Goal: Task Accomplishment & Management: Complete application form

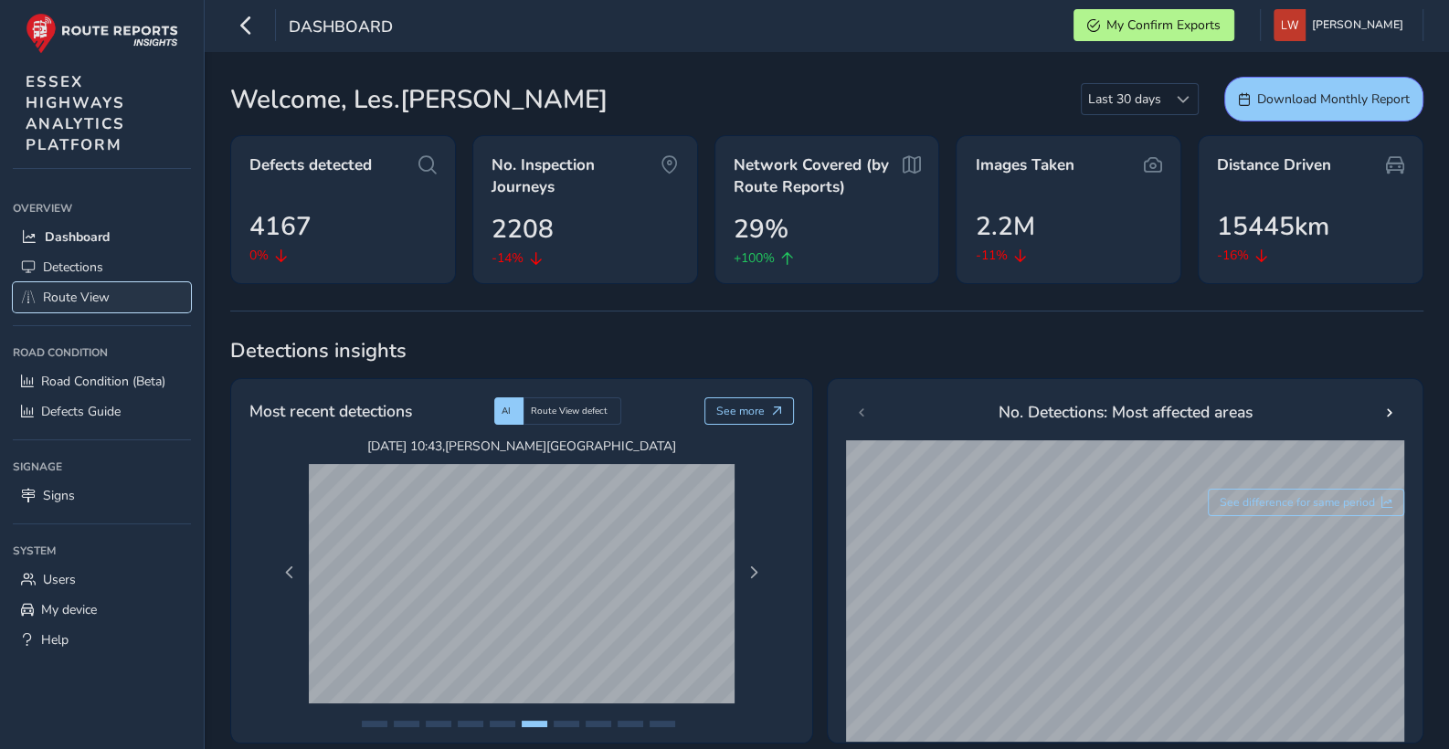
click at [73, 296] on span "Route View" at bounding box center [76, 297] width 67 height 17
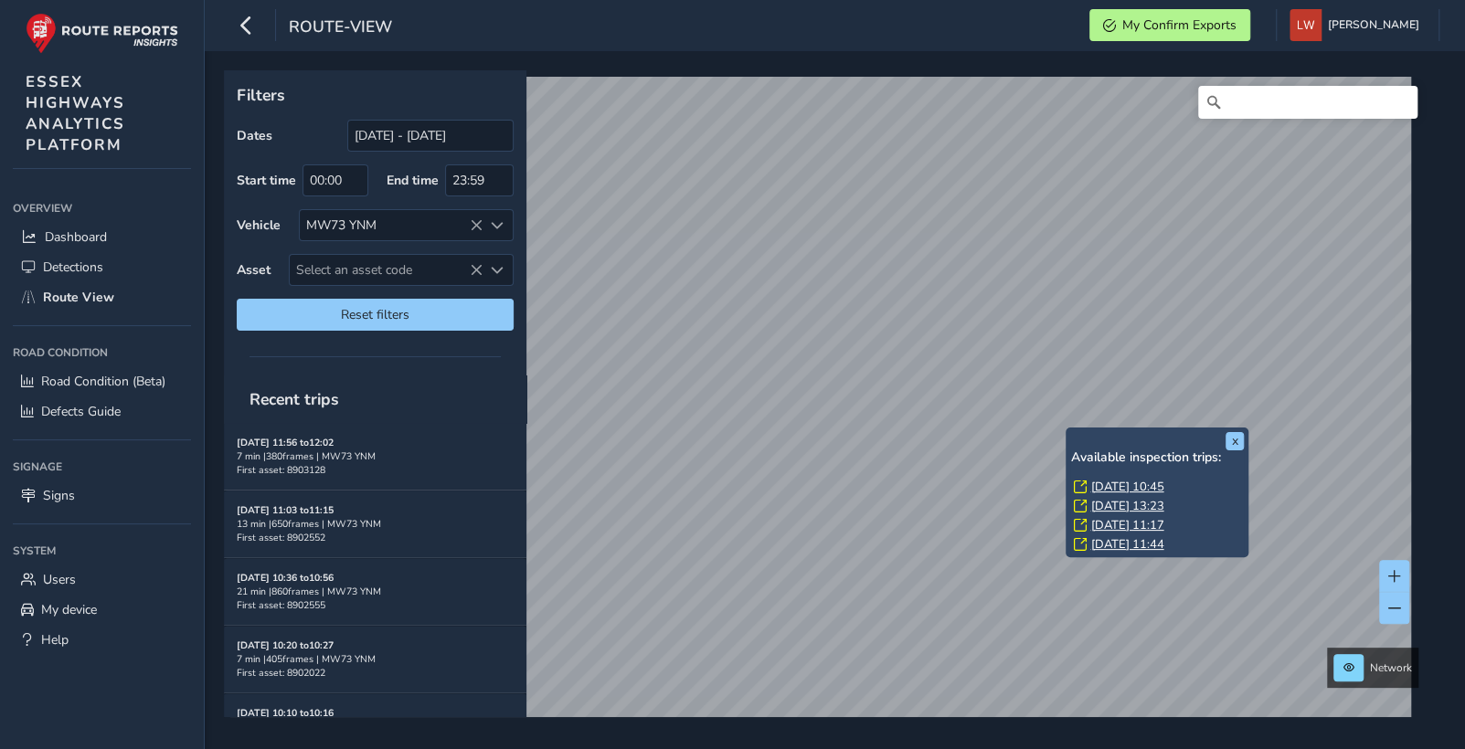
click at [1148, 488] on link "[DATE] 10:45" at bounding box center [1126, 487] width 73 height 16
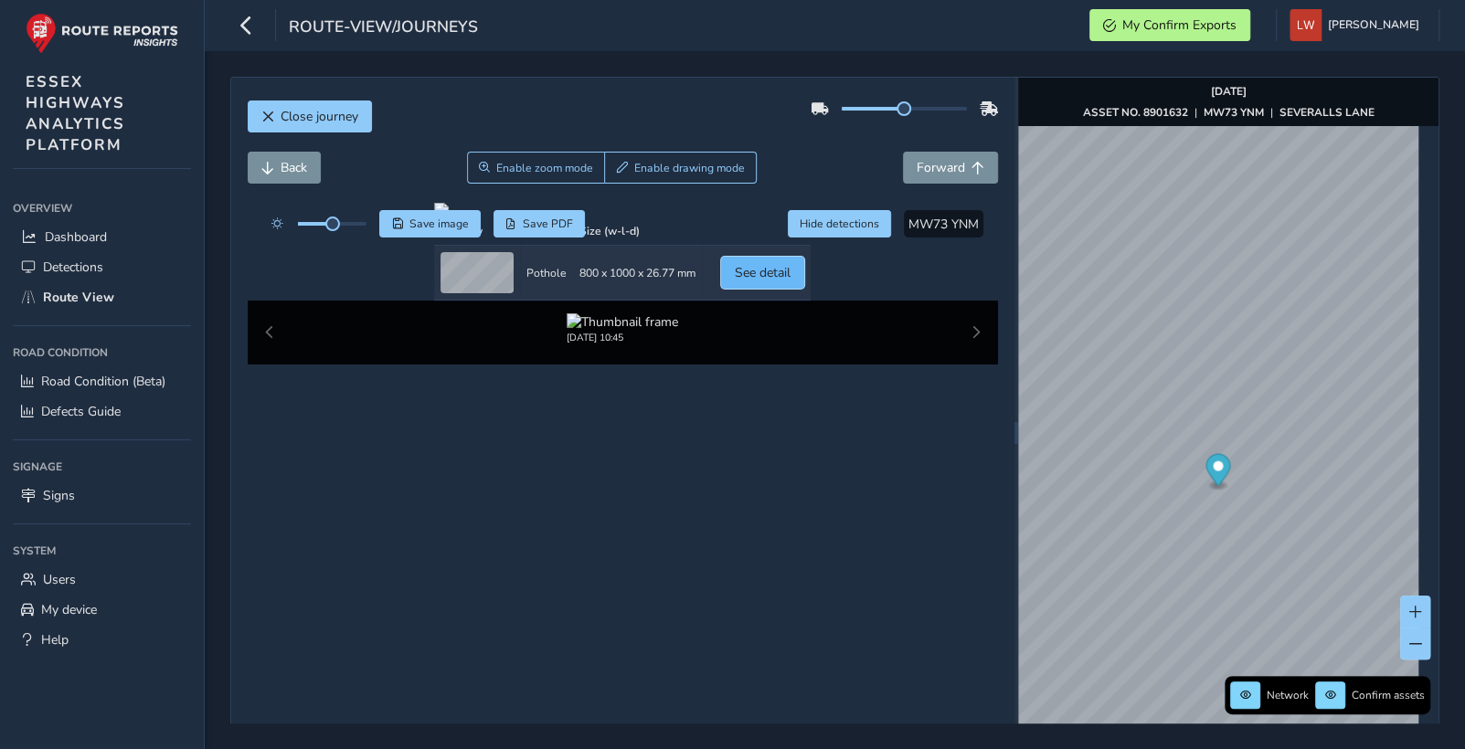
click at [790, 281] on span "See detail" at bounding box center [763, 272] width 56 height 17
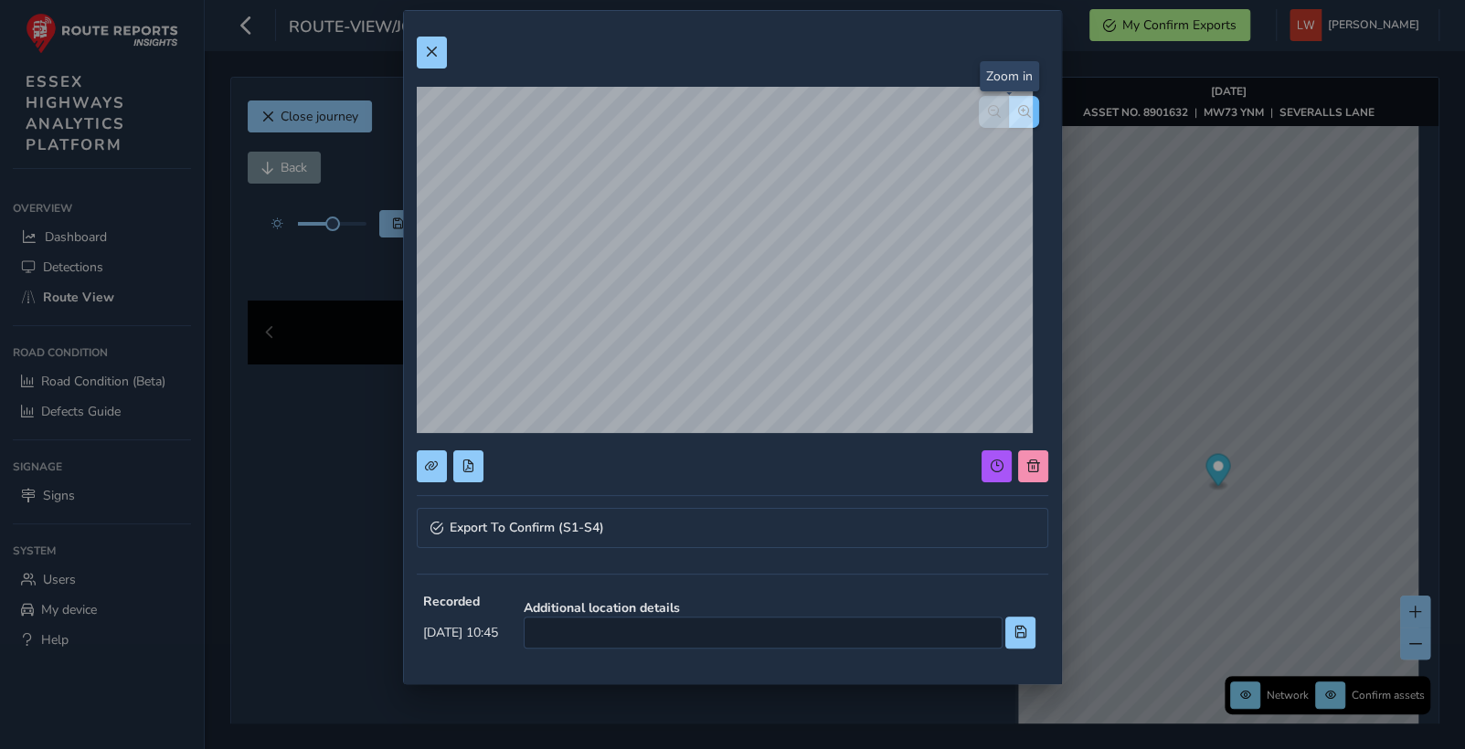
click at [1009, 103] on button "button" at bounding box center [1024, 112] width 30 height 32
click at [1018, 106] on span "button" at bounding box center [1024, 111] width 13 height 13
click at [1027, 460] on span at bounding box center [1033, 466] width 13 height 13
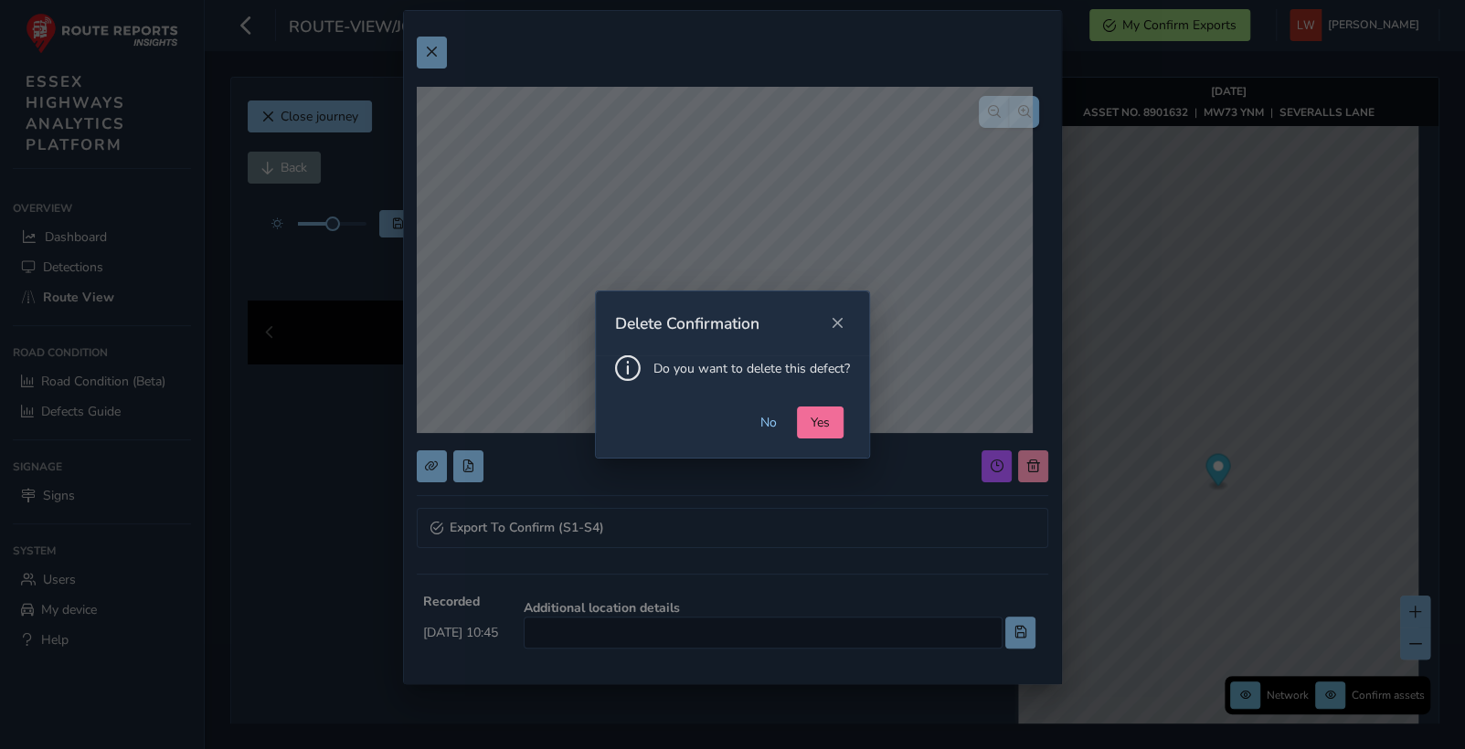
click at [831, 421] on button "Yes" at bounding box center [820, 423] width 47 height 32
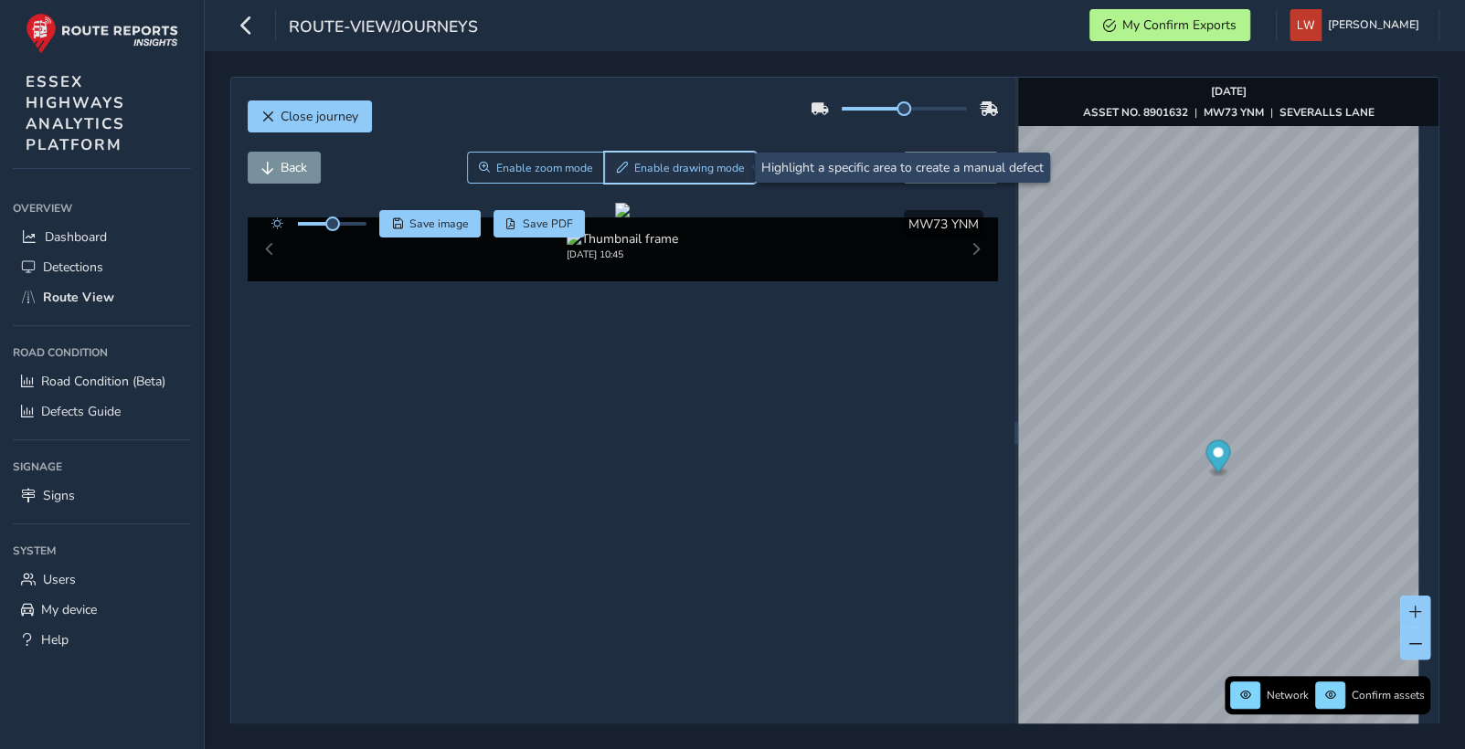
click at [658, 166] on span "Enable drawing mode" at bounding box center [689, 168] width 111 height 15
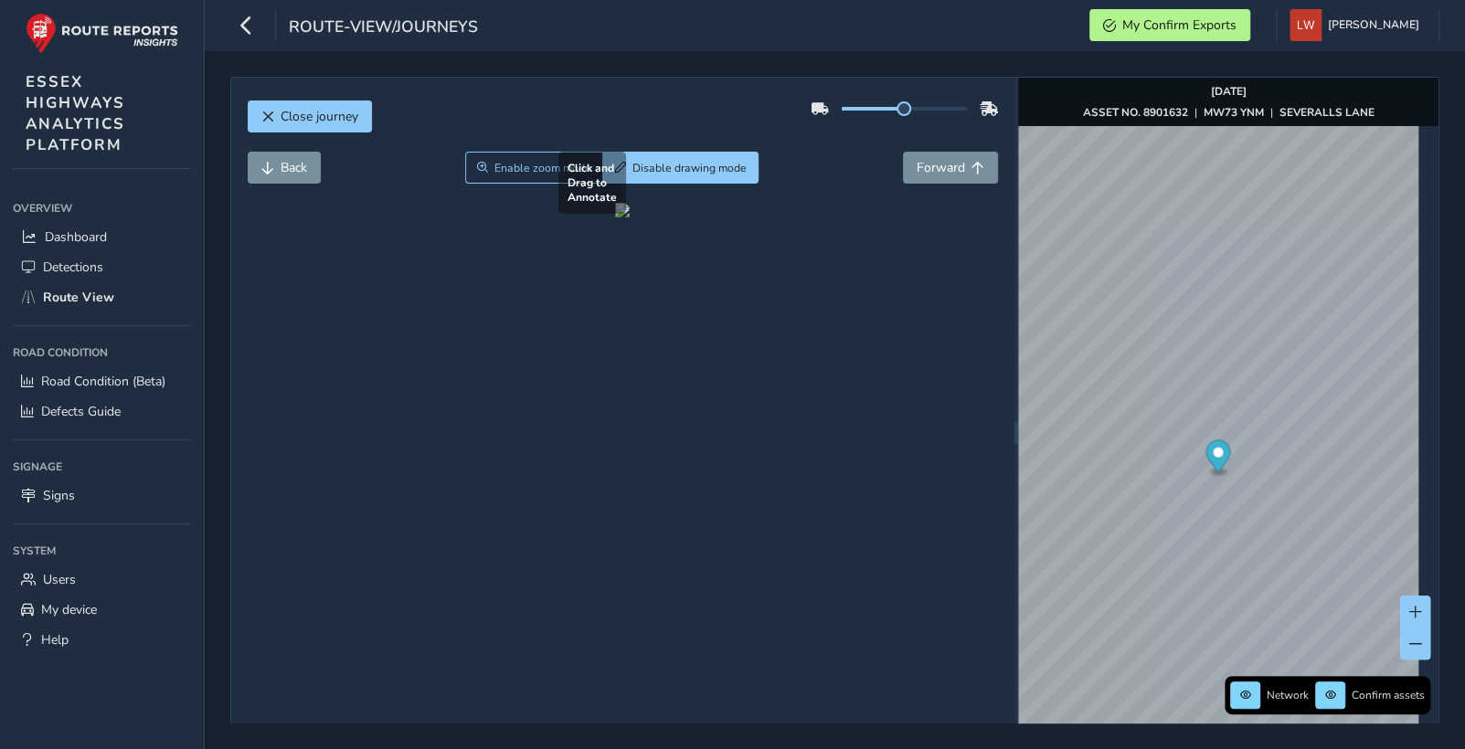
drag, startPoint x: 533, startPoint y: 411, endPoint x: 892, endPoint y: 522, distance: 375.7
click at [630, 217] on div at bounding box center [622, 210] width 15 height 15
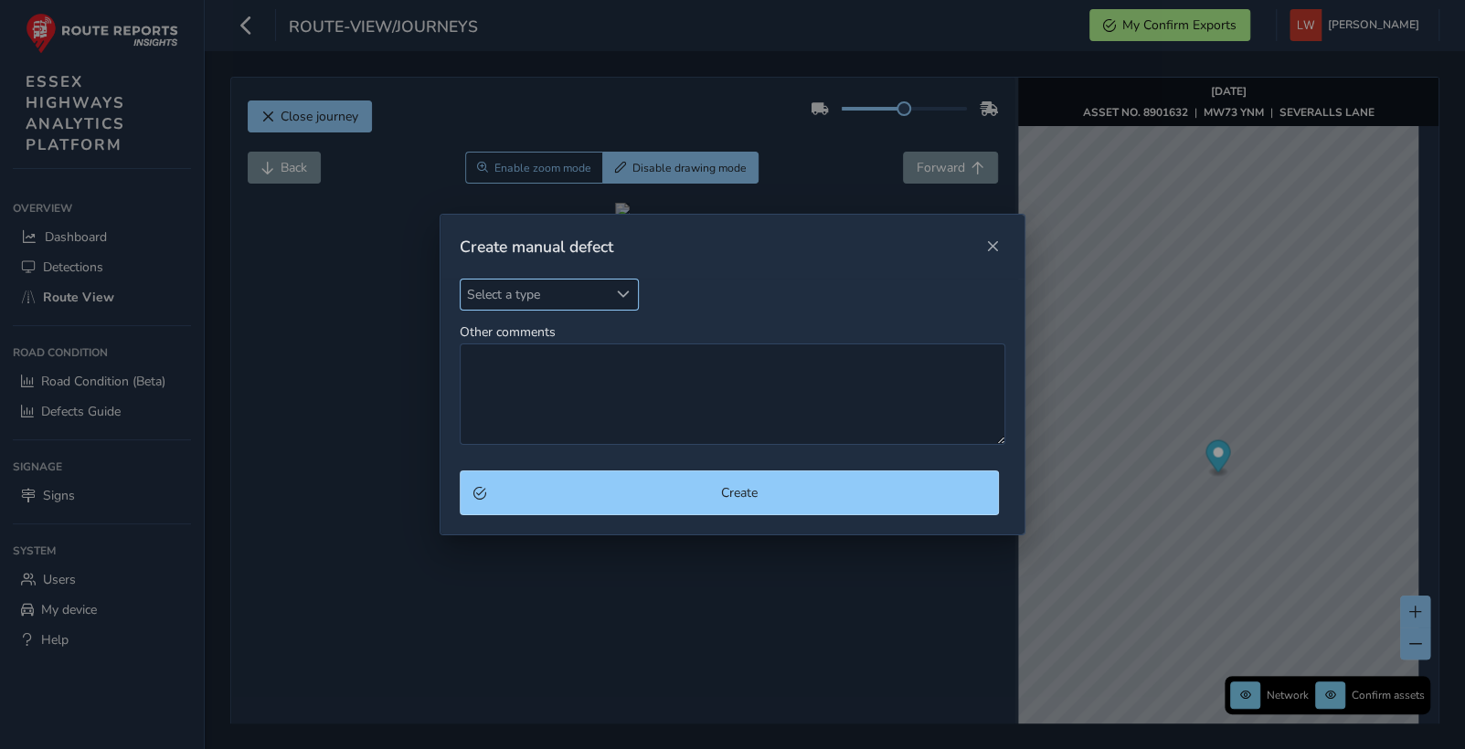
click at [534, 291] on span "Select a type" at bounding box center [534, 295] width 147 height 30
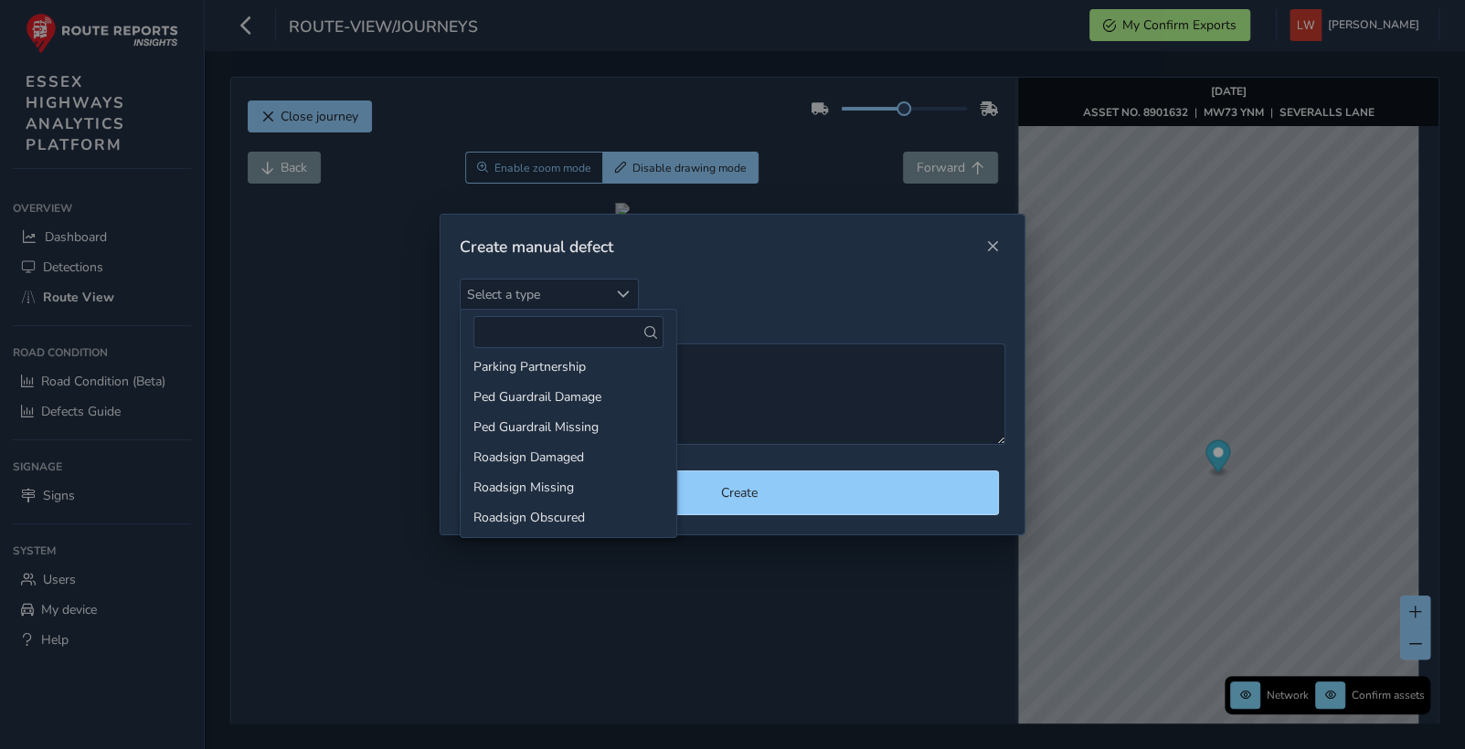
scroll to position [872, 0]
click at [562, 513] on li "Worn or missing Road Mark" at bounding box center [569, 516] width 216 height 30
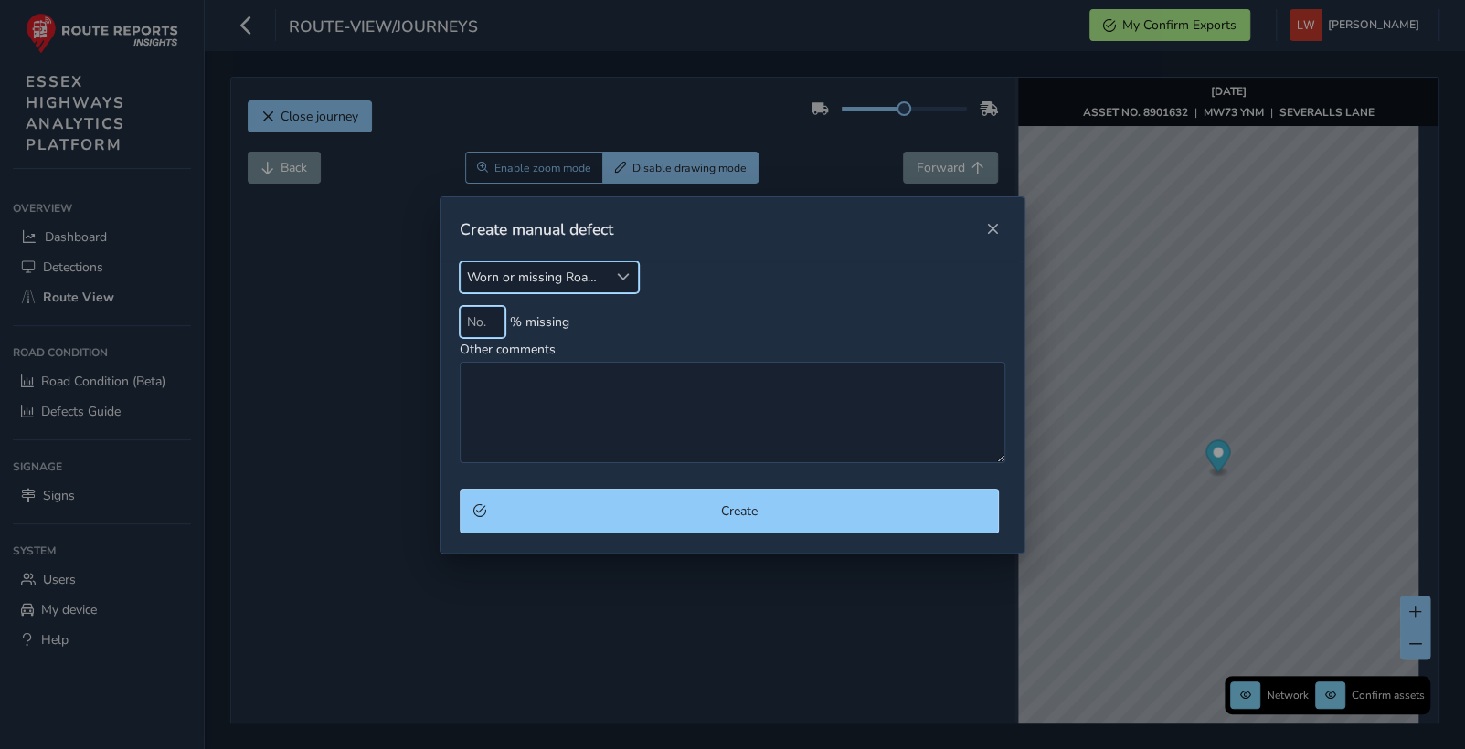
click at [487, 321] on input at bounding box center [483, 322] width 46 height 32
type input "100"
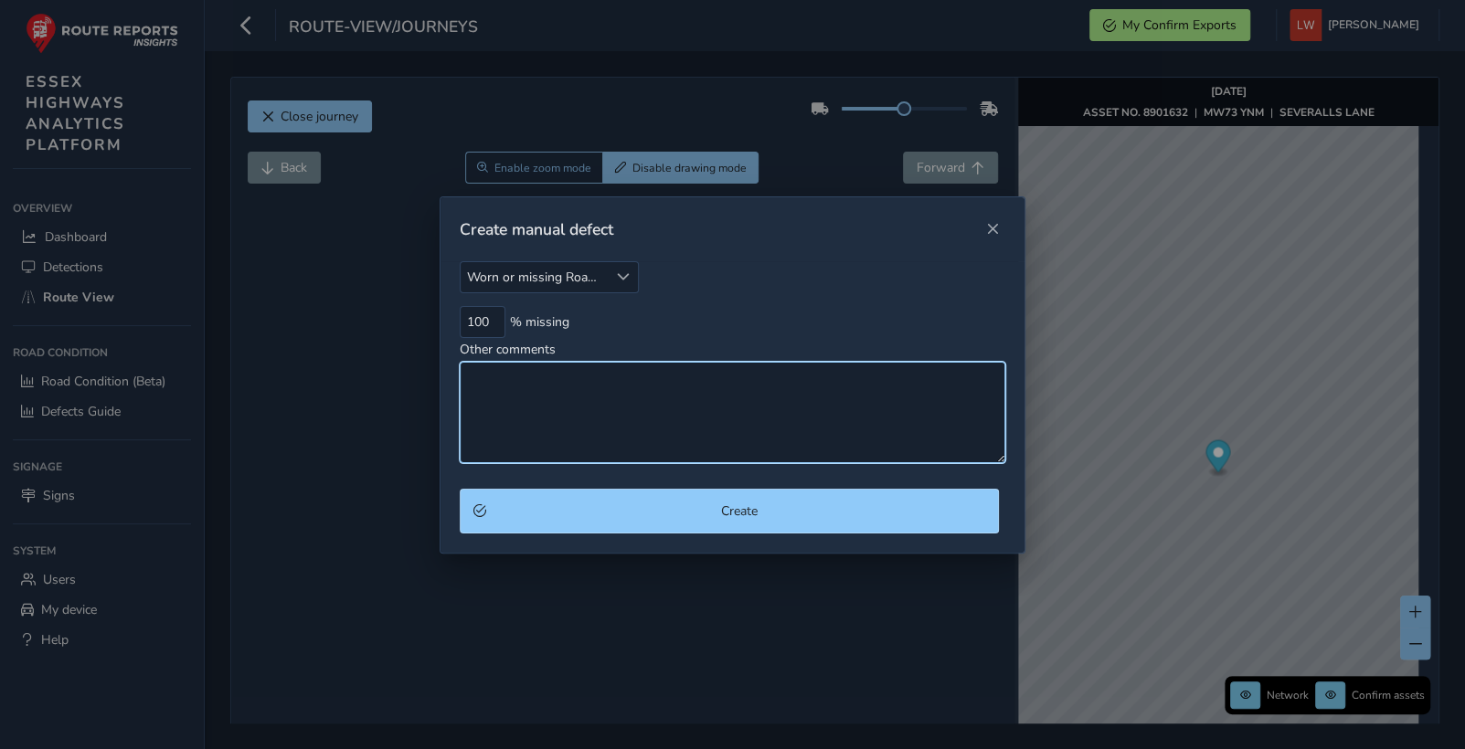
click at [539, 394] on textarea "Other comments" at bounding box center [732, 412] width 545 height 101
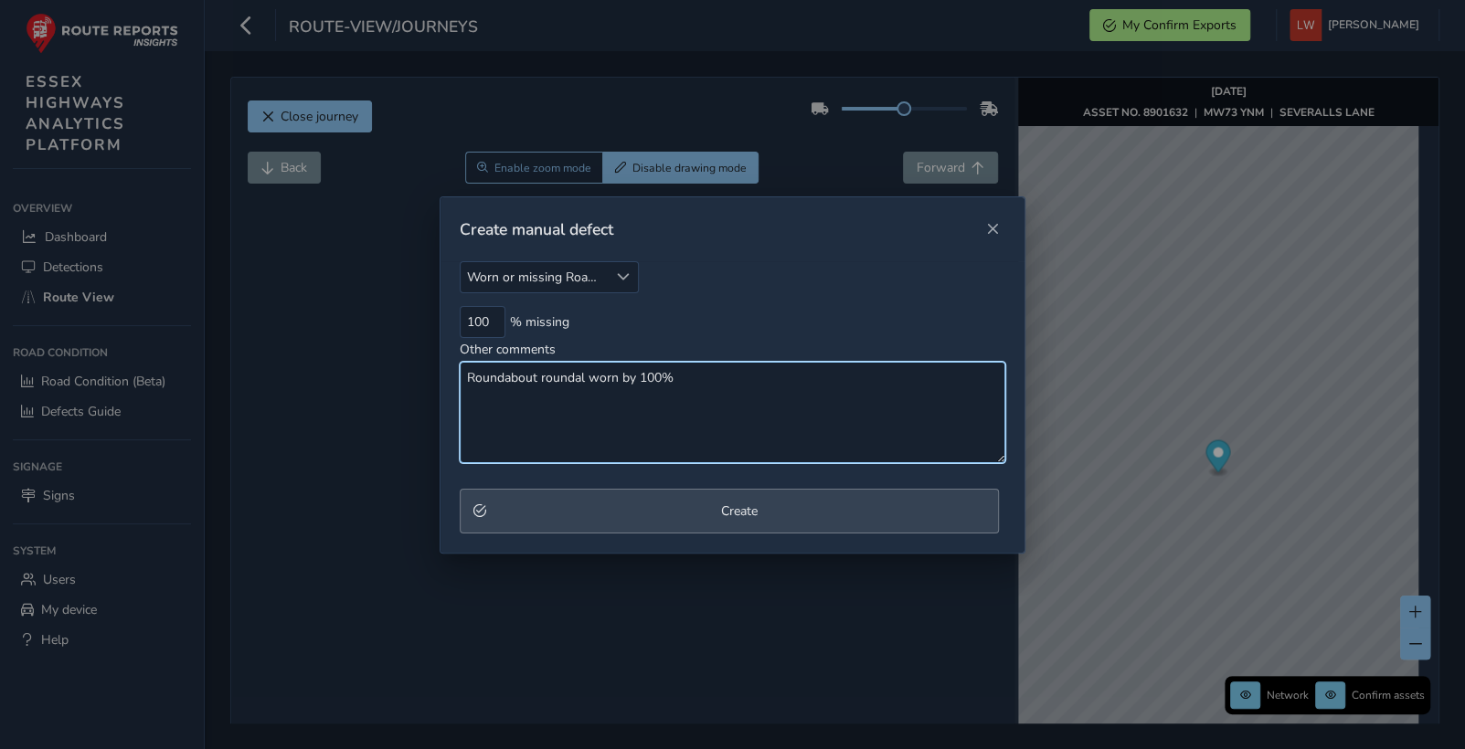
type textarea "Roundabout roundal worn by 100%"
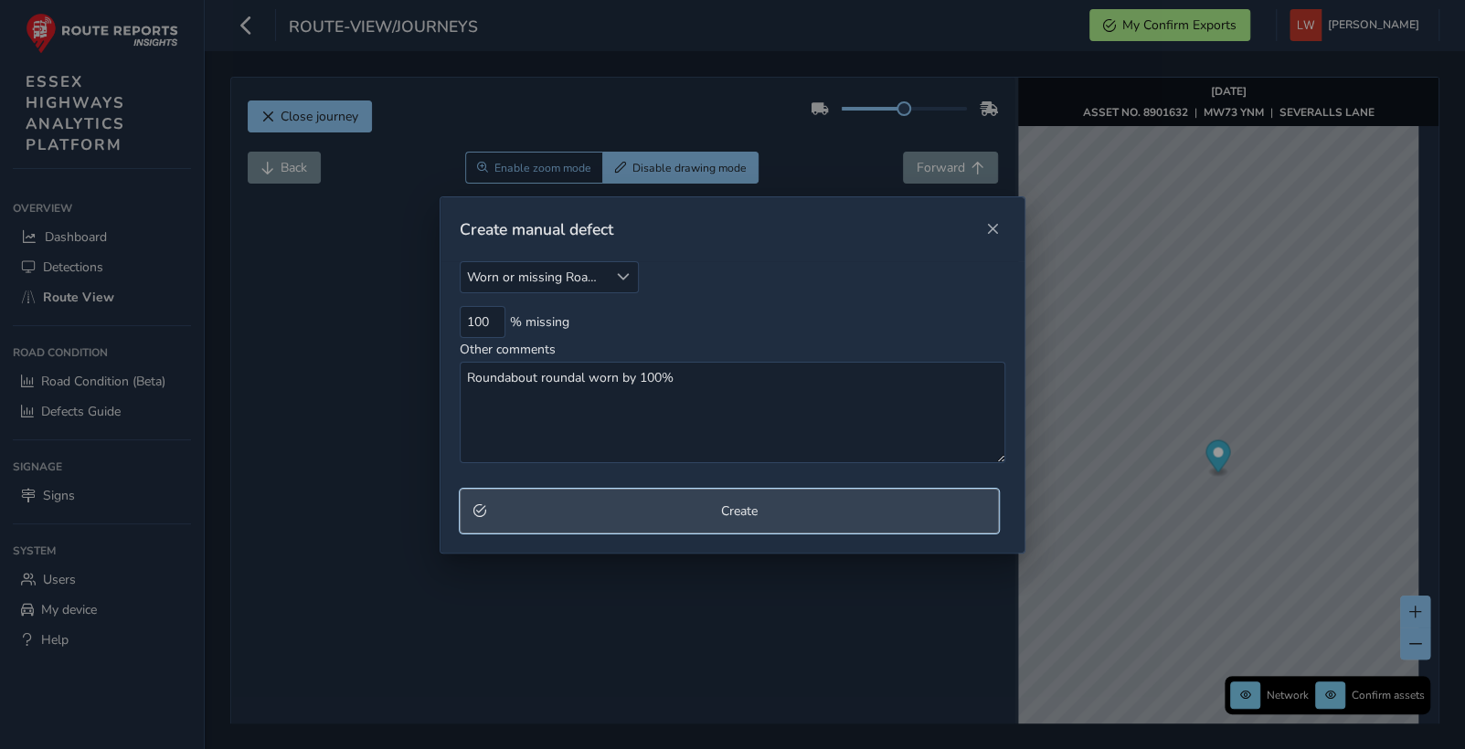
click at [691, 502] on button "Create" at bounding box center [729, 511] width 539 height 45
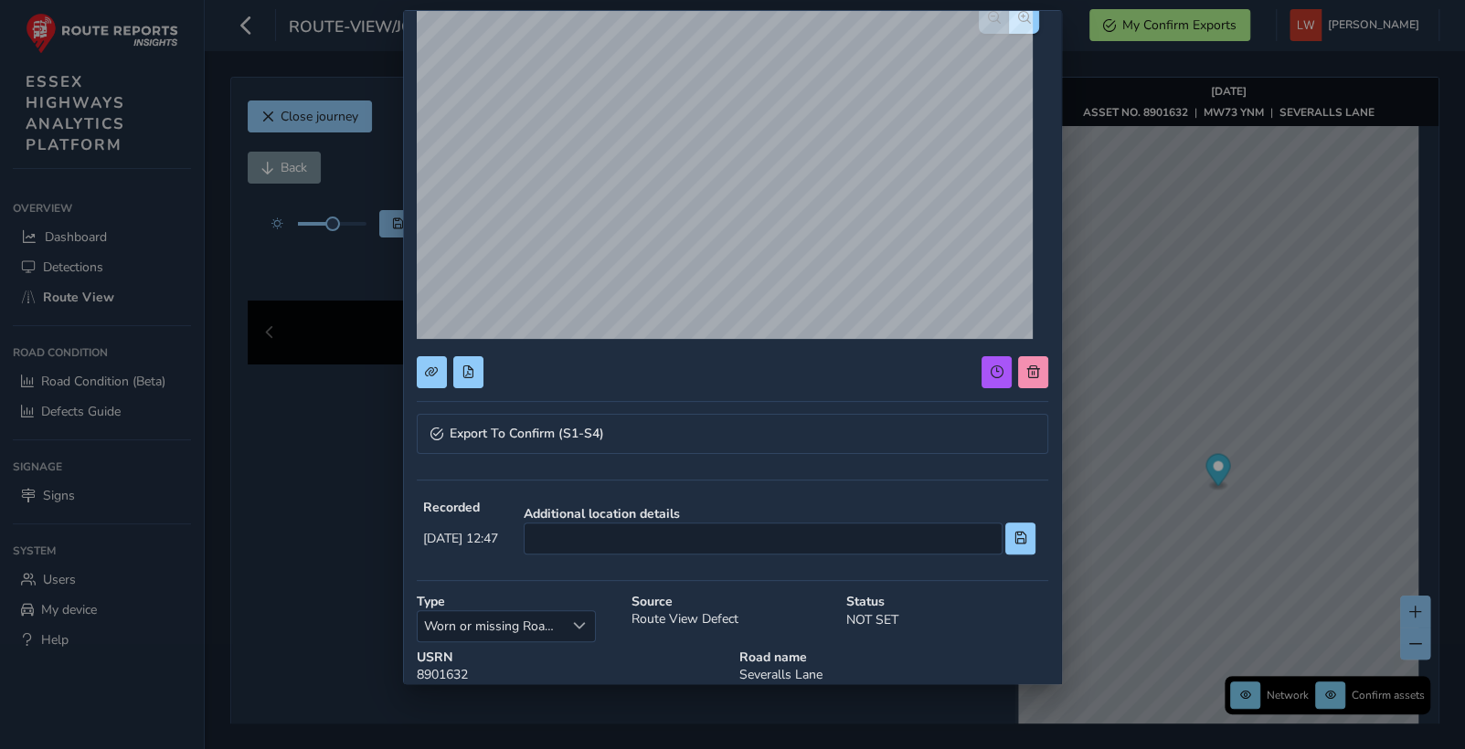
scroll to position [109, 0]
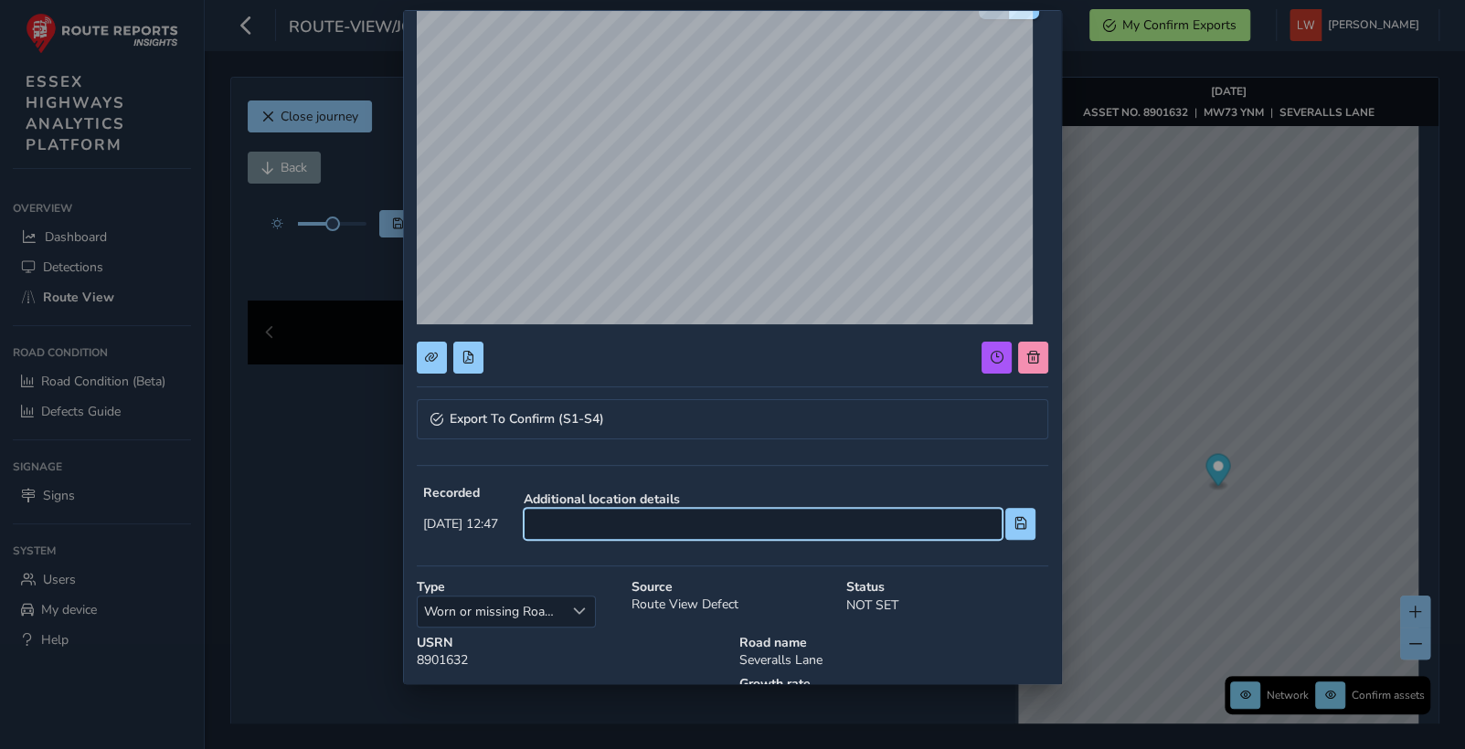
click at [751, 522] on input at bounding box center [763, 524] width 479 height 32
type input "Junction with [PERSON_NAME]"
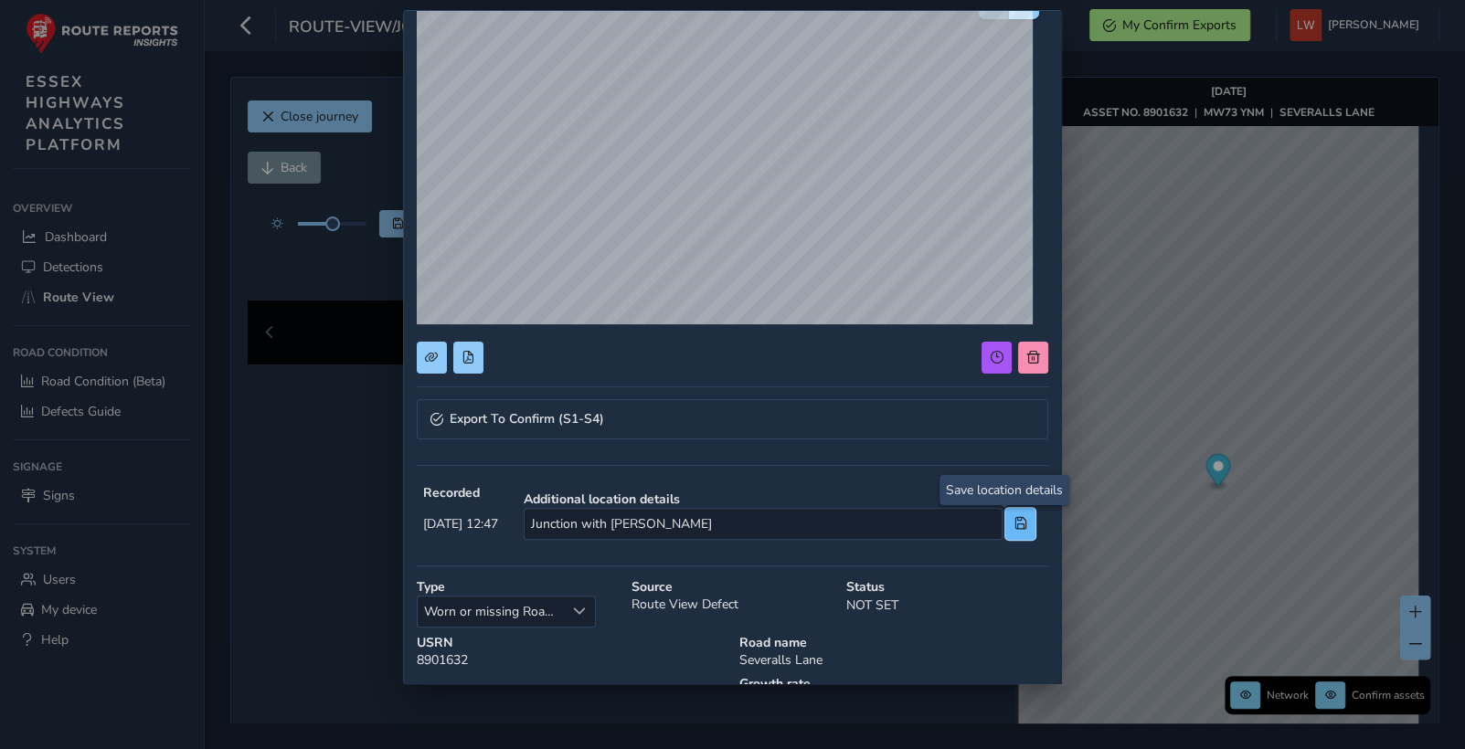
click at [1007, 514] on button at bounding box center [1020, 524] width 30 height 32
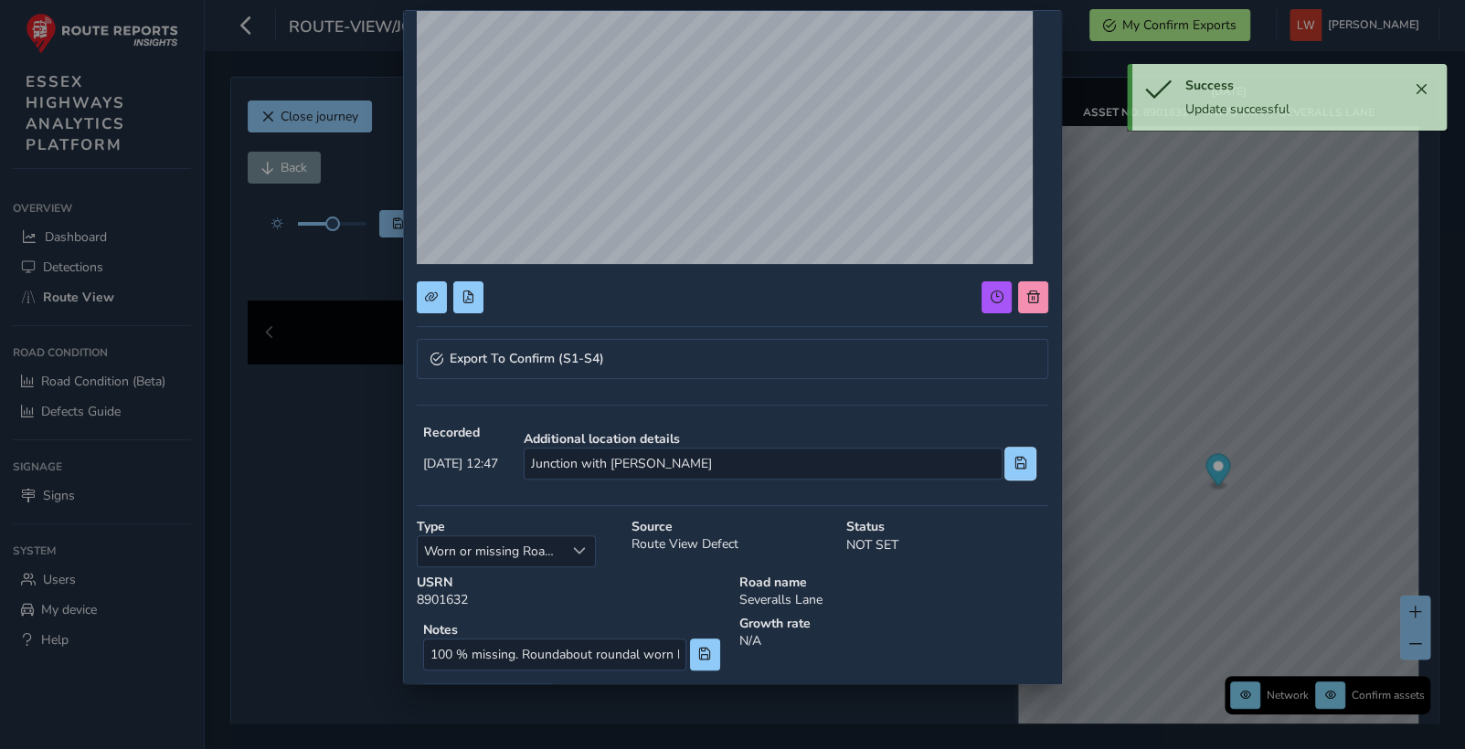
scroll to position [251, 0]
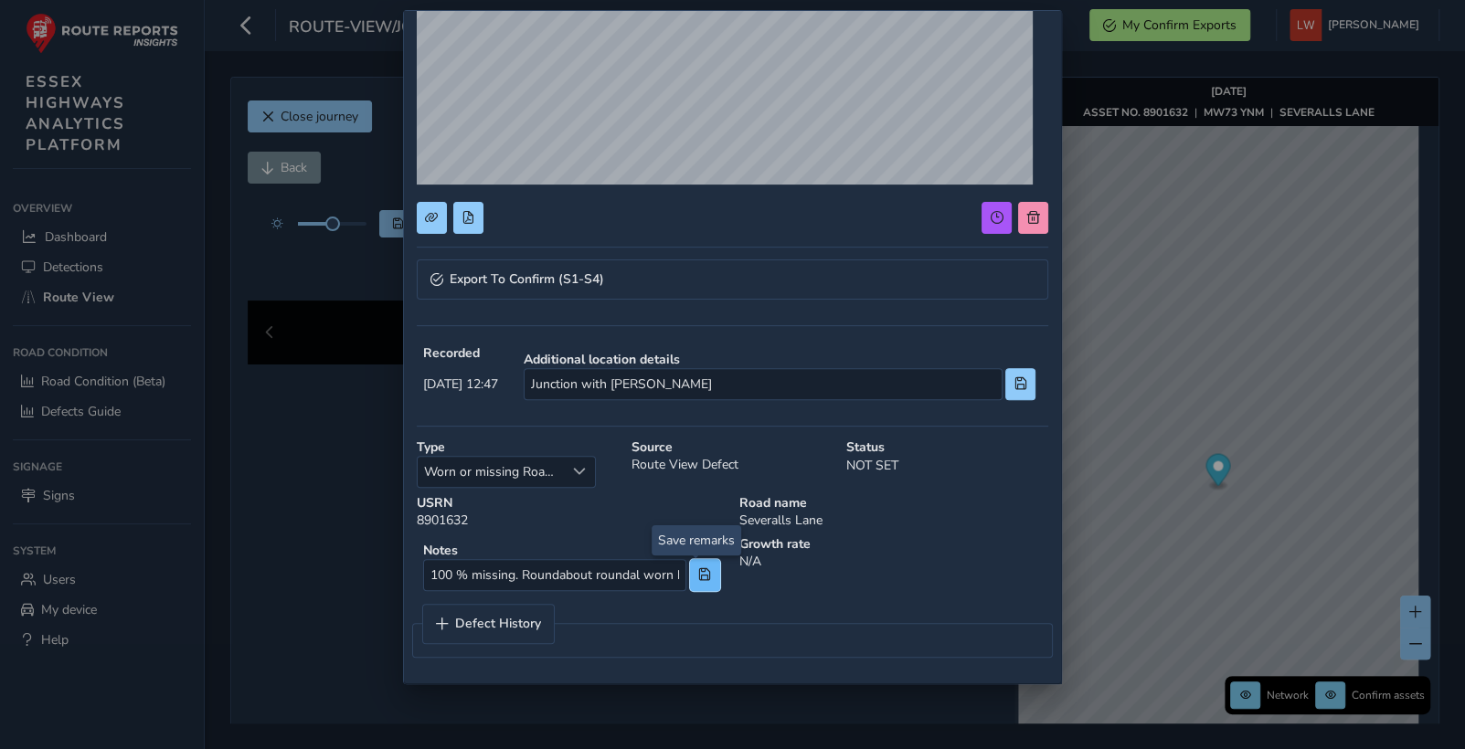
click at [698, 574] on span at bounding box center [704, 574] width 13 height 13
click at [534, 273] on span "Export To Confirm (S1-S4)" at bounding box center [527, 279] width 154 height 13
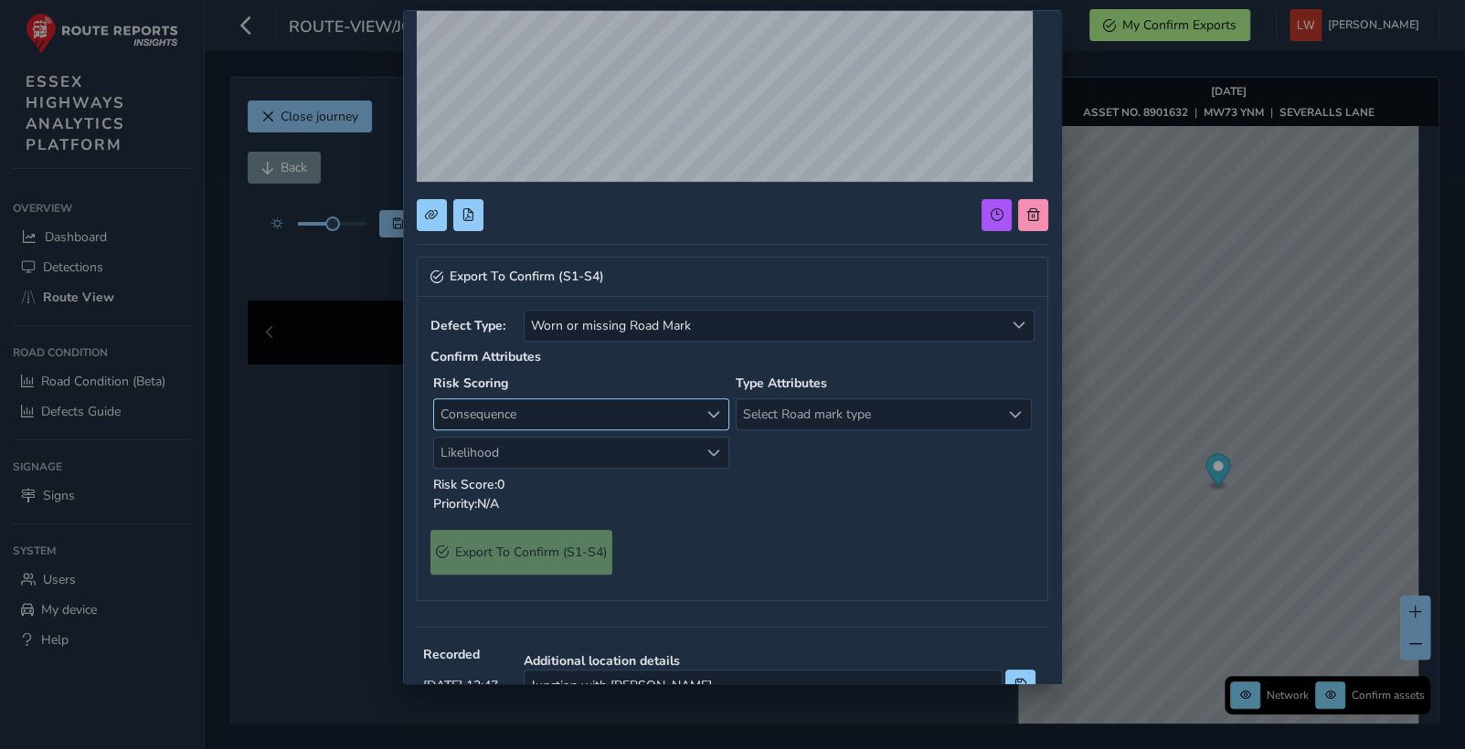
click at [588, 412] on span "Consequence" at bounding box center [566, 414] width 264 height 30
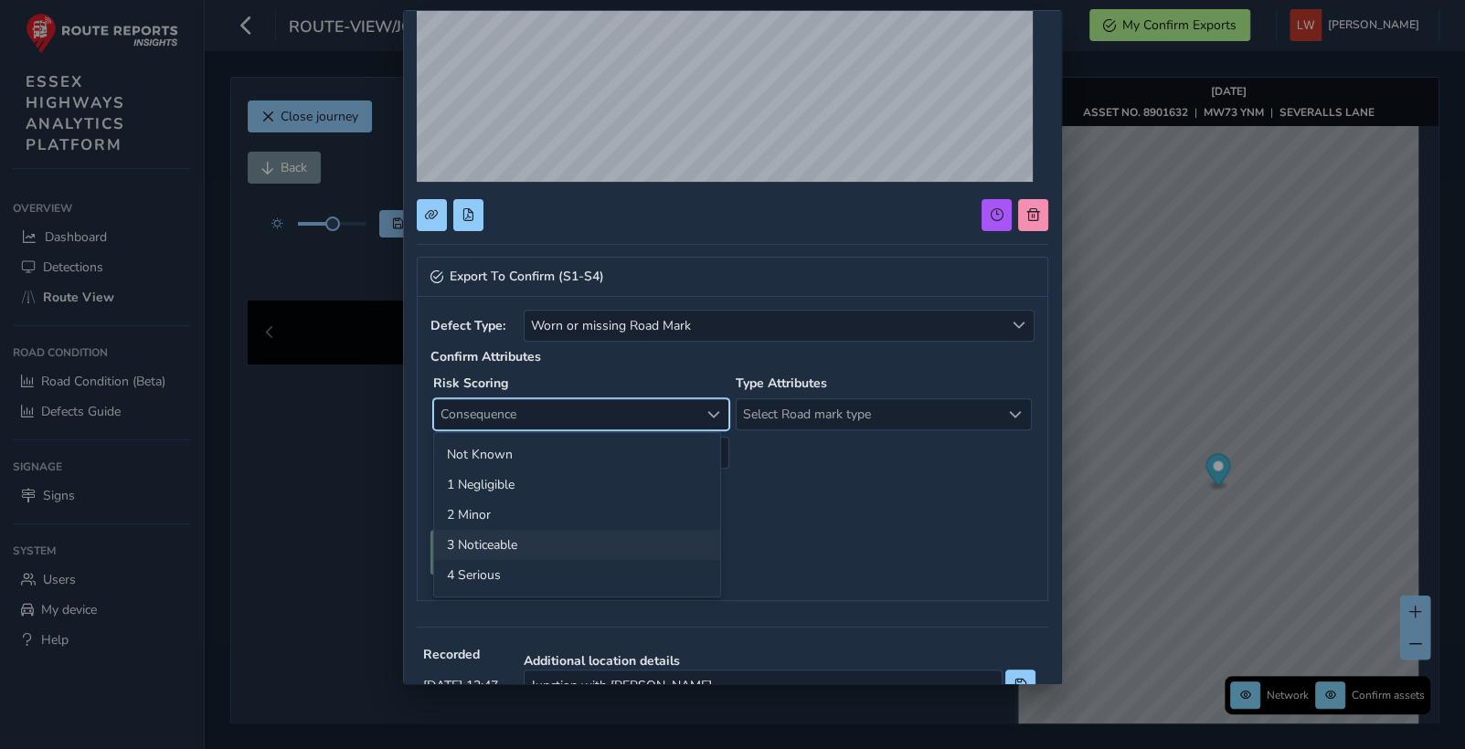
click at [548, 541] on li "3 Noticeable" at bounding box center [577, 545] width 286 height 30
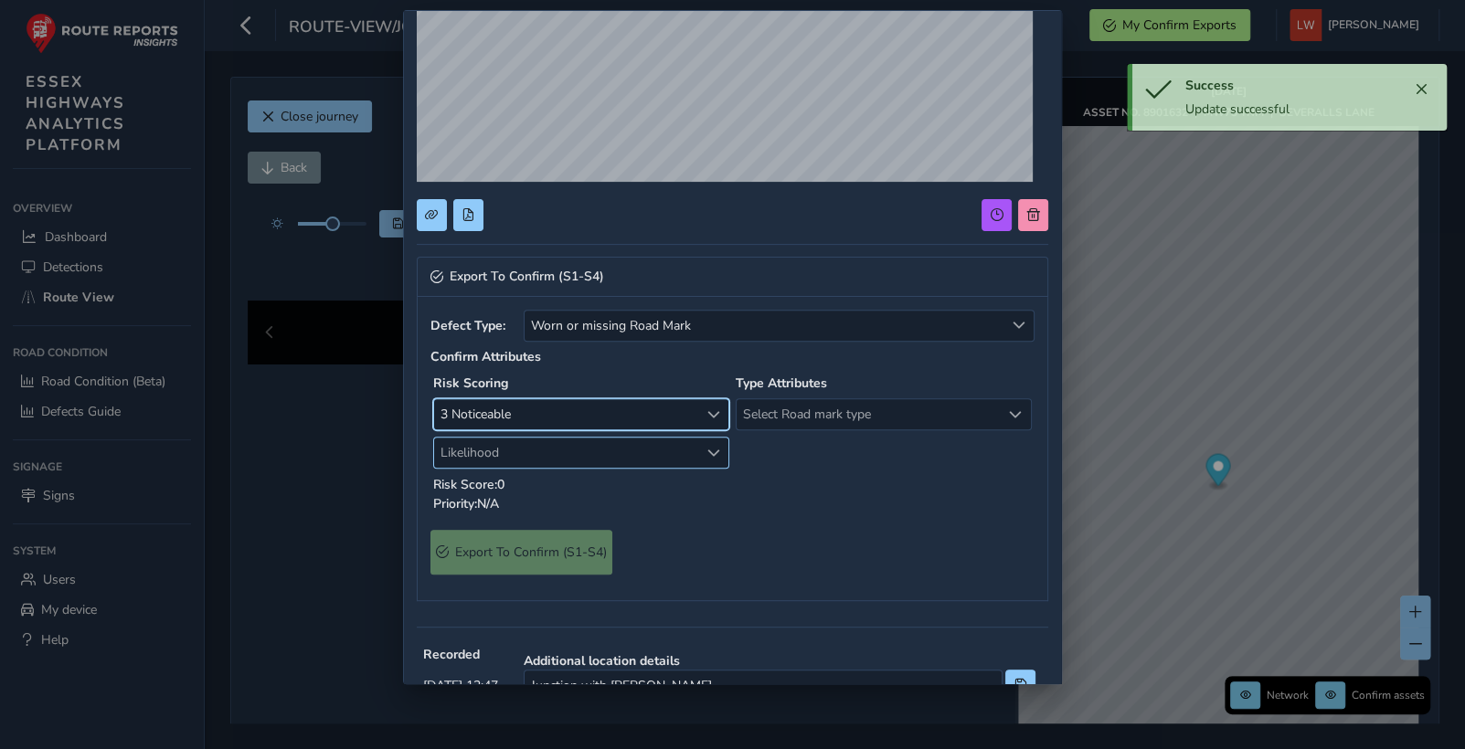
click at [514, 458] on span "Likelihood" at bounding box center [566, 453] width 264 height 30
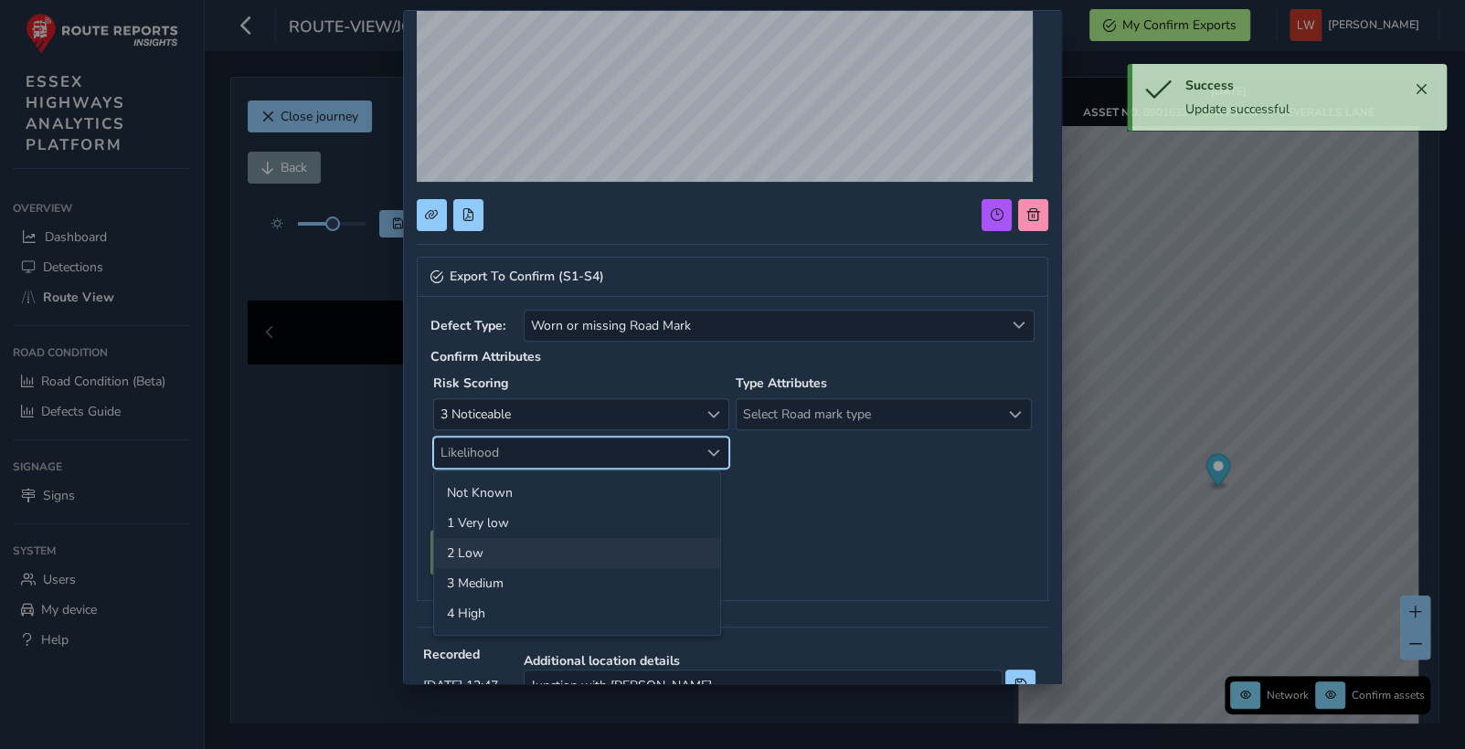
click at [491, 550] on li "2 Low" at bounding box center [577, 553] width 286 height 30
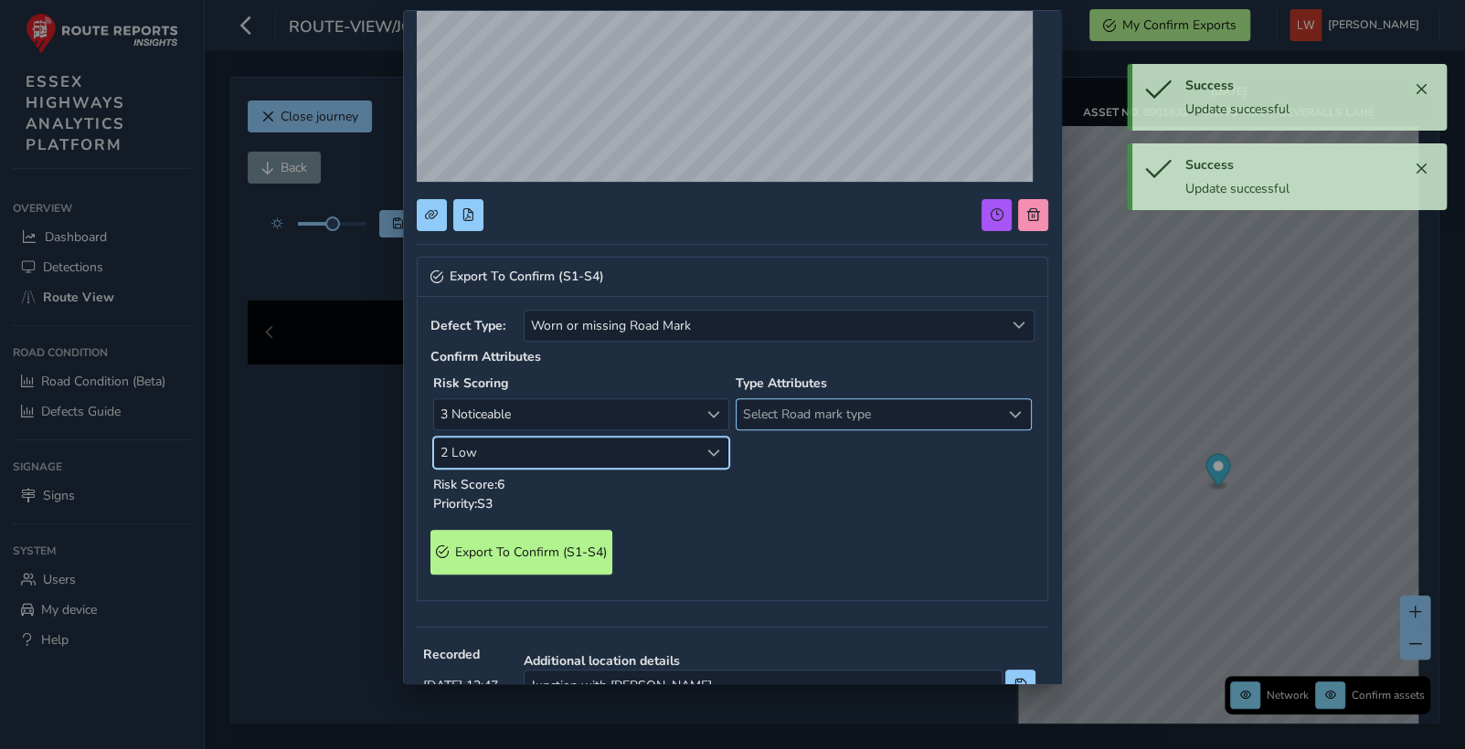
click at [825, 418] on span "Select Road mark type" at bounding box center [868, 414] width 264 height 30
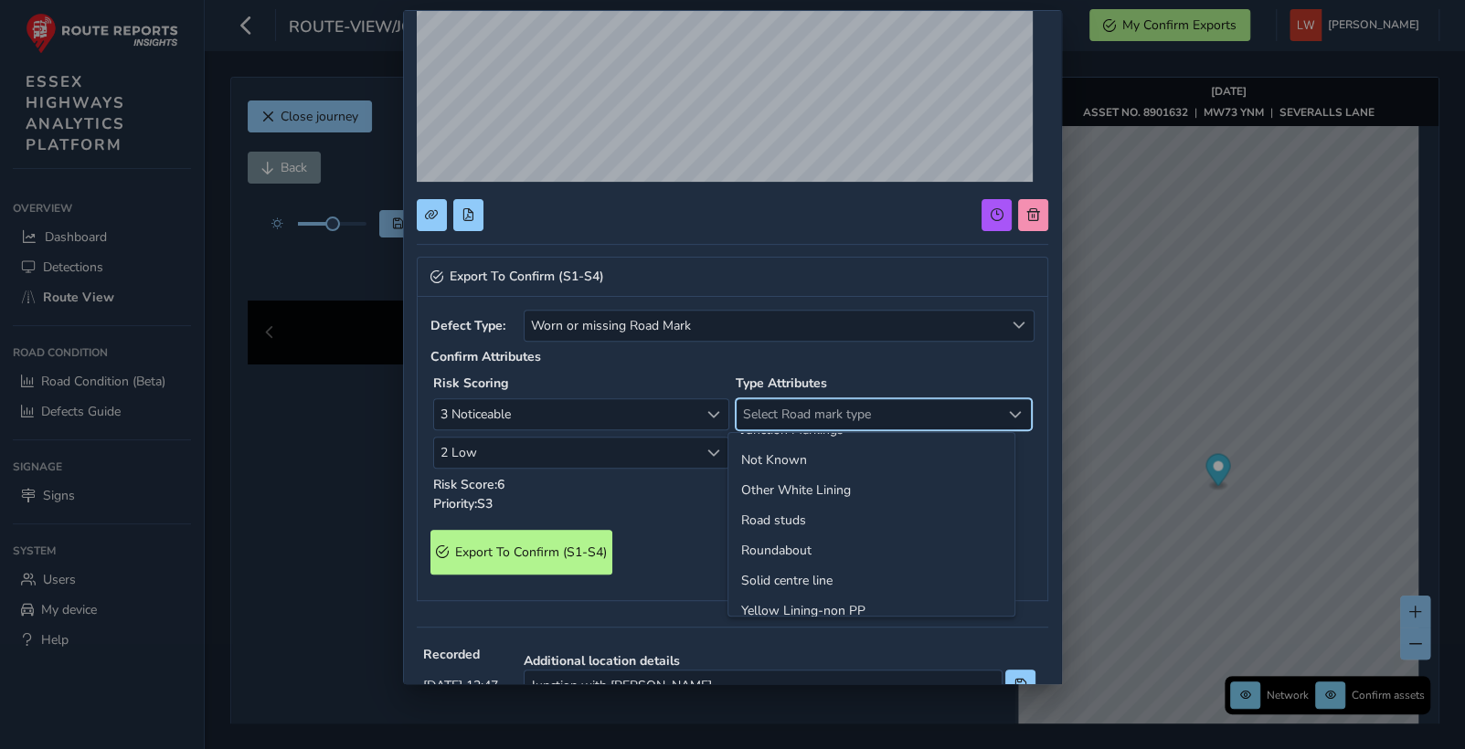
scroll to position [106, 0]
click at [791, 535] on li "Roundabout" at bounding box center [871, 534] width 286 height 30
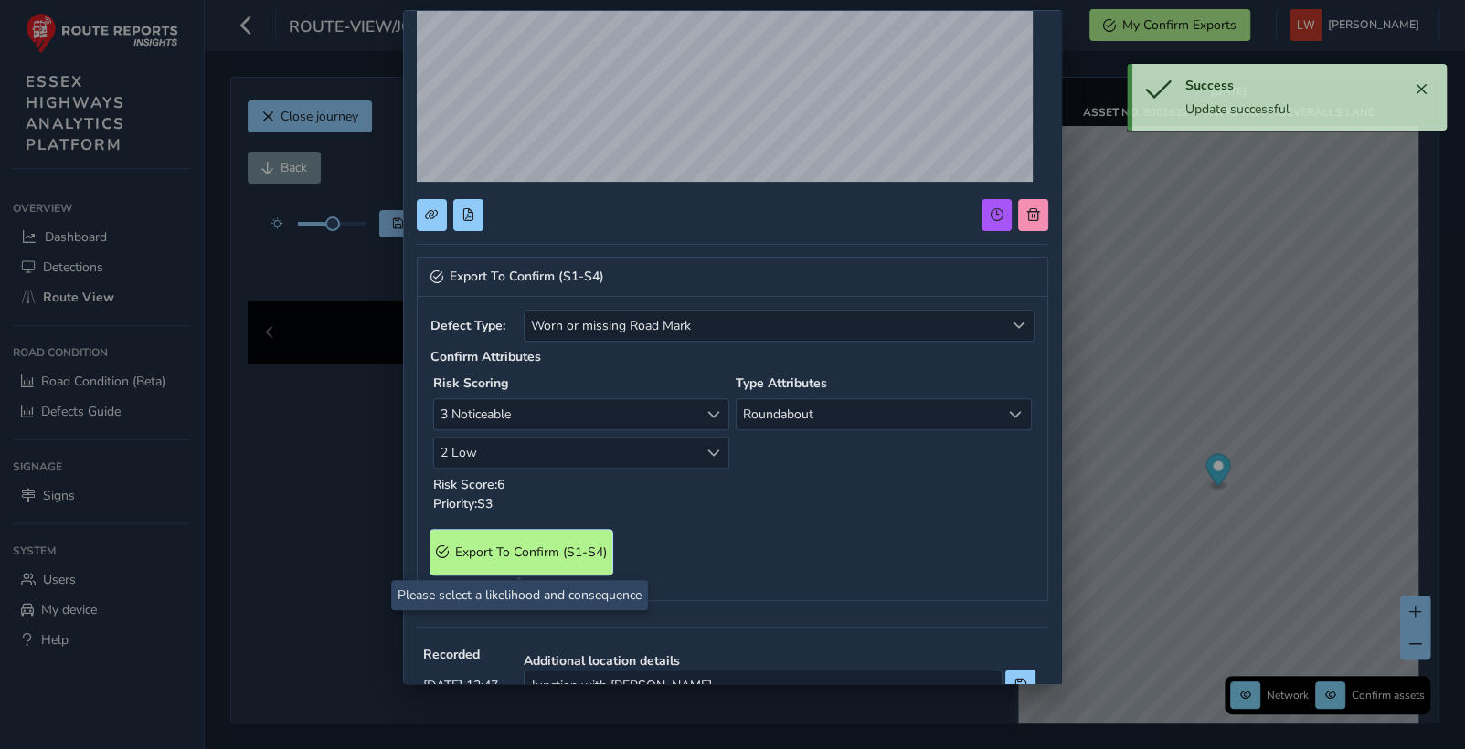
click at [549, 550] on span "Export To Confirm (S1-S4)" at bounding box center [531, 552] width 152 height 17
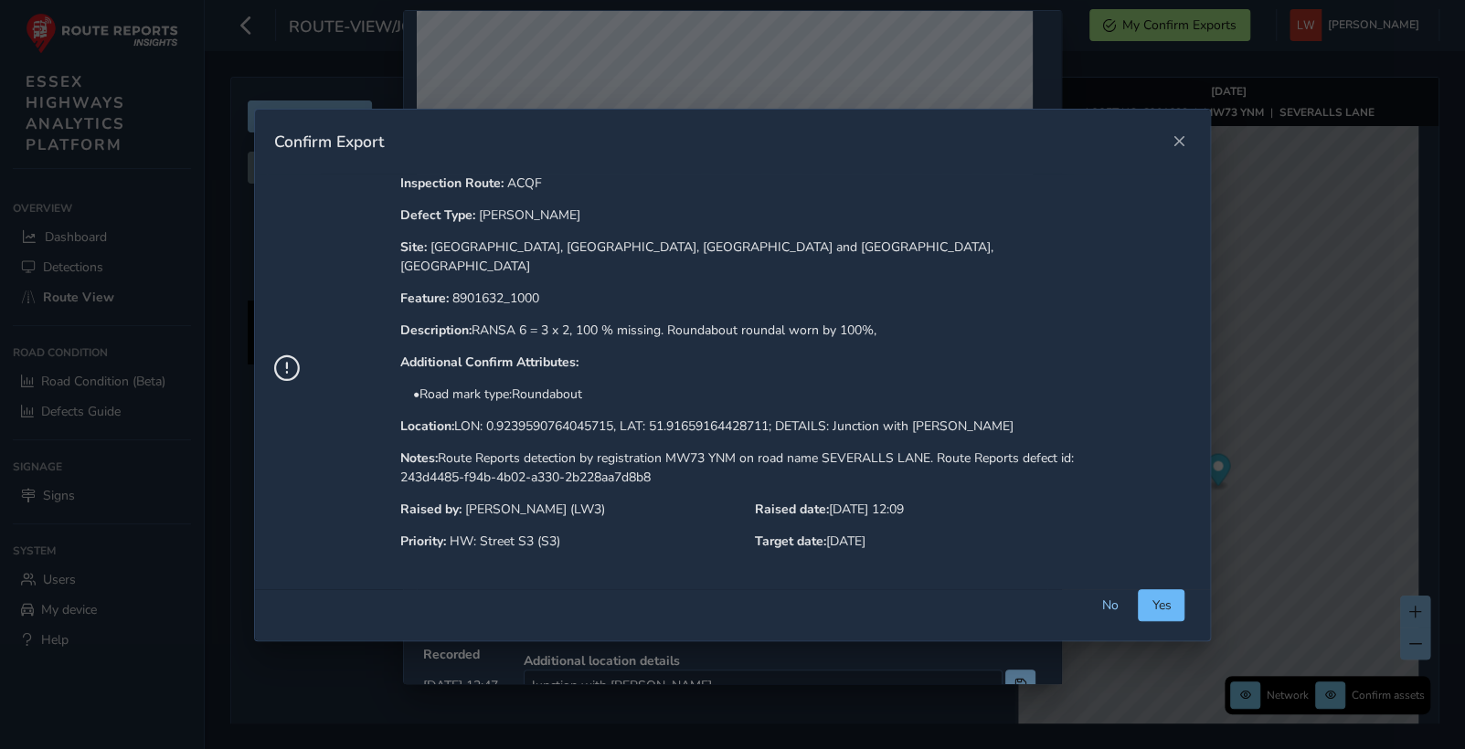
click at [1158, 597] on span "Yes" at bounding box center [1160, 605] width 19 height 17
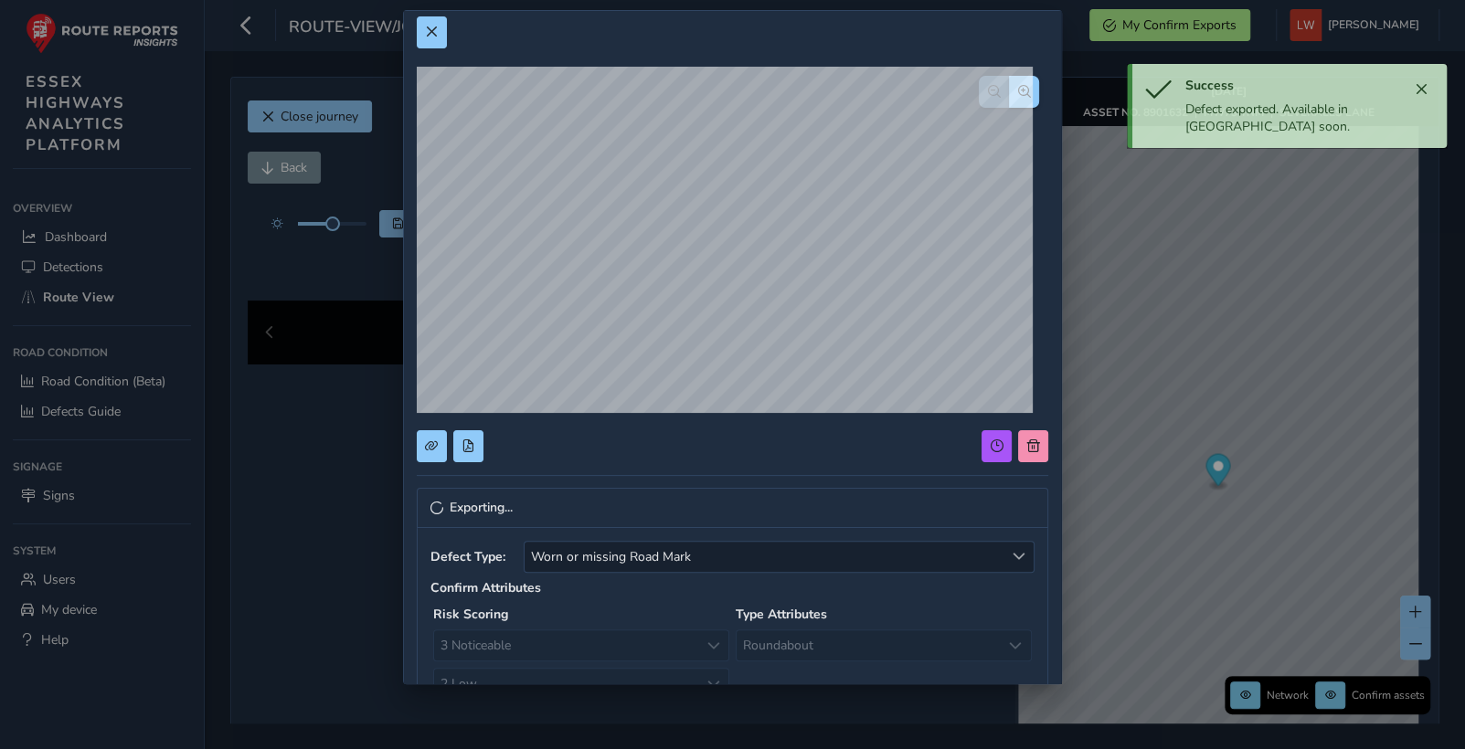
scroll to position [0, 0]
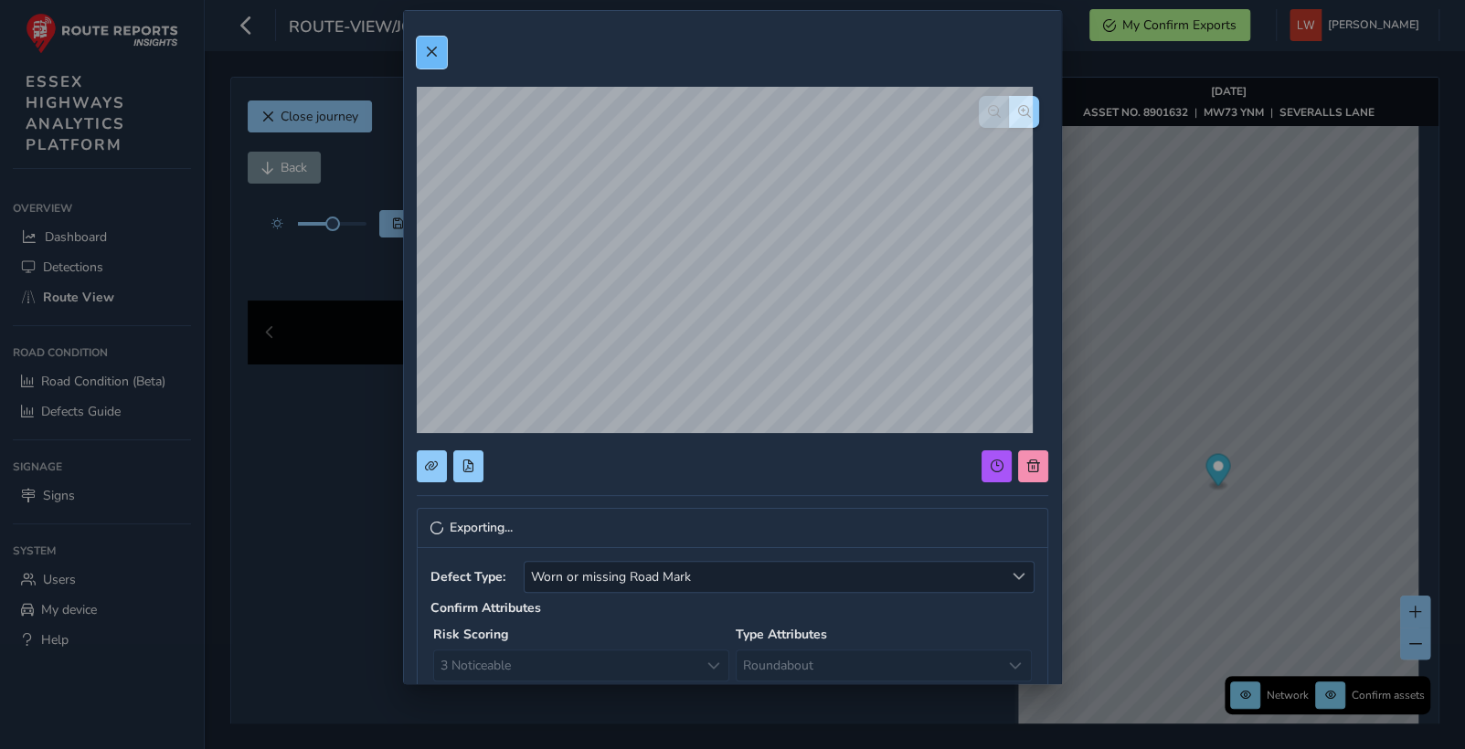
click at [431, 47] on span at bounding box center [431, 52] width 13 height 13
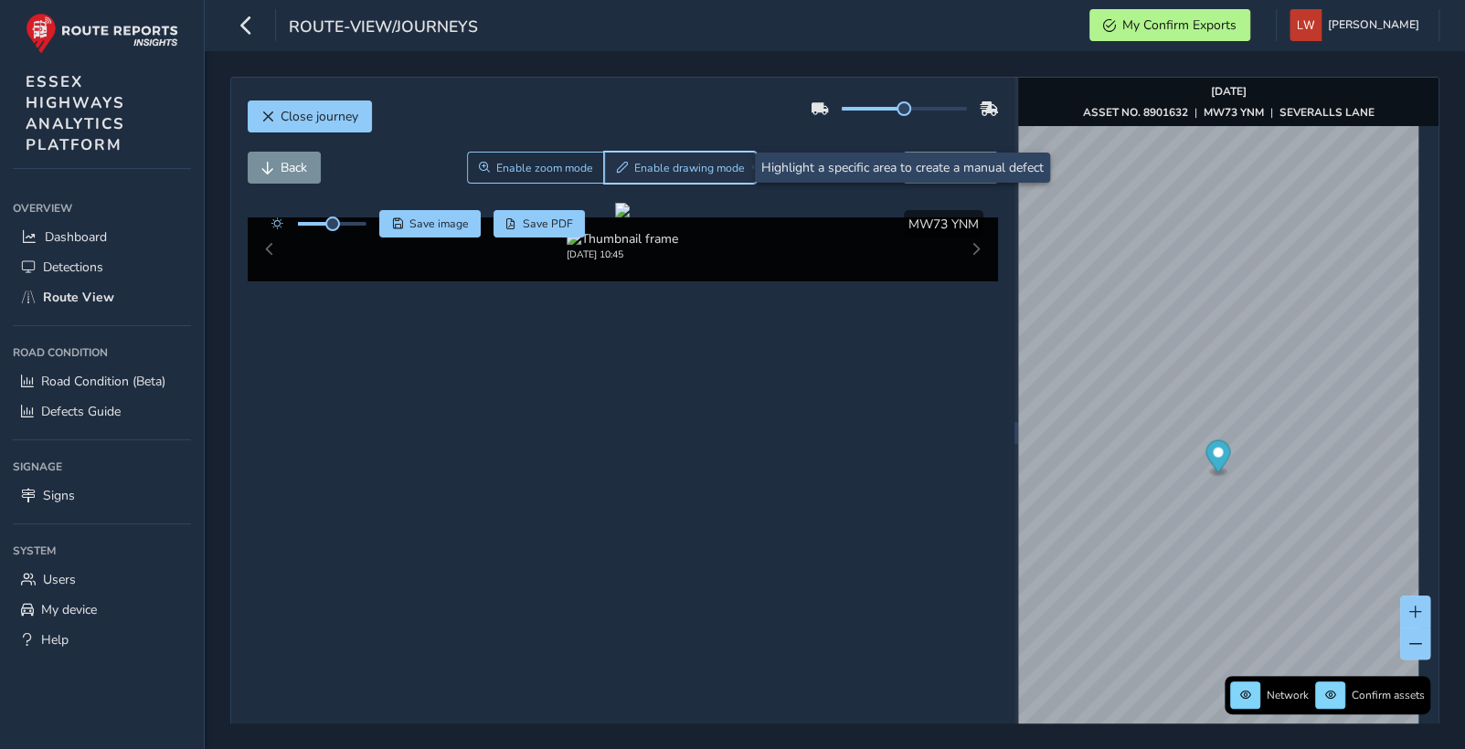
click at [667, 165] on span "Enable drawing mode" at bounding box center [689, 168] width 111 height 15
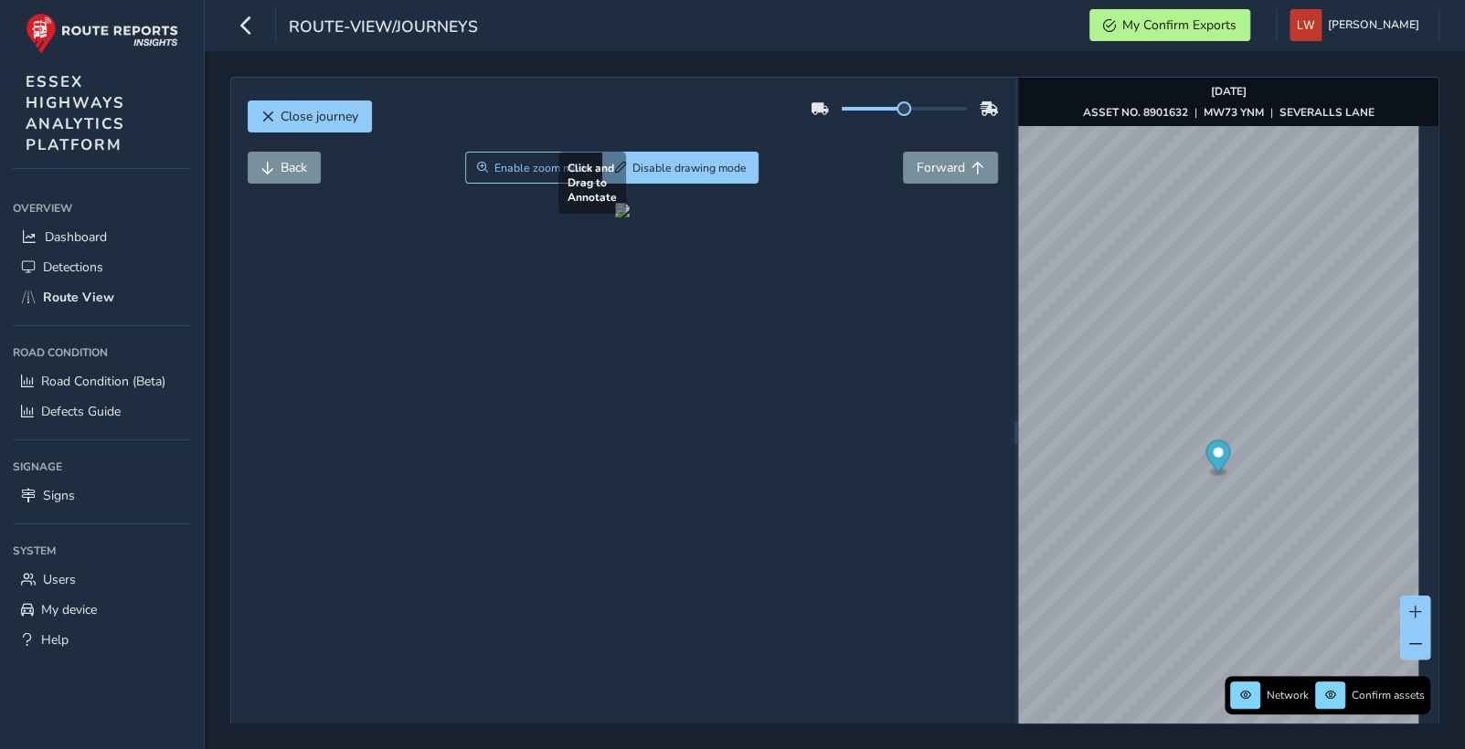
drag, startPoint x: 327, startPoint y: 409, endPoint x: 699, endPoint y: 517, distance: 387.2
click at [630, 217] on div at bounding box center [622, 210] width 15 height 15
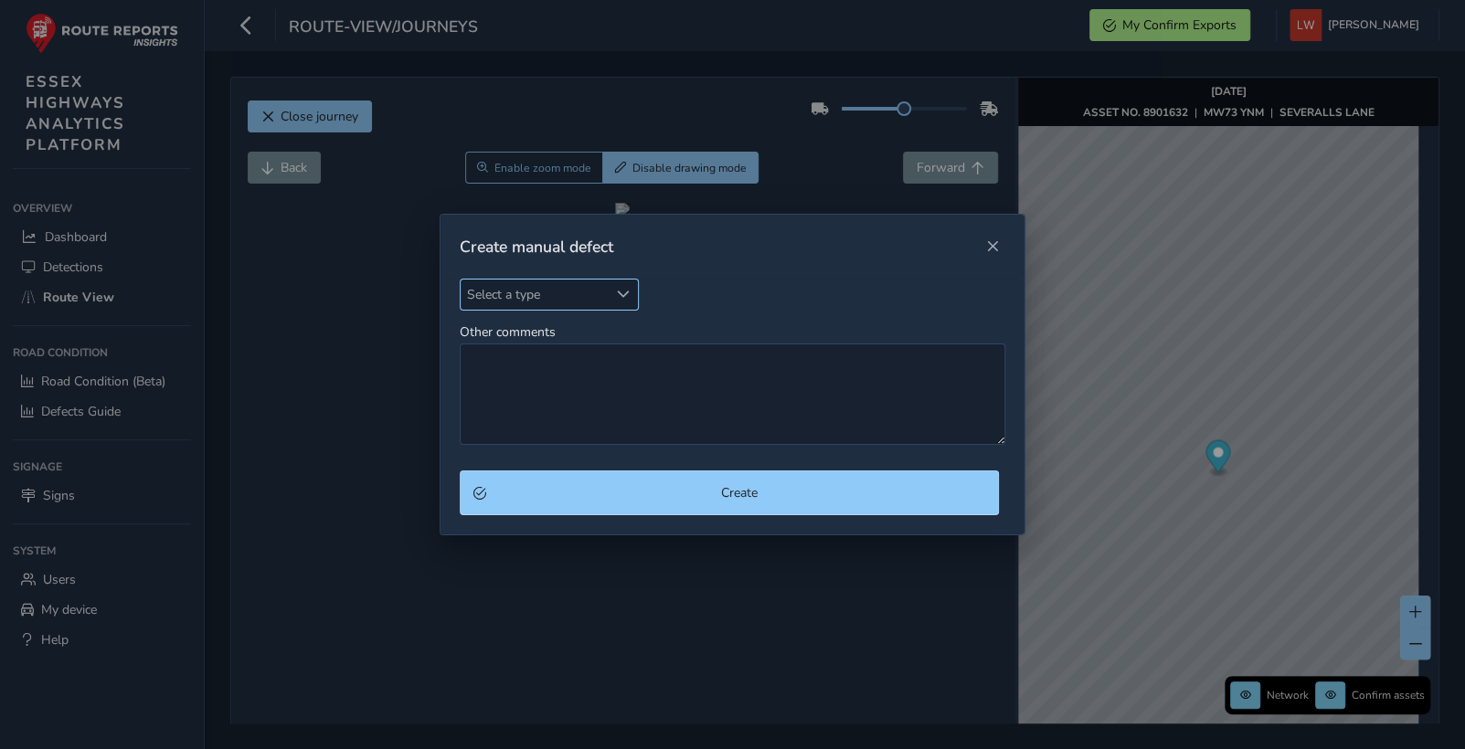
click at [554, 287] on span "Select a type" at bounding box center [534, 295] width 147 height 30
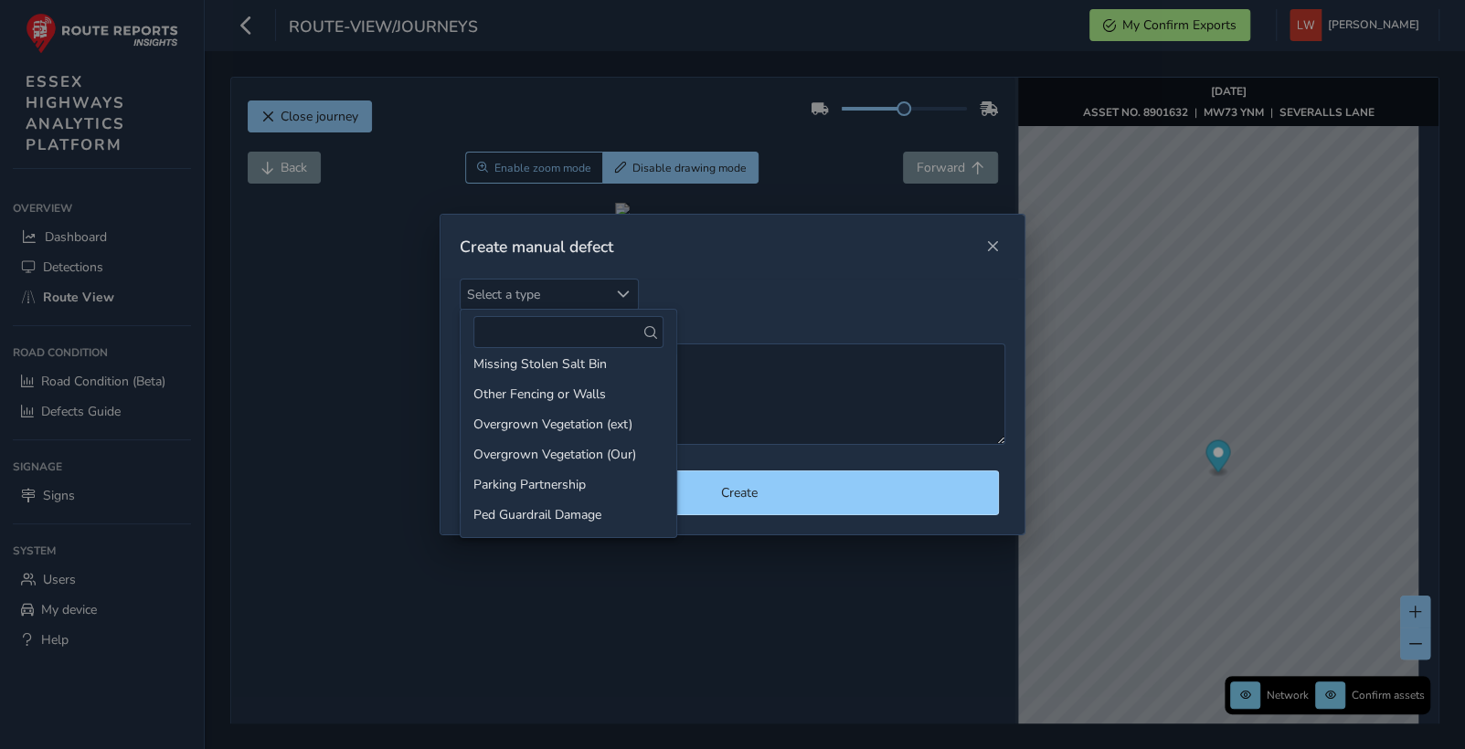
scroll to position [872, 0]
click at [562, 515] on li "Worn or missing Road Mark" at bounding box center [569, 516] width 216 height 30
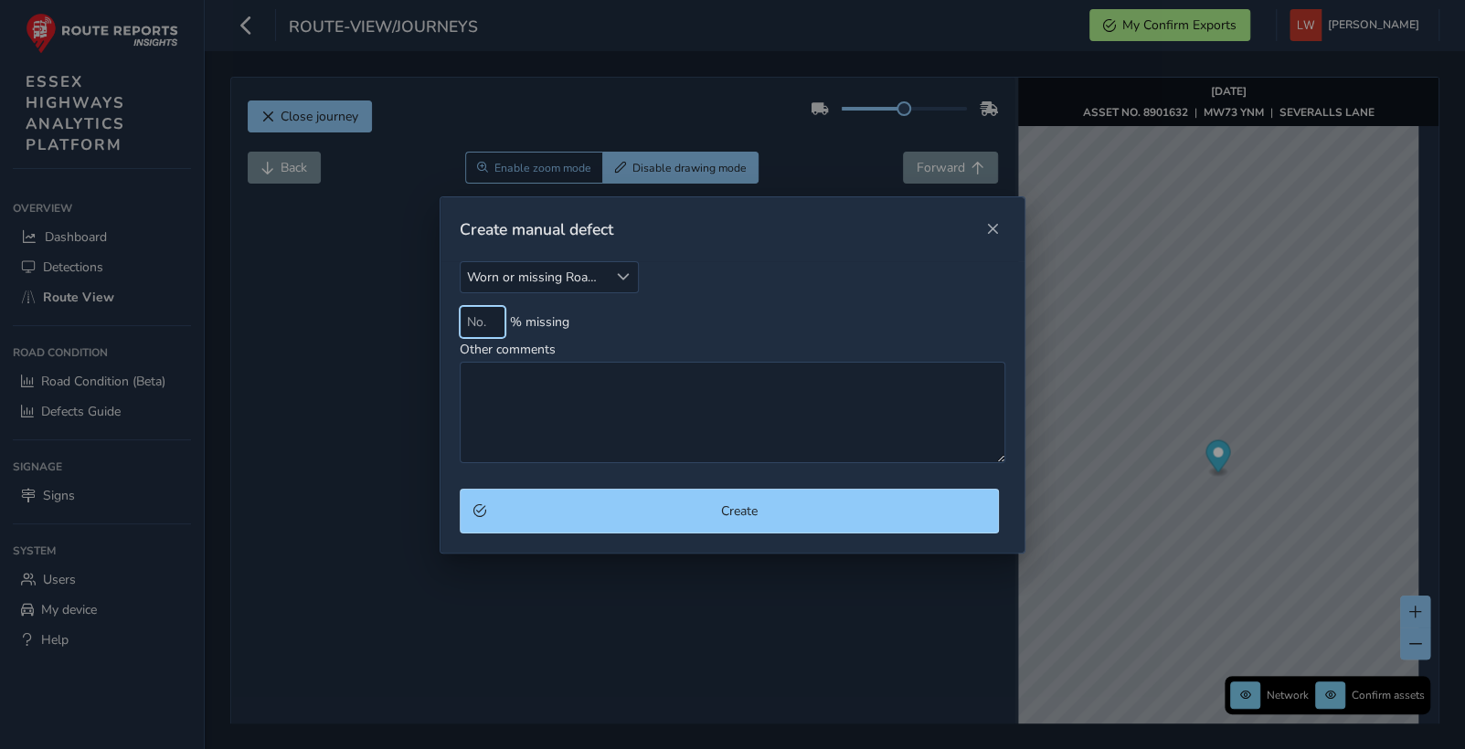
click at [469, 323] on input at bounding box center [483, 322] width 46 height 32
type input "80"
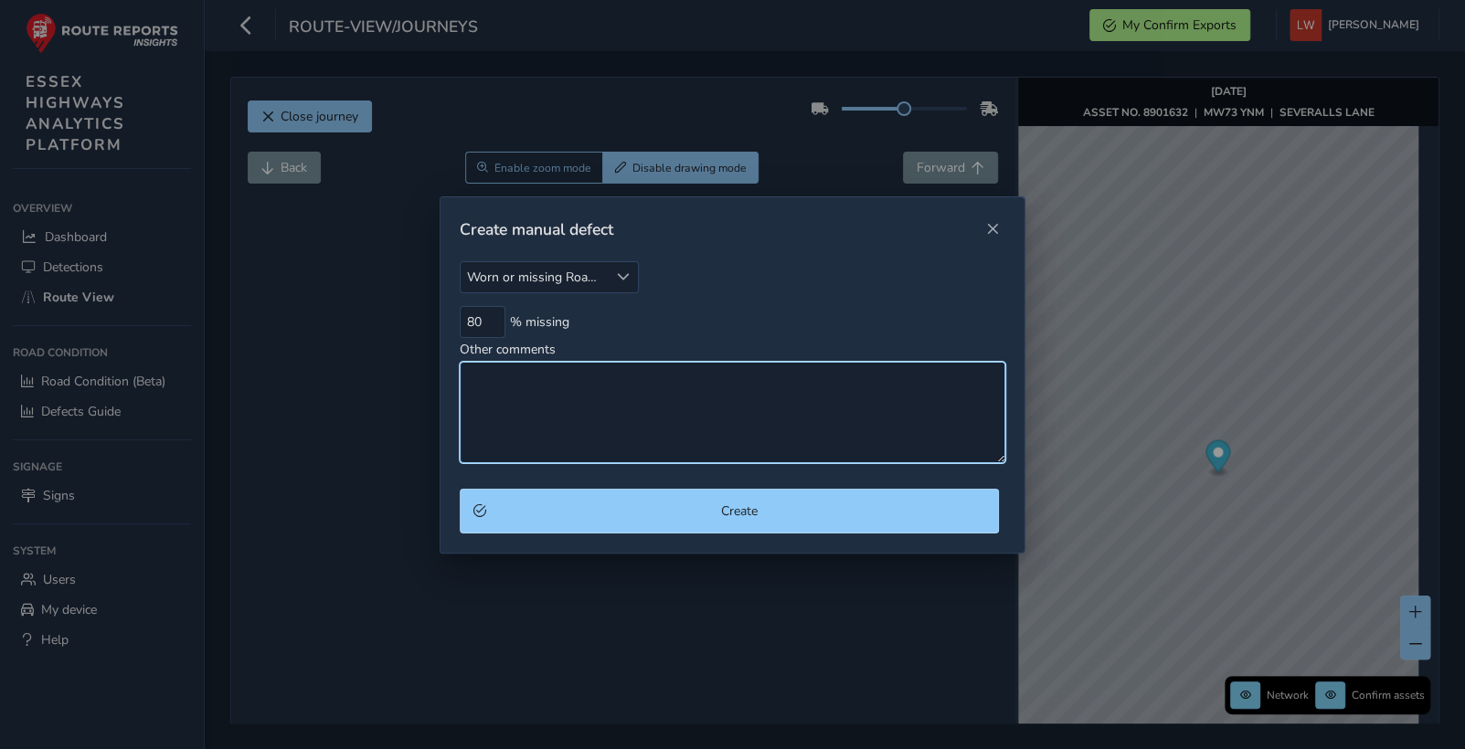
click at [501, 372] on textarea "Other comments" at bounding box center [732, 412] width 545 height 101
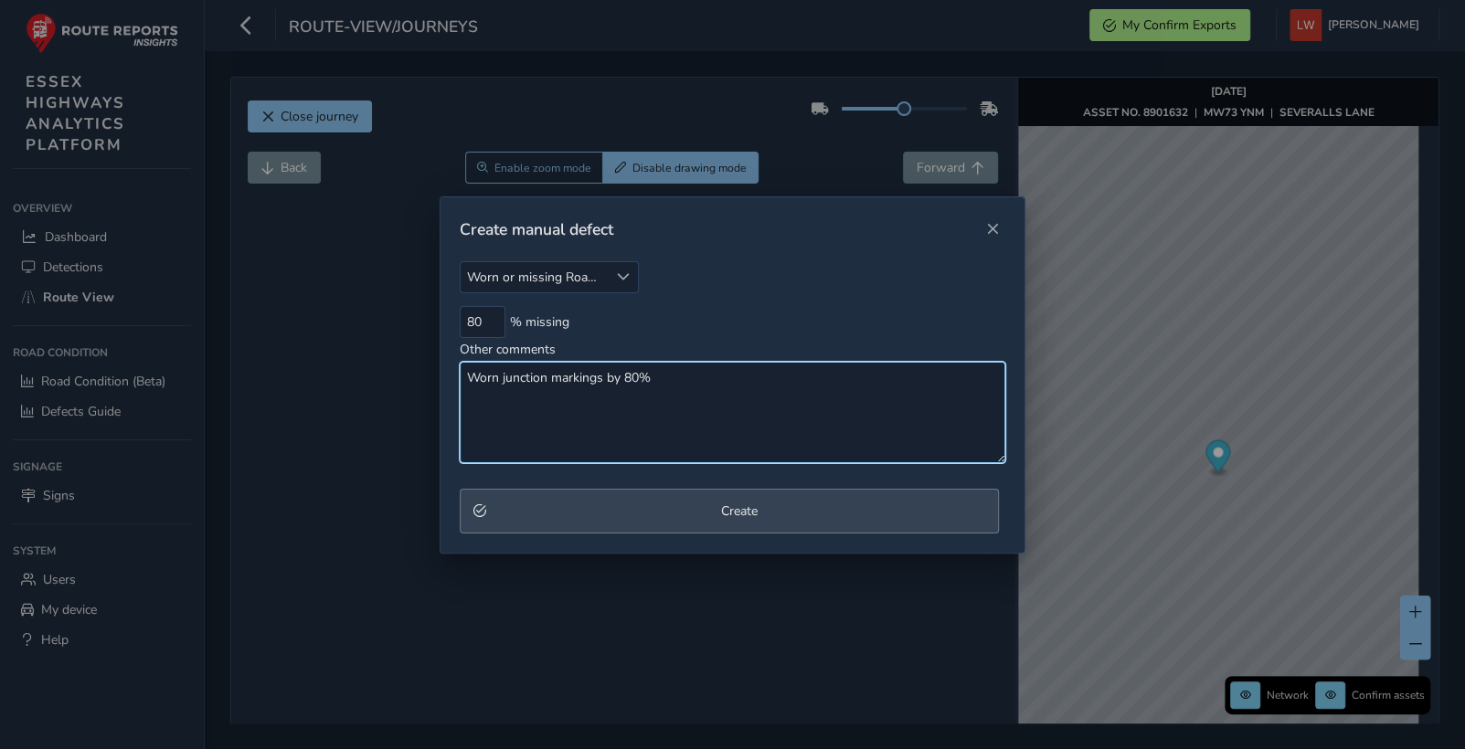
type textarea "Worn junction markings by 80%"
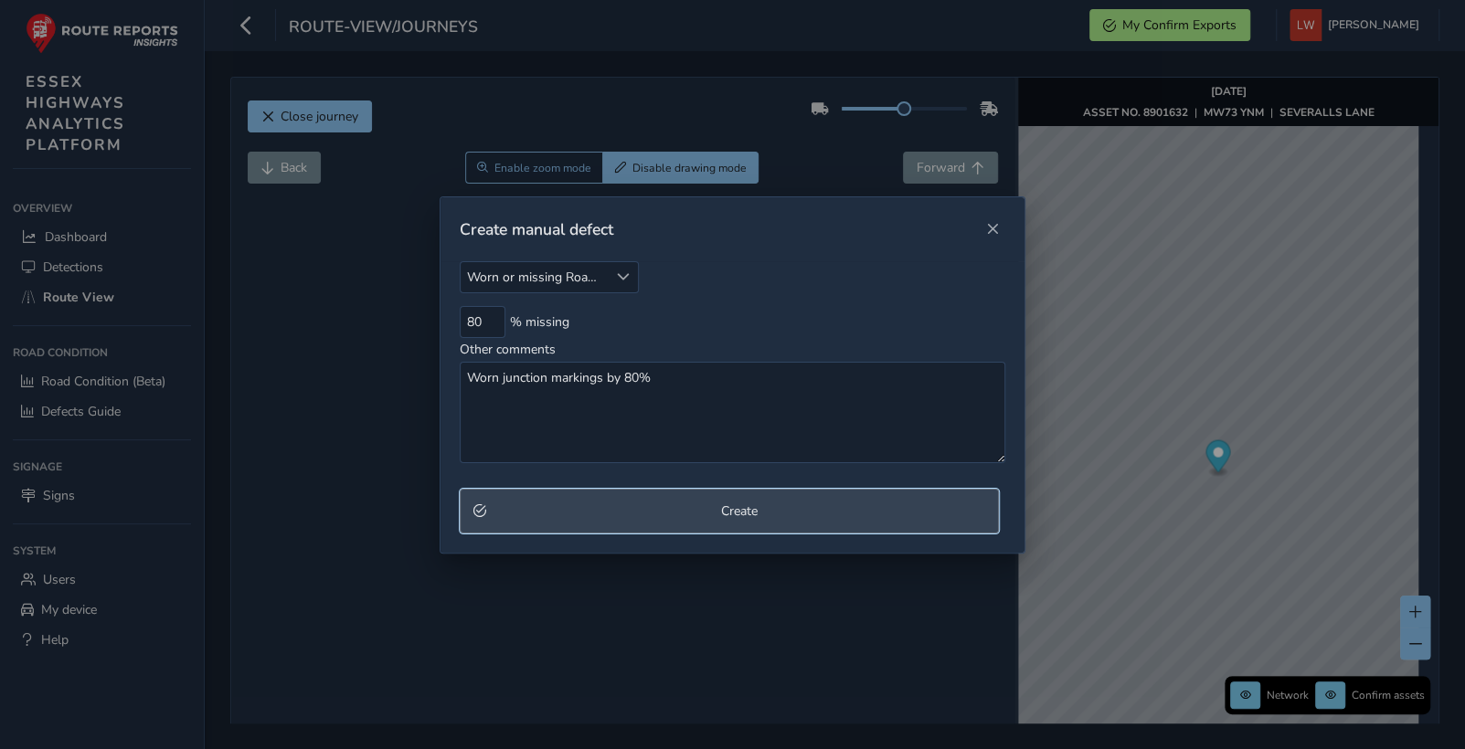
click at [759, 514] on span "Create" at bounding box center [738, 511] width 492 height 17
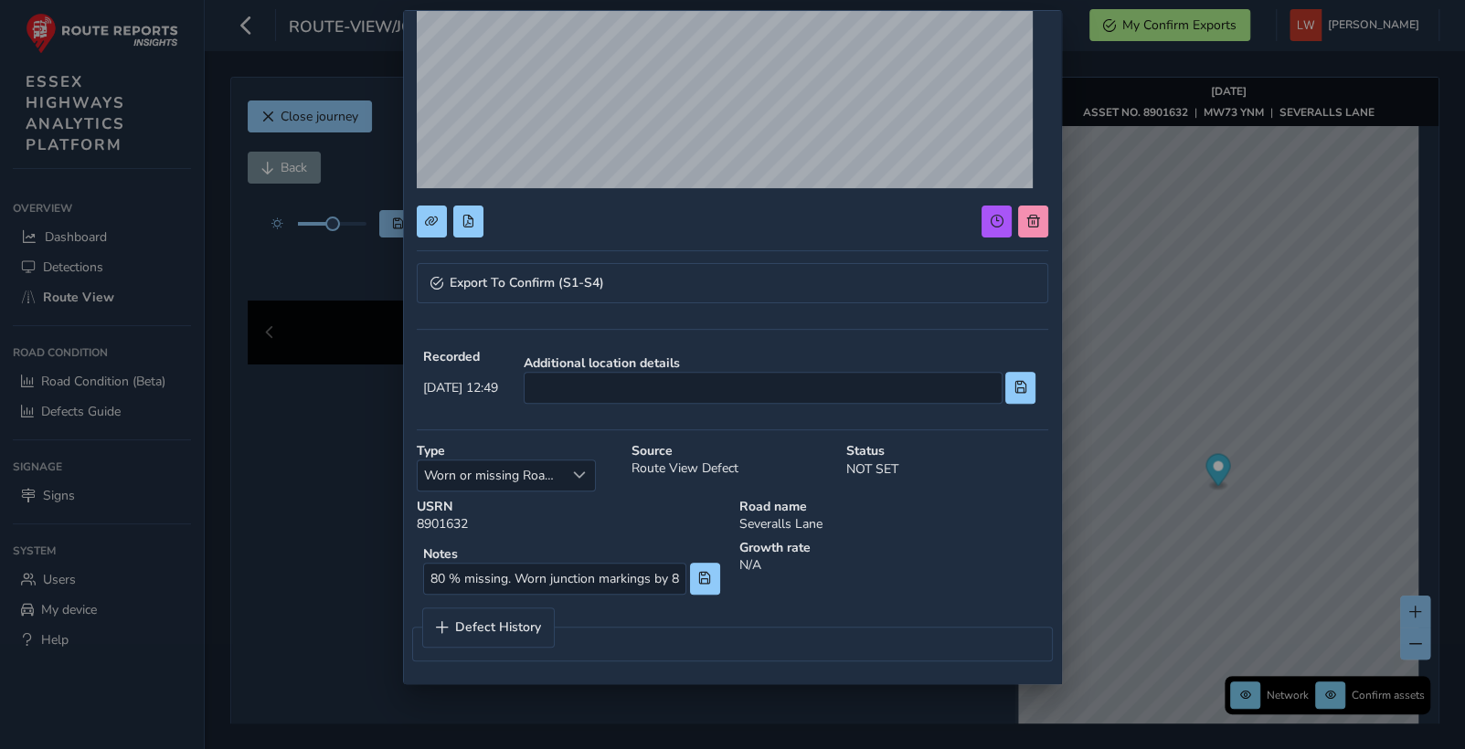
scroll to position [251, 0]
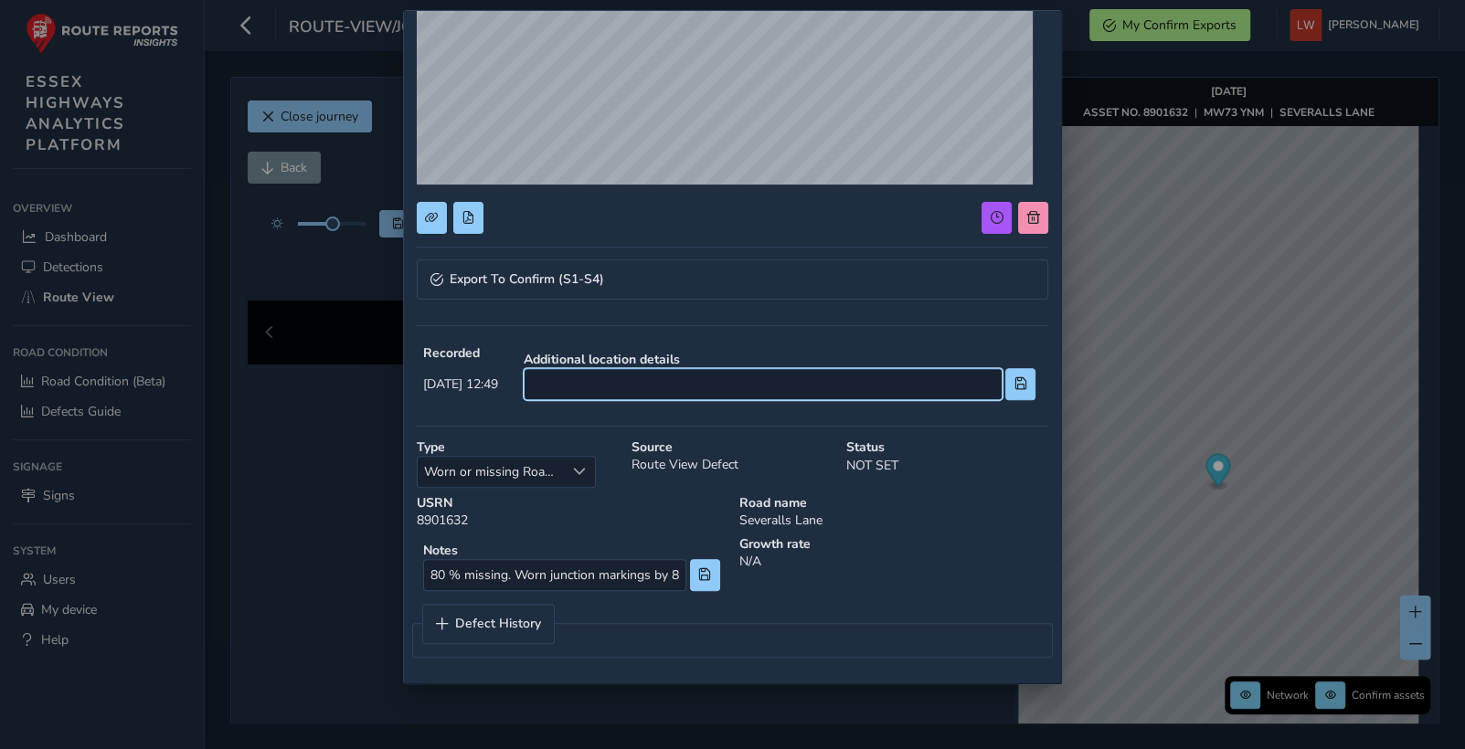
click at [669, 390] on input at bounding box center [763, 384] width 479 height 32
type input "Junction with [PERSON_NAME]"
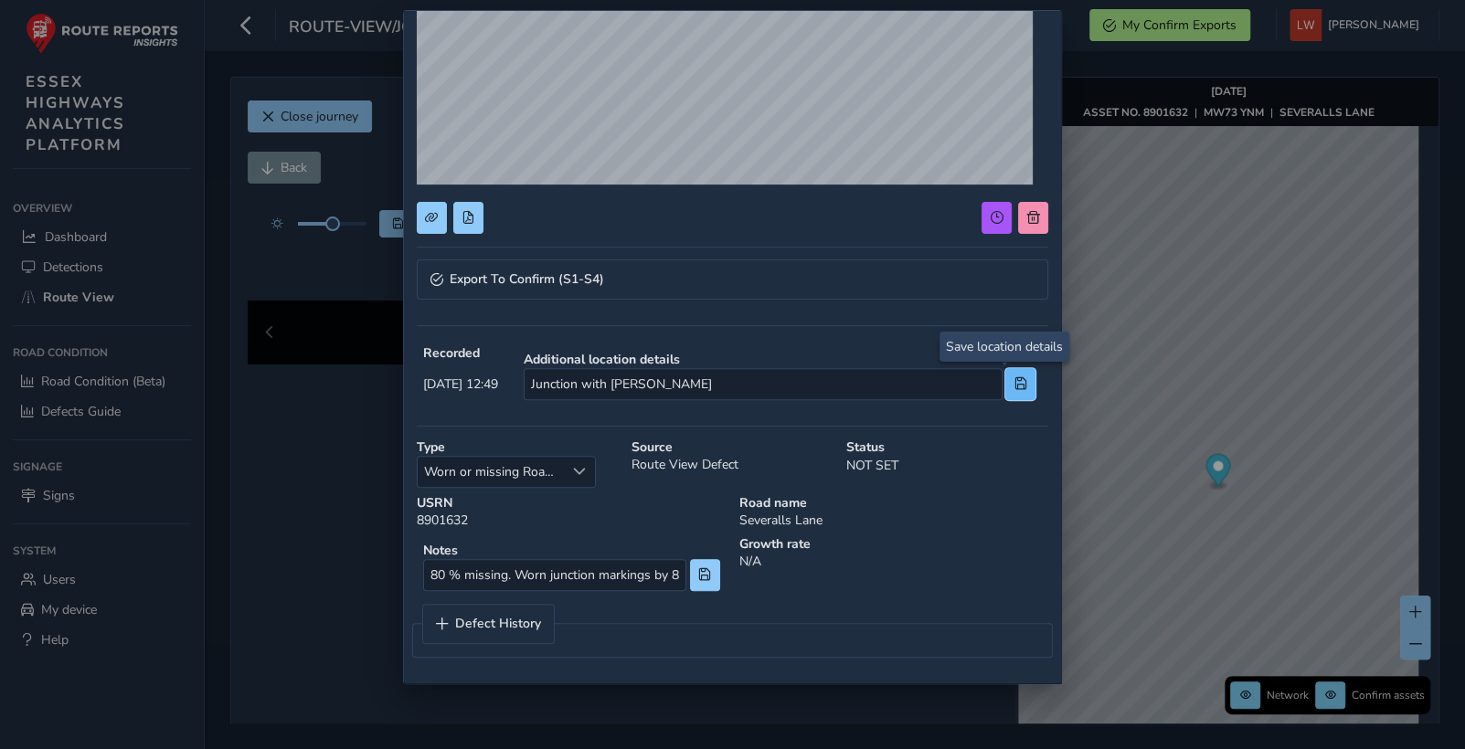
click at [1014, 379] on span at bounding box center [1020, 383] width 13 height 13
click at [698, 572] on span at bounding box center [704, 574] width 13 height 13
click at [530, 274] on span "Export To Confirm (S1-S4)" at bounding box center [527, 279] width 154 height 13
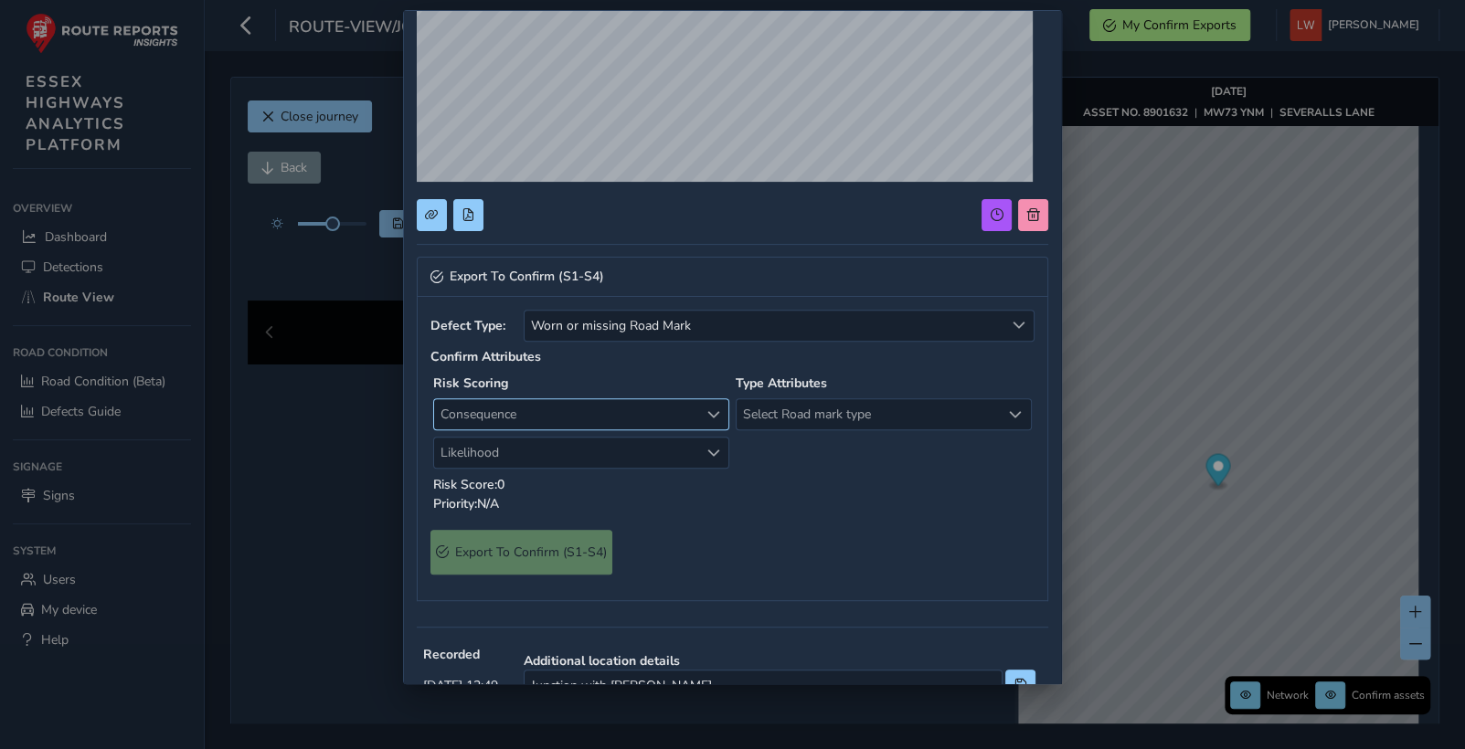
click at [600, 411] on span "Consequence" at bounding box center [566, 414] width 264 height 30
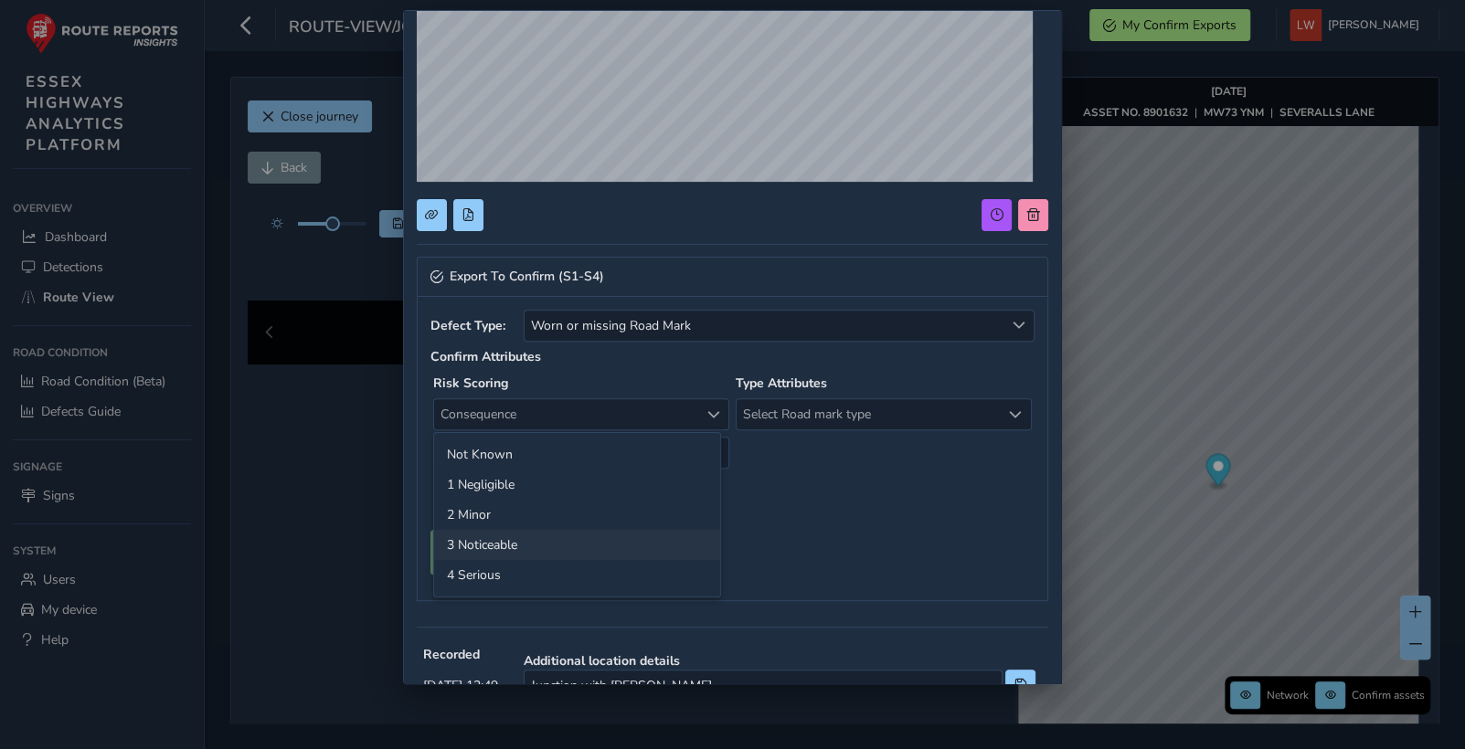
click at [515, 545] on li "3 Noticeable" at bounding box center [577, 545] width 286 height 30
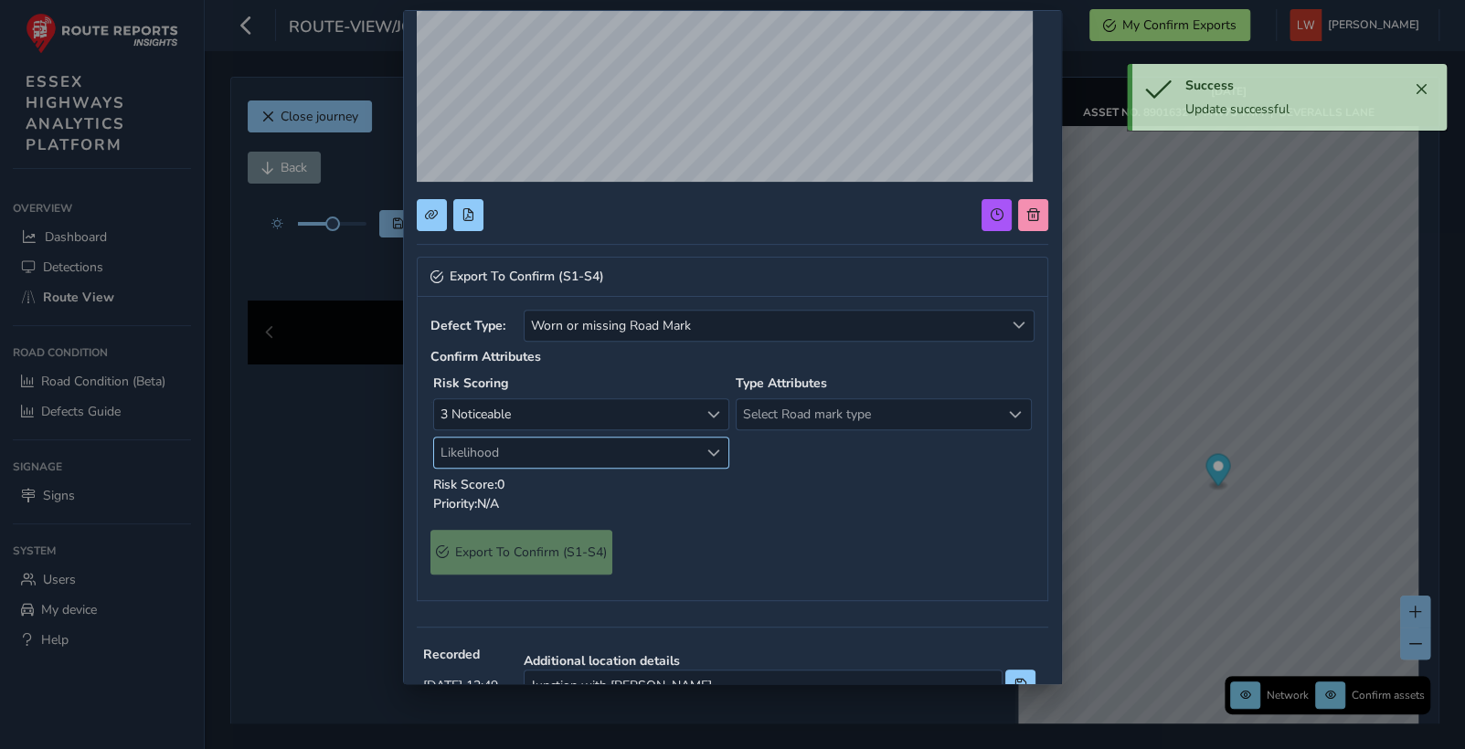
click at [500, 457] on span "Likelihood" at bounding box center [566, 453] width 264 height 30
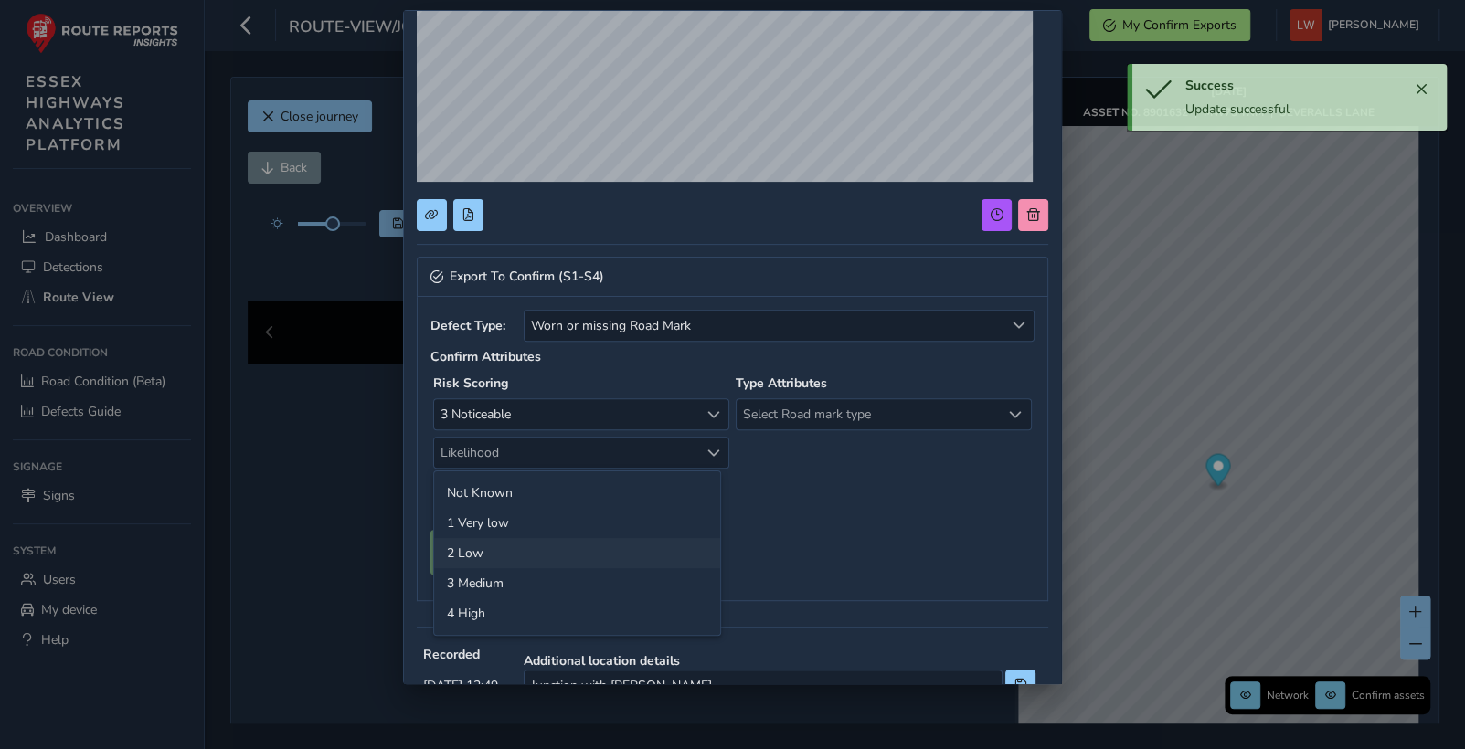
click at [503, 558] on li "2 Low" at bounding box center [577, 553] width 286 height 30
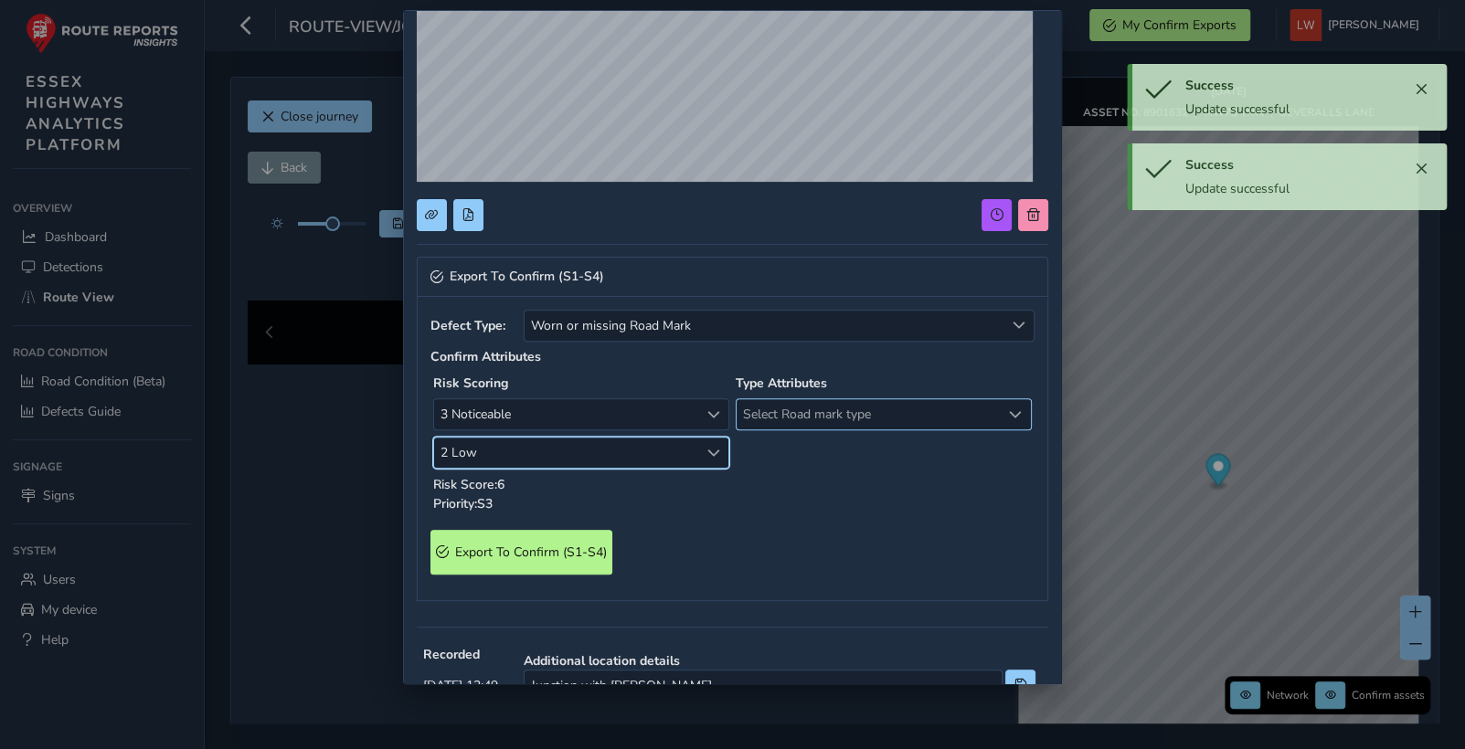
click at [828, 424] on span "Select Road mark type" at bounding box center [868, 414] width 264 height 30
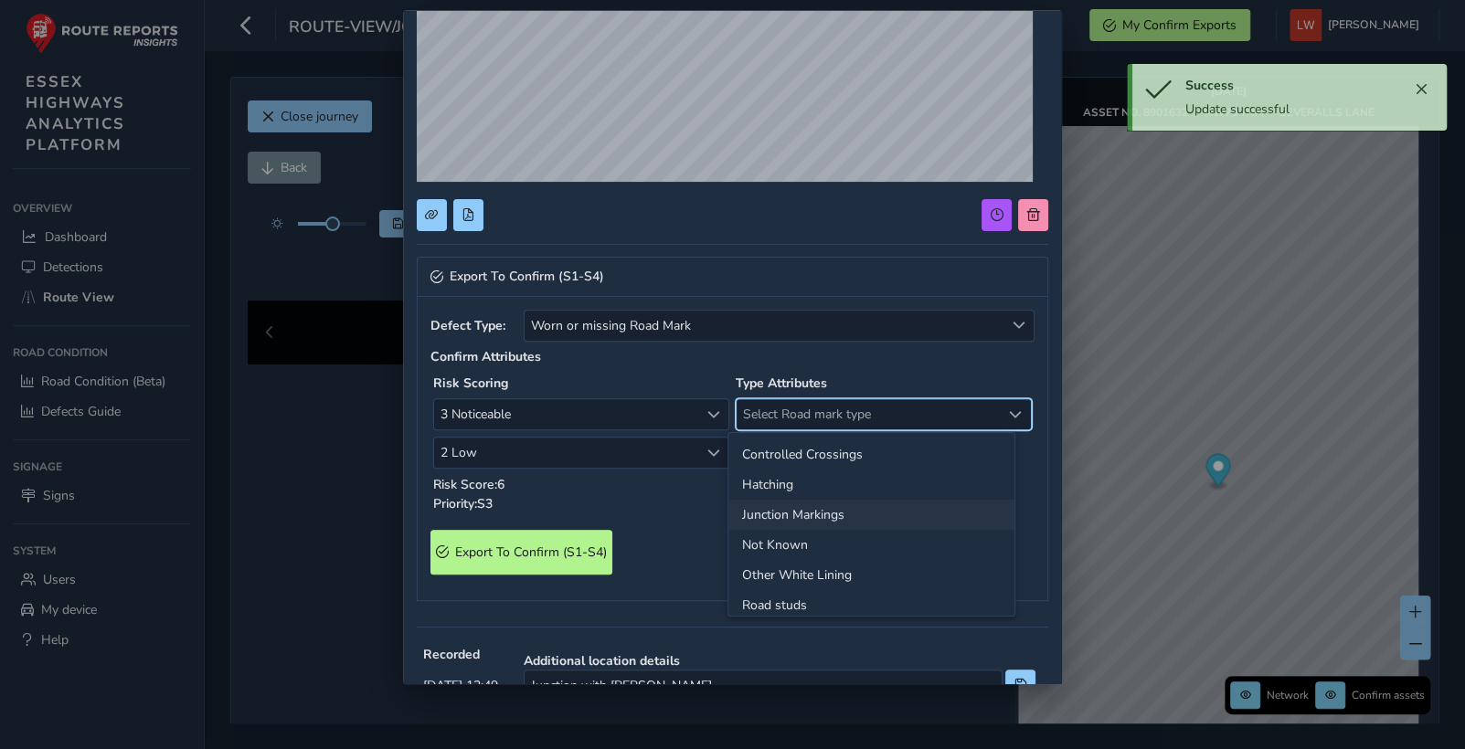
click at [800, 510] on li "Junction Markings" at bounding box center [871, 515] width 286 height 30
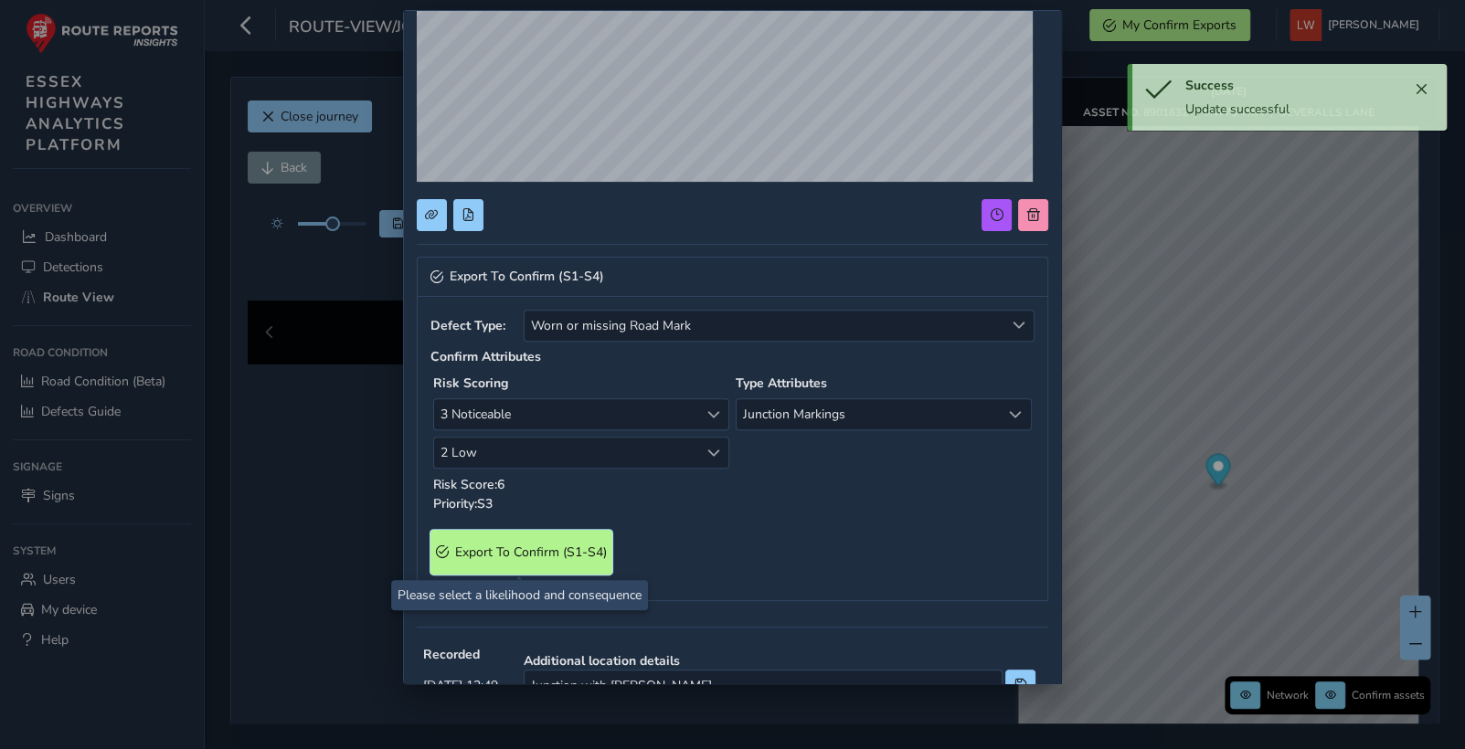
click at [559, 545] on span "Export To Confirm (S1-S4)" at bounding box center [531, 552] width 152 height 17
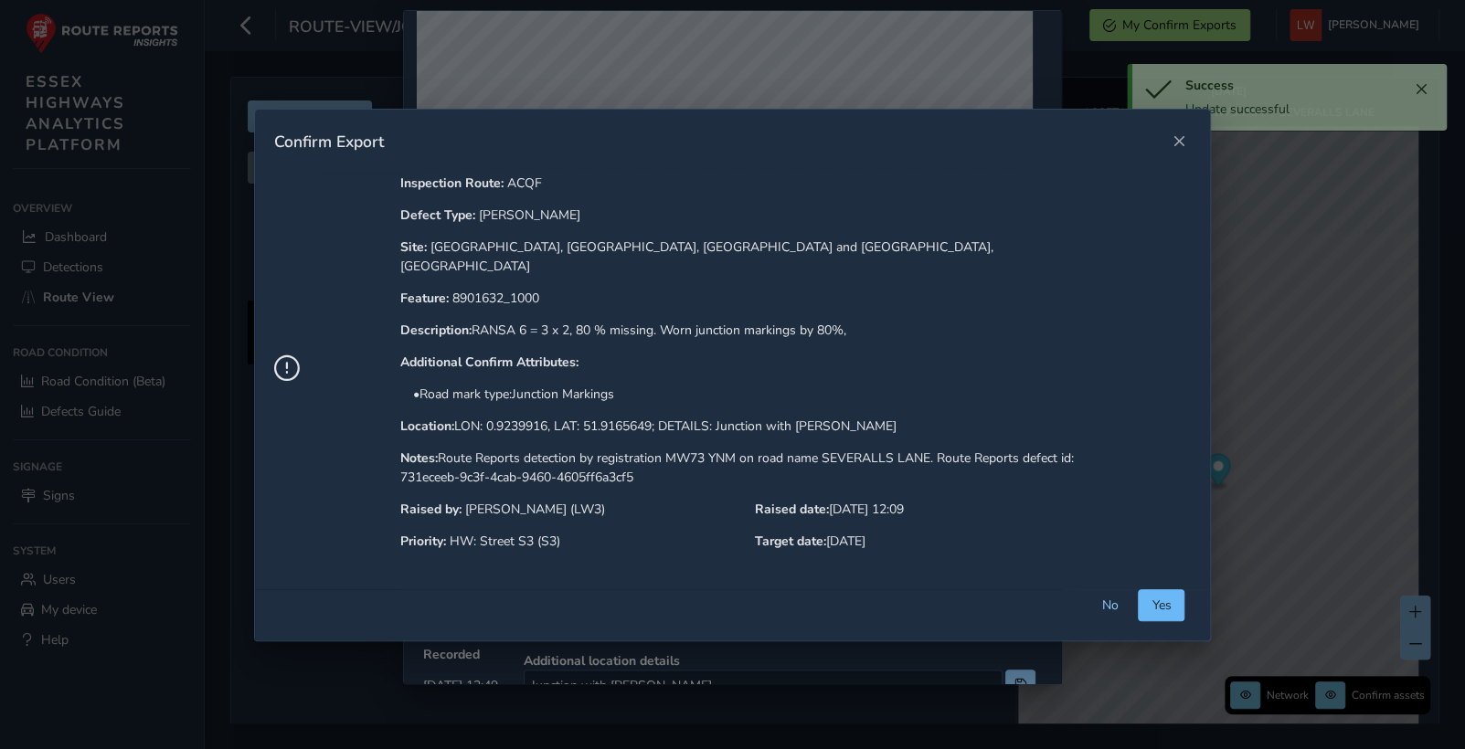
click at [1162, 597] on span "Yes" at bounding box center [1160, 605] width 19 height 17
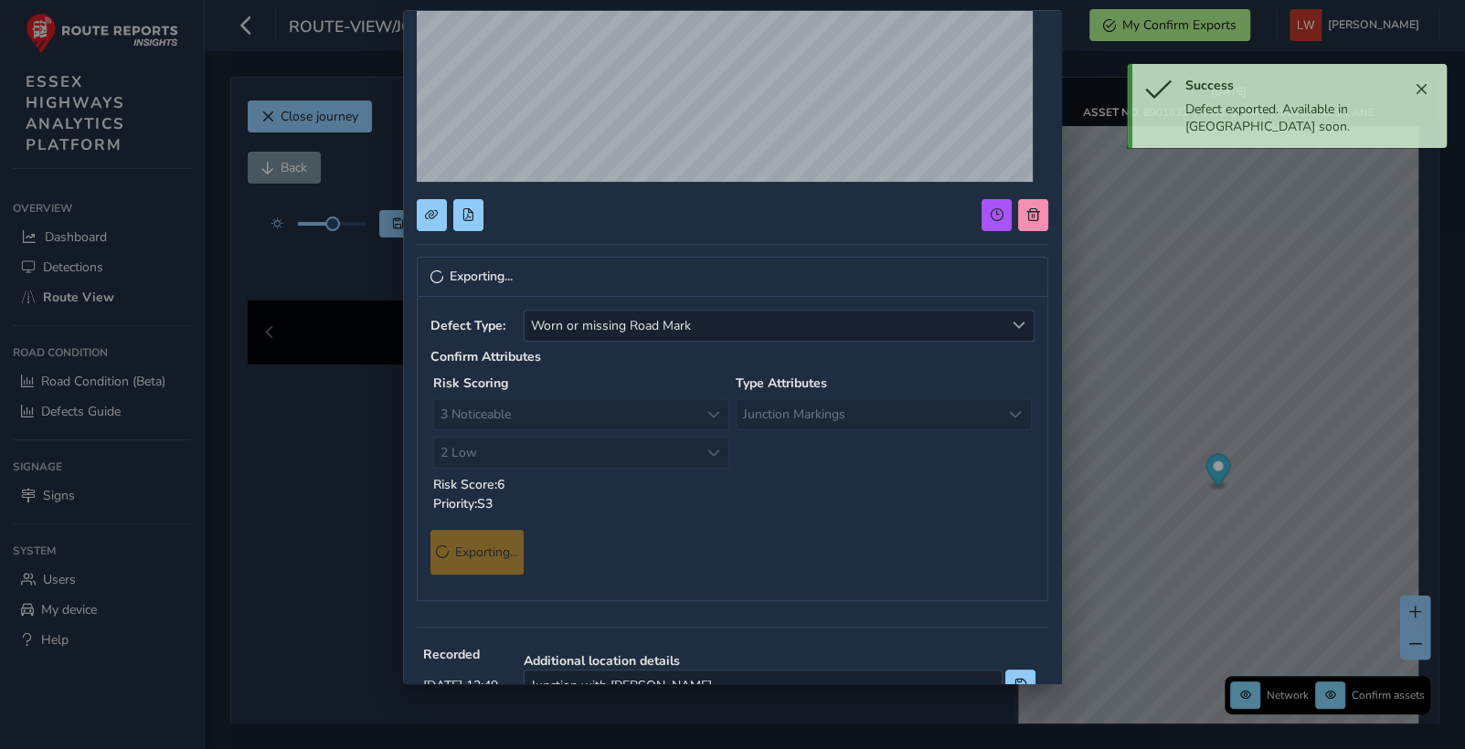
scroll to position [0, 0]
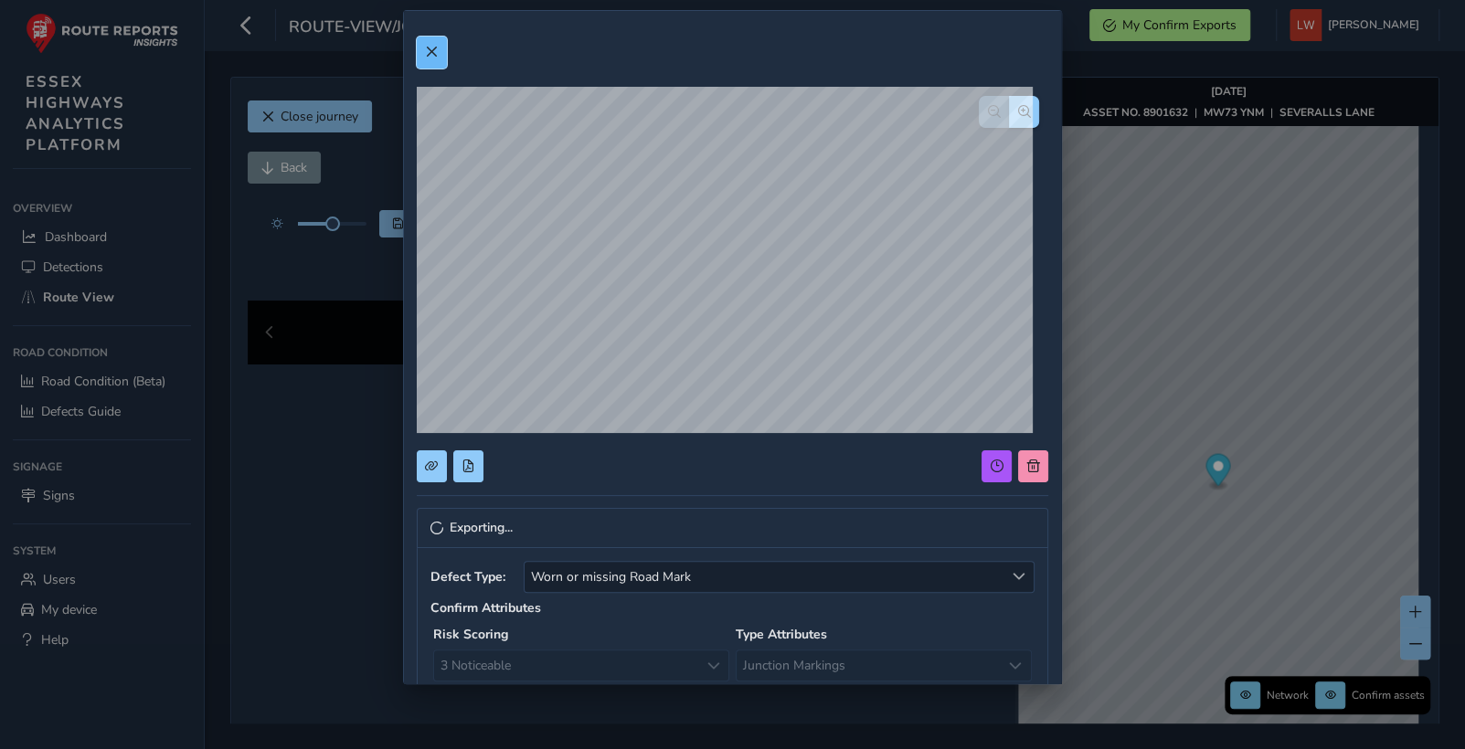
click at [432, 47] on span at bounding box center [431, 52] width 13 height 13
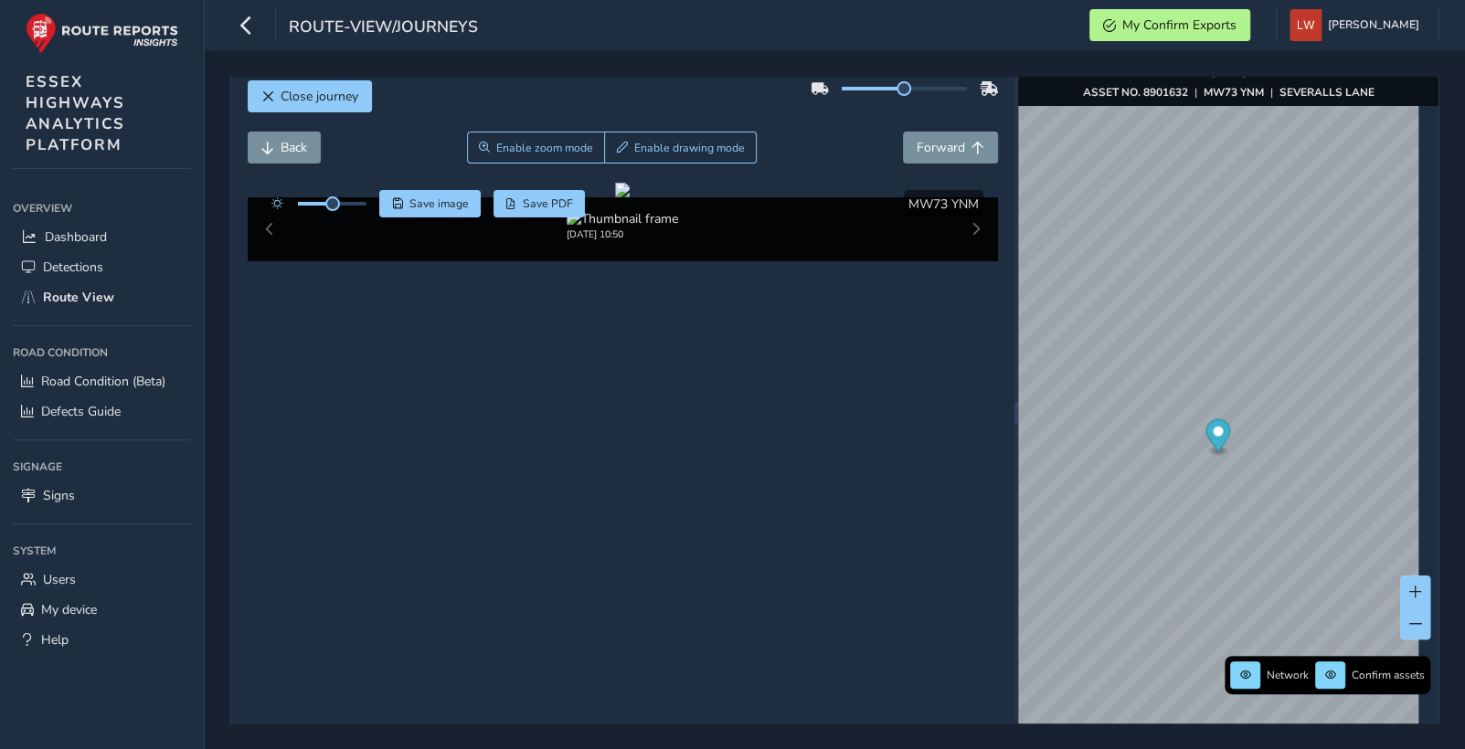
scroll to position [66, 0]
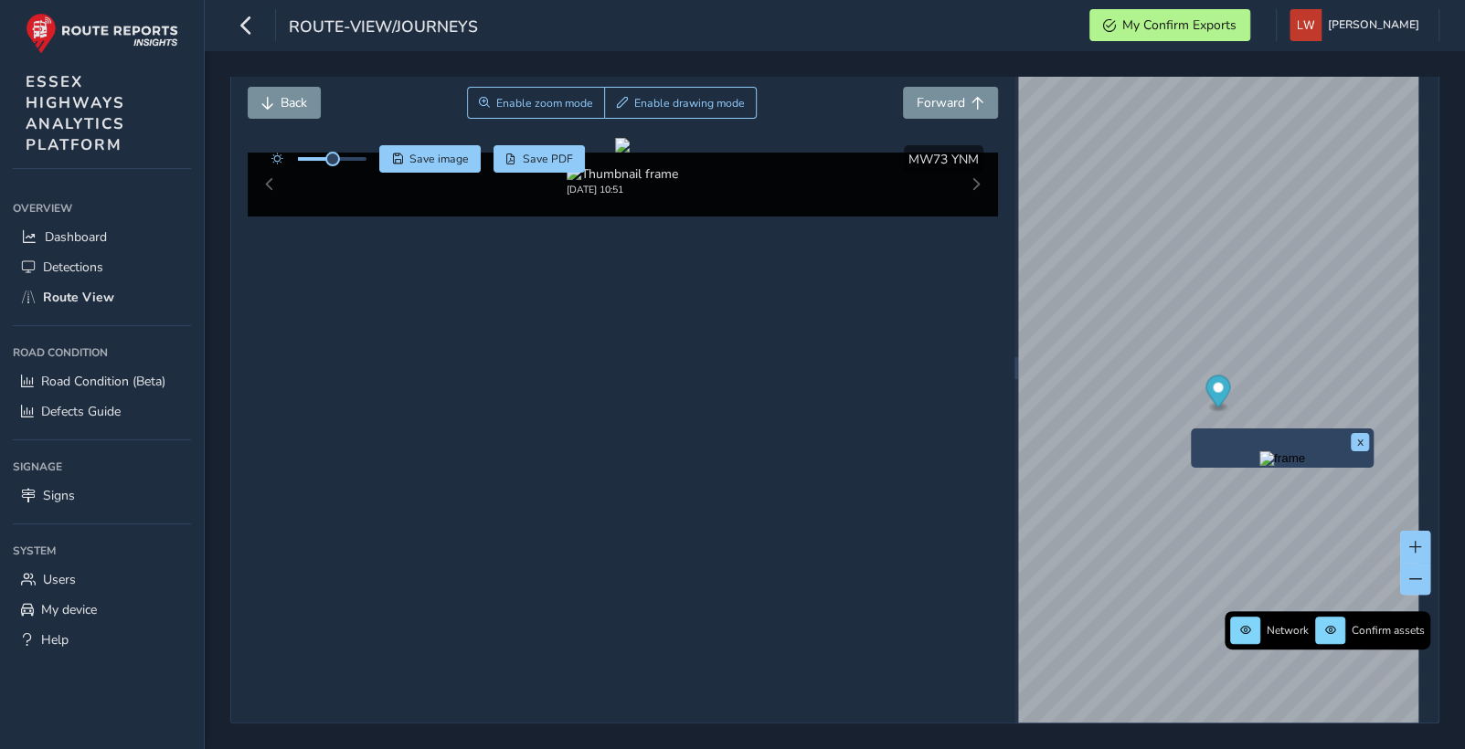
click at [1199, 435] on div "x" at bounding box center [1282, 448] width 174 height 30
click at [1191, 430] on div "x" at bounding box center [1282, 448] width 183 height 39
click at [1356, 440] on button "x" at bounding box center [1359, 442] width 18 height 18
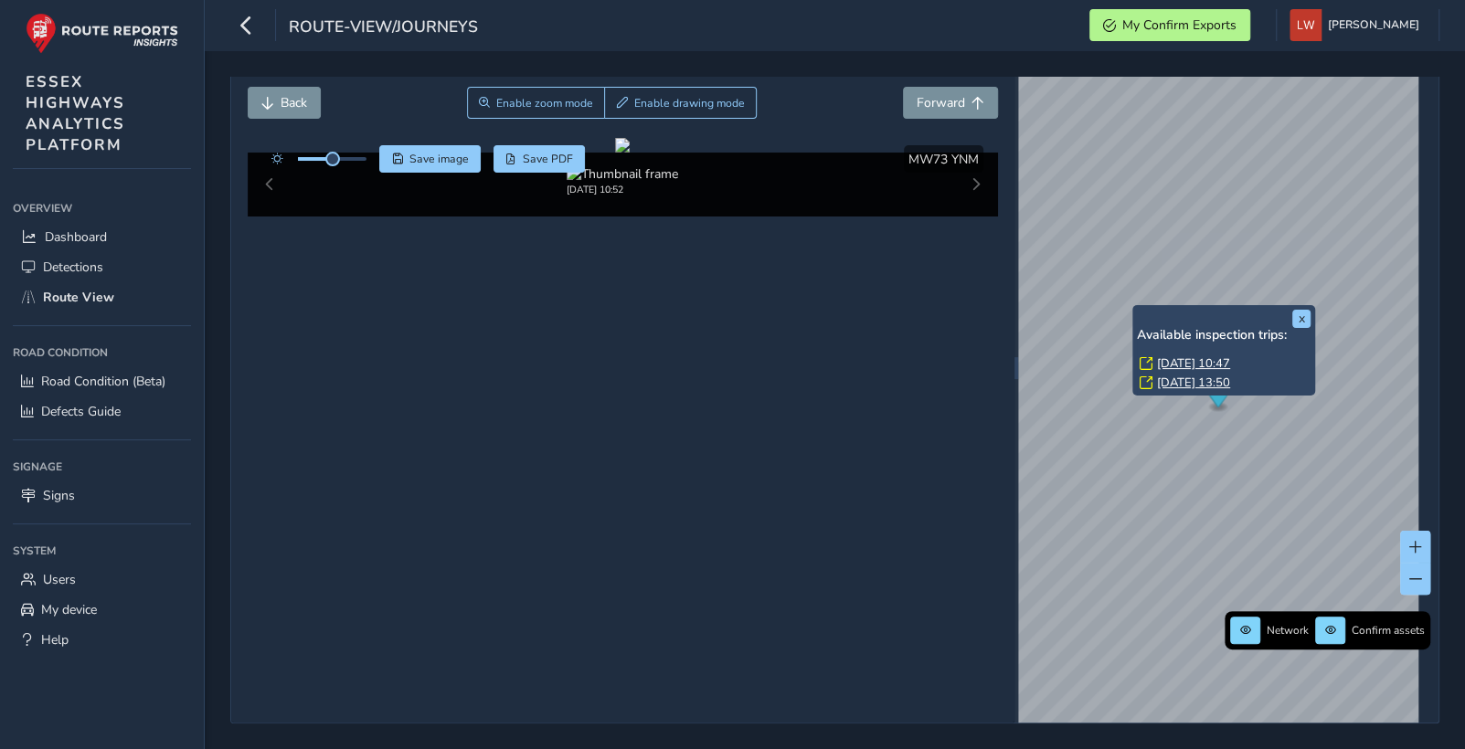
click at [1173, 360] on link "[DATE] 10:47" at bounding box center [1193, 363] width 73 height 16
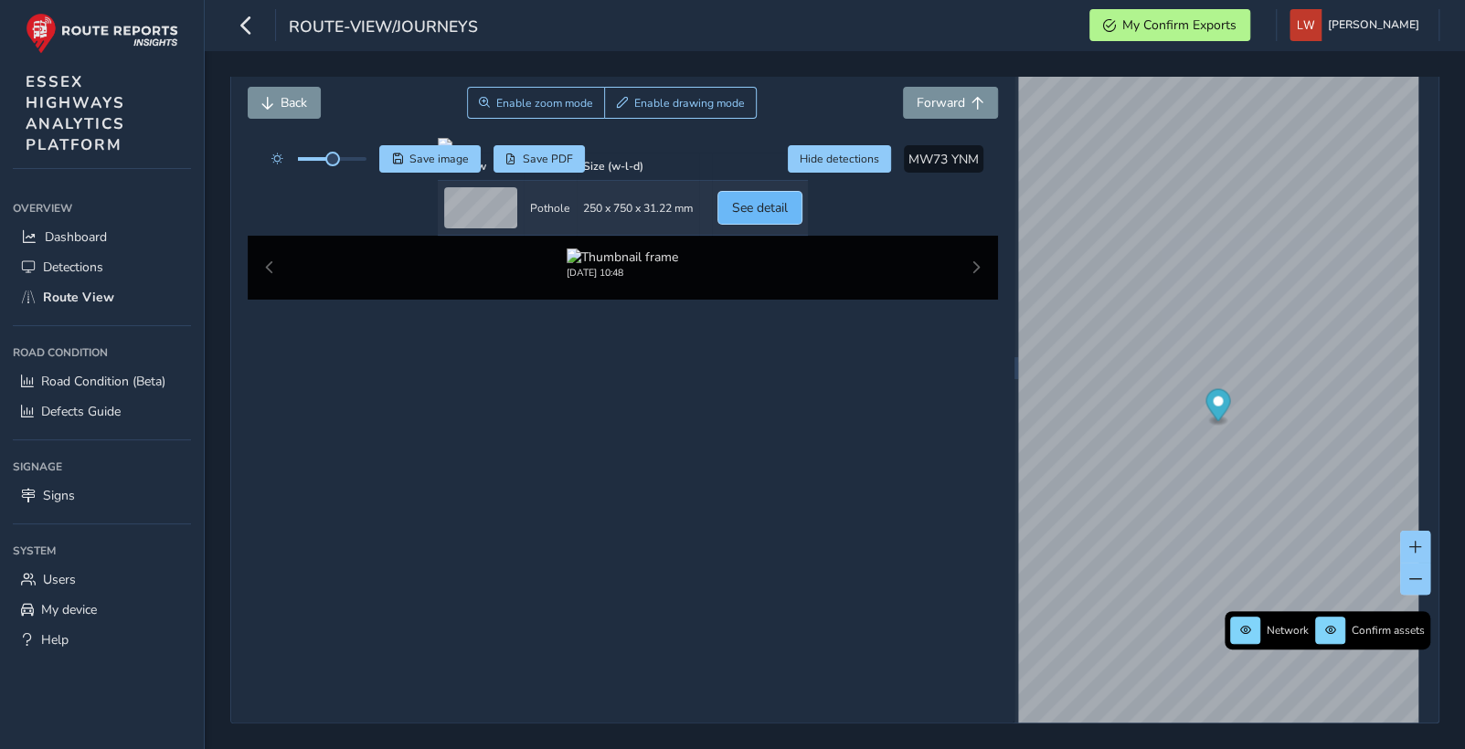
click at [788, 217] on span "See detail" at bounding box center [760, 207] width 56 height 17
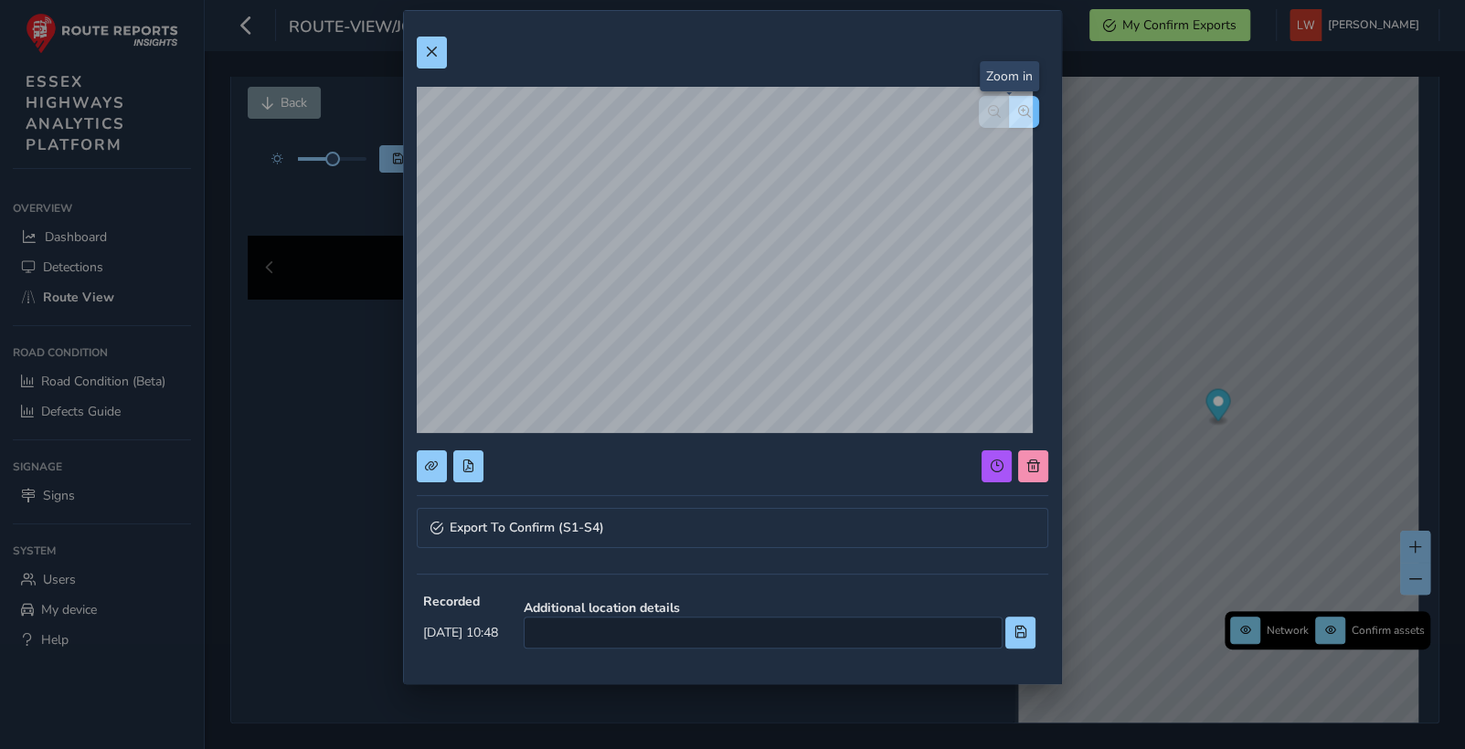
click at [1018, 110] on span "button" at bounding box center [1024, 111] width 13 height 13
click at [1018, 108] on span "button" at bounding box center [1024, 111] width 13 height 13
click at [988, 113] on span "button" at bounding box center [994, 111] width 13 height 13
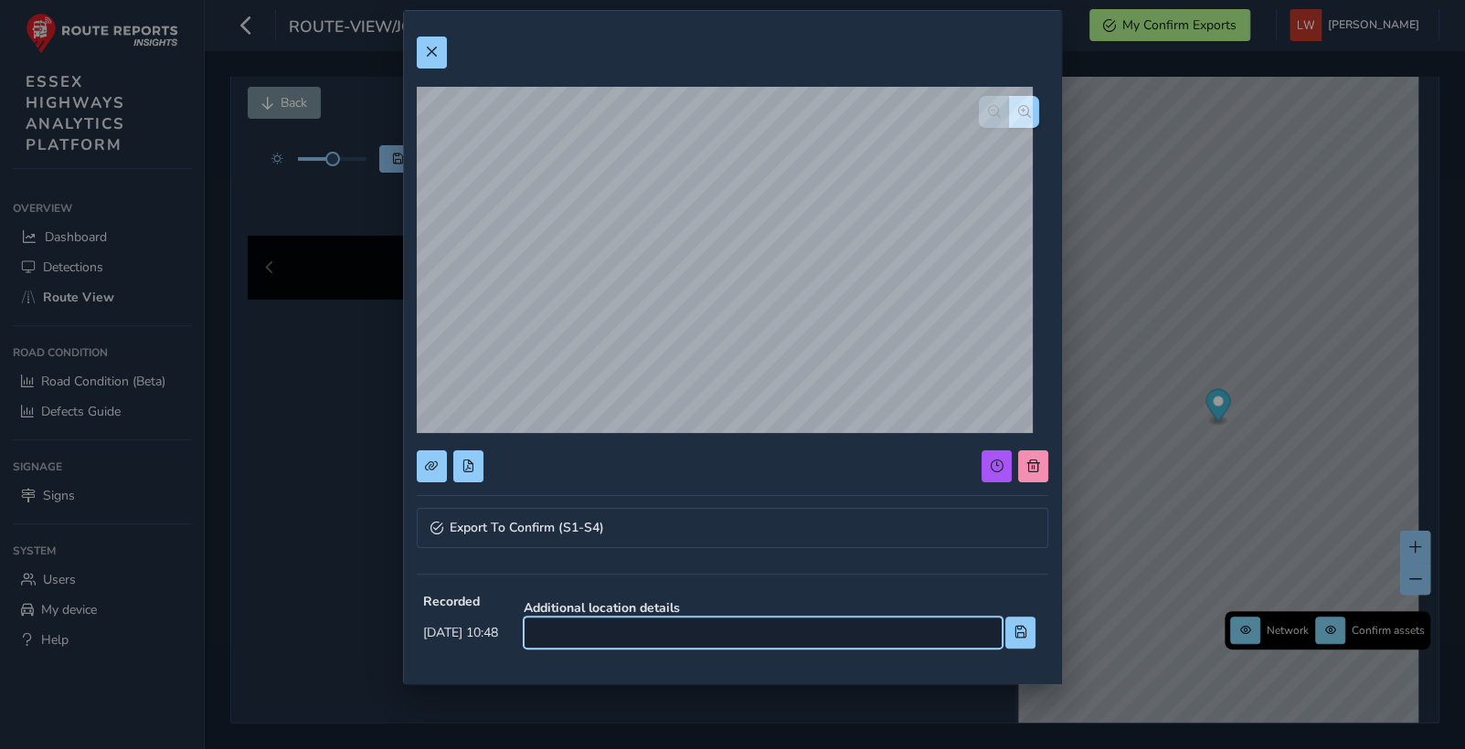
click at [653, 632] on input at bounding box center [763, 633] width 479 height 32
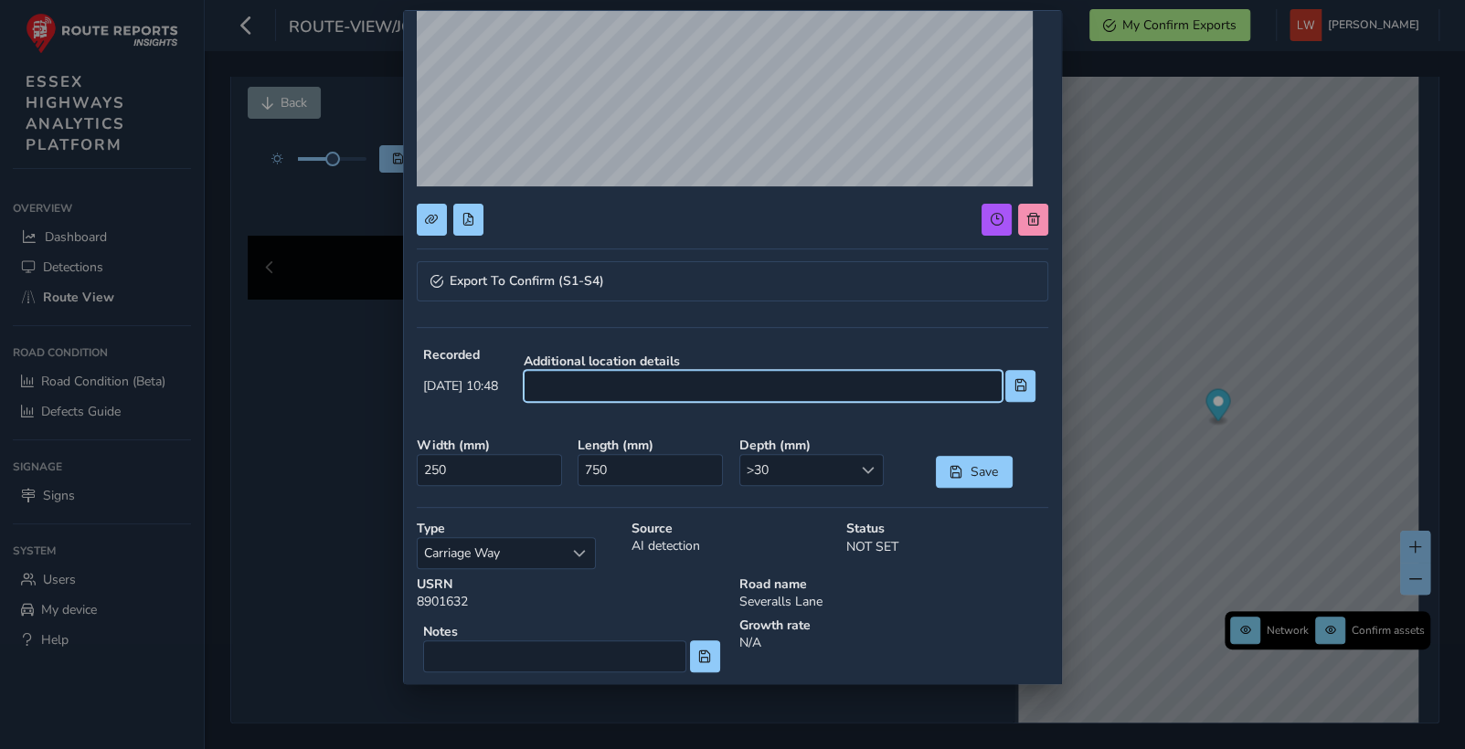
scroll to position [211, 0]
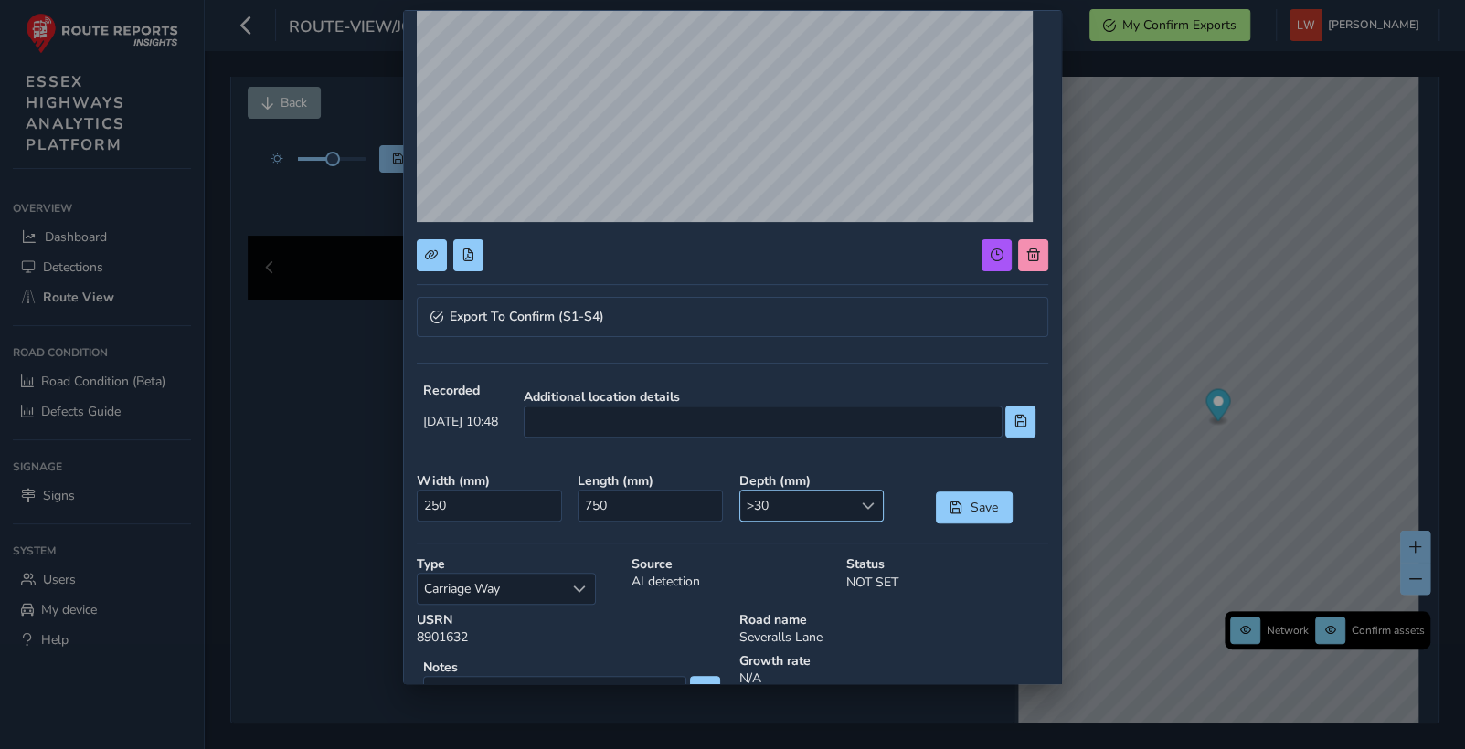
click at [815, 505] on span ">30" at bounding box center [796, 506] width 113 height 30
click at [781, 696] on li ">50" at bounding box center [802, 697] width 140 height 30
drag, startPoint x: 638, startPoint y: 509, endPoint x: 561, endPoint y: 472, distance: 85.0
click at [561, 472] on div "Width ( mm ) 250 Length ( mm ) 750 Depth ( mm ) >50 >50 Save" at bounding box center [732, 498] width 644 height 64
type input "3000"
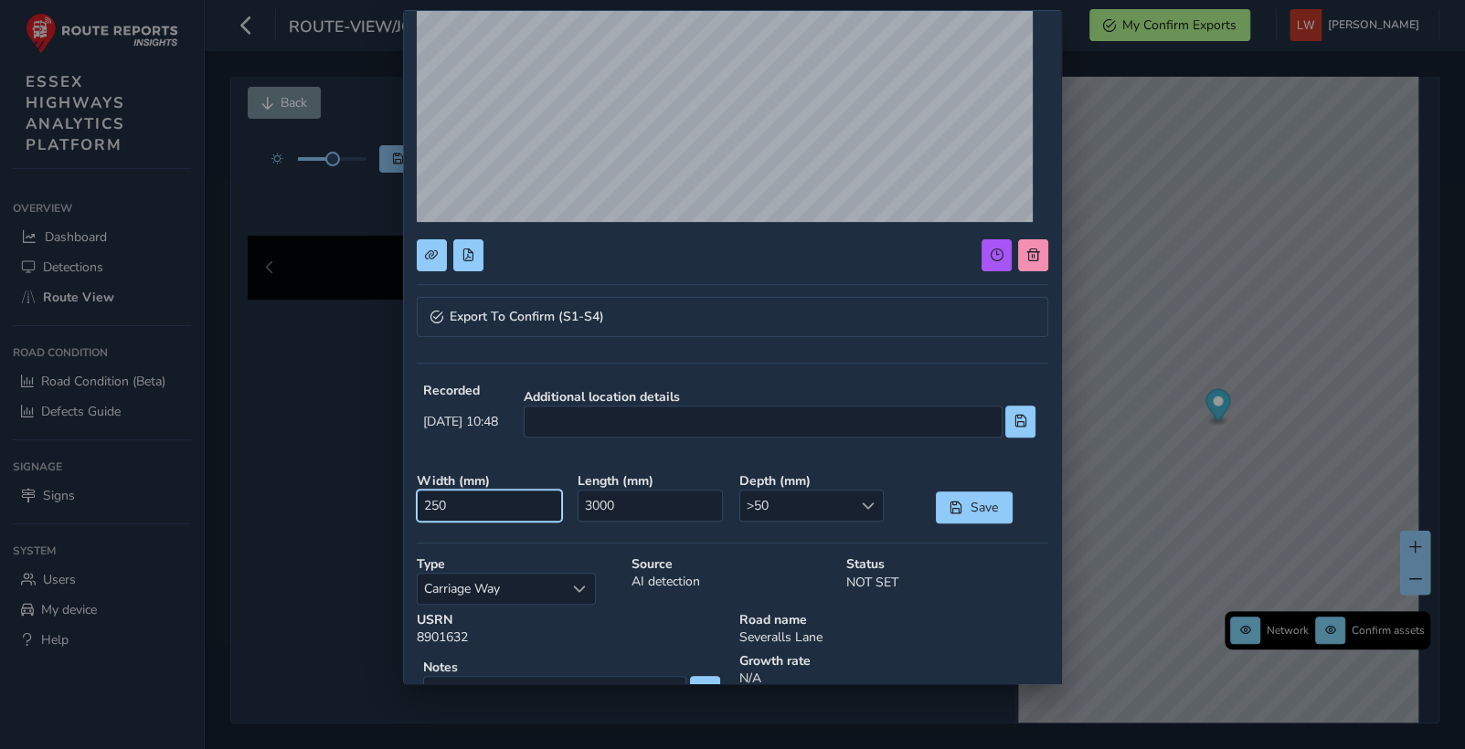
click at [475, 509] on input "250" at bounding box center [489, 506] width 145 height 32
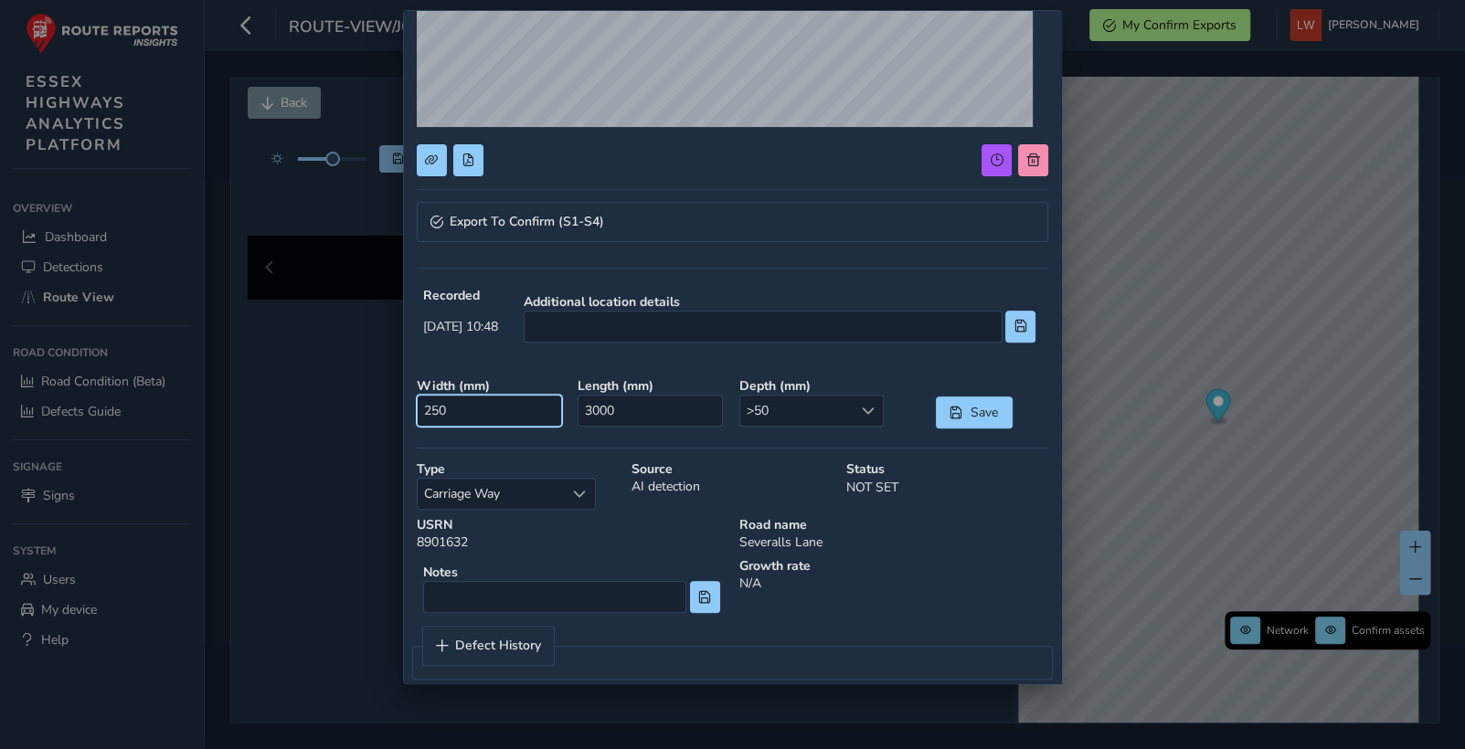
scroll to position [331, 0]
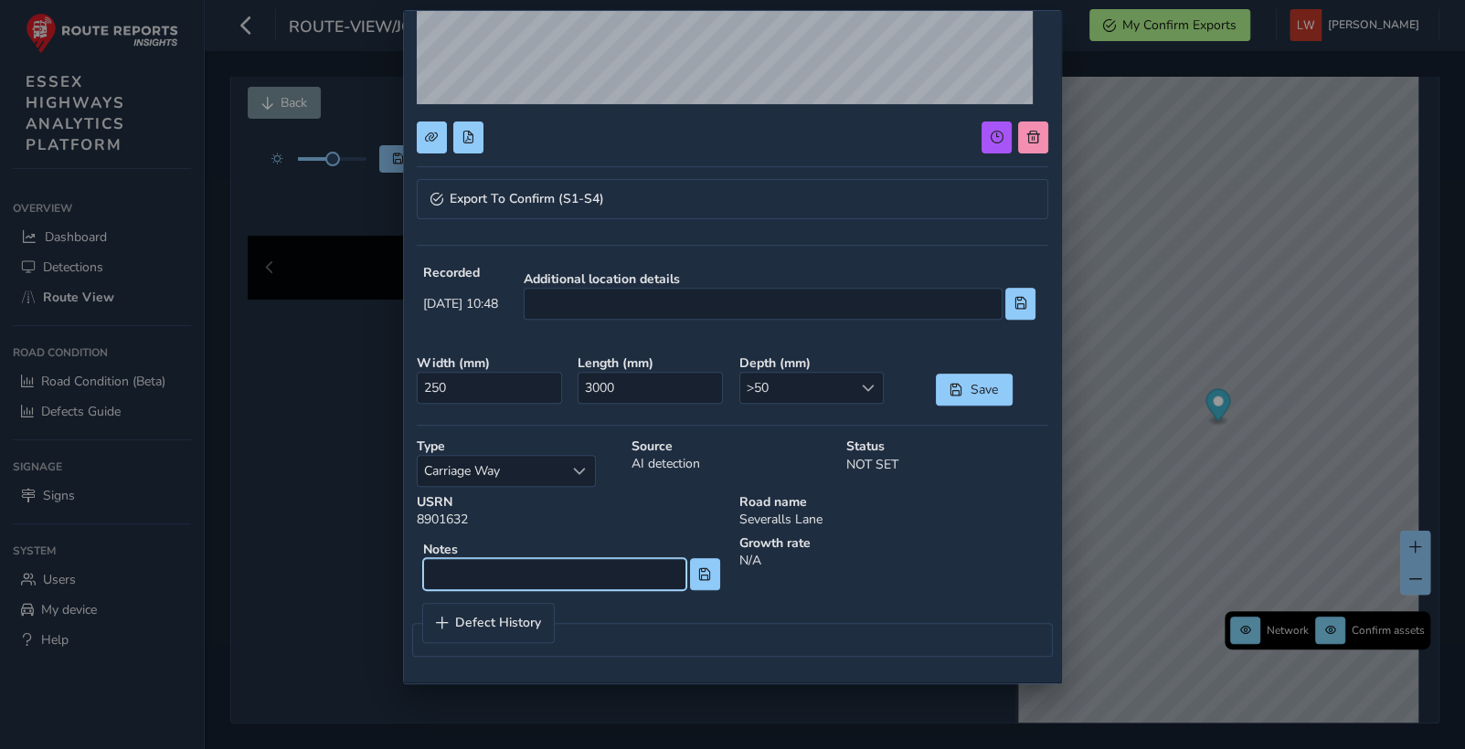
click at [513, 571] on input at bounding box center [554, 574] width 263 height 32
type input "CW edge erosion"
click at [690, 570] on button at bounding box center [705, 574] width 30 height 32
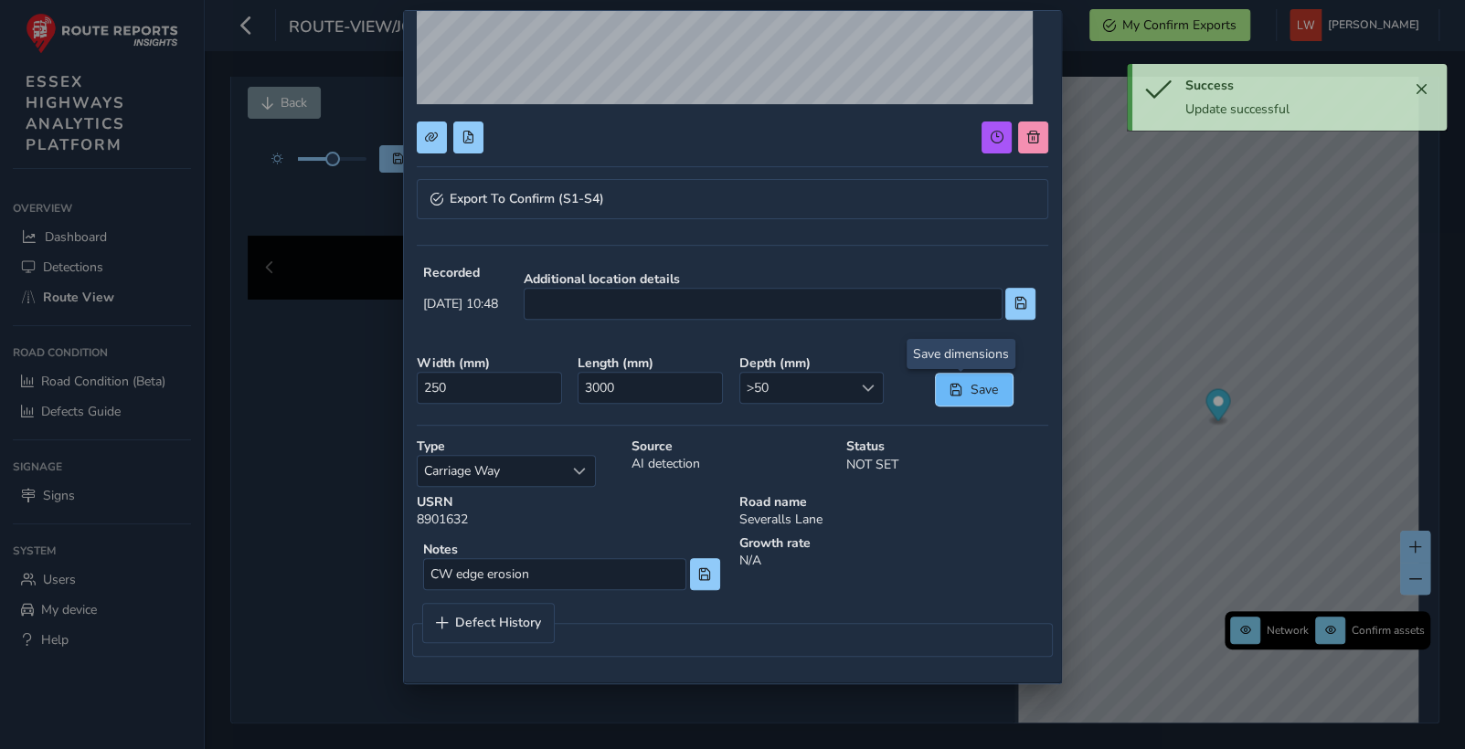
click at [971, 386] on span "Save" at bounding box center [984, 389] width 30 height 17
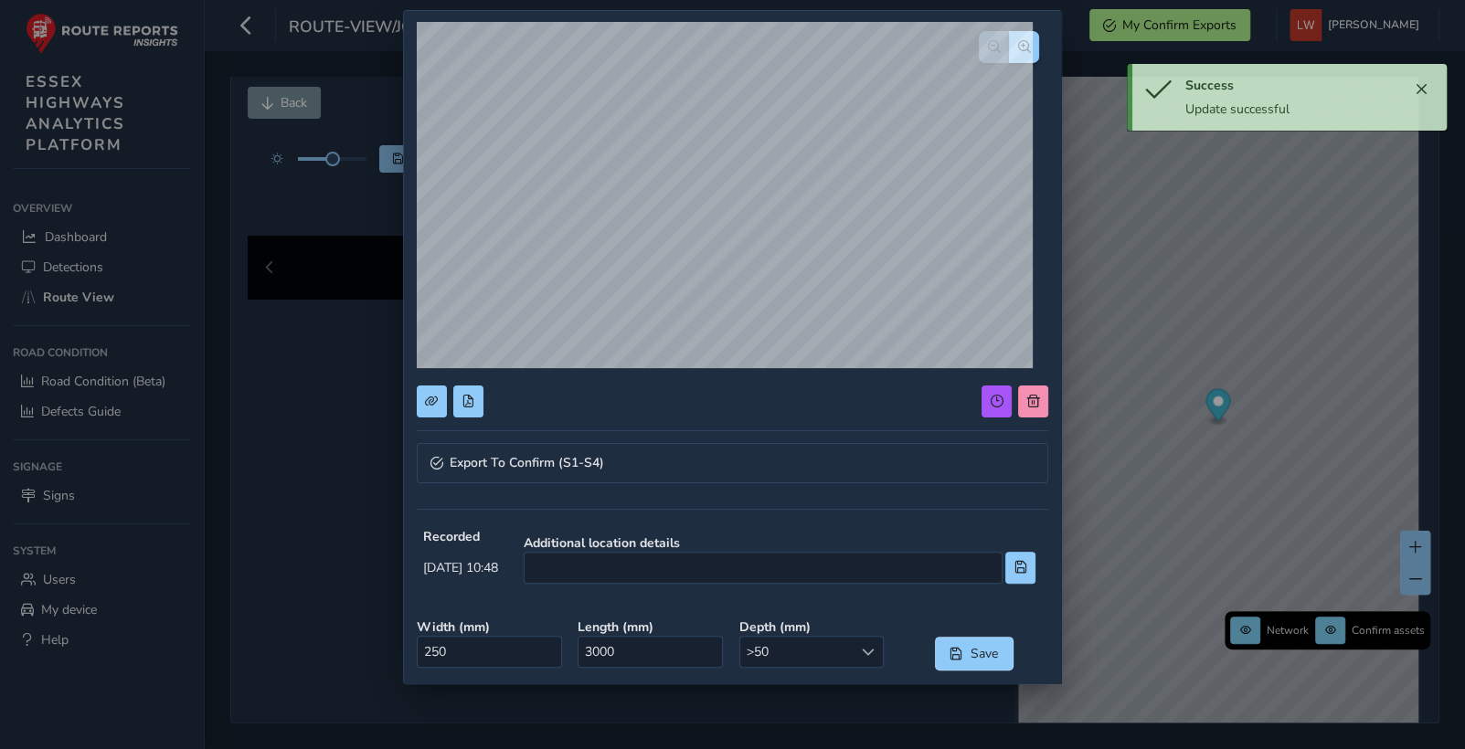
scroll to position [0, 0]
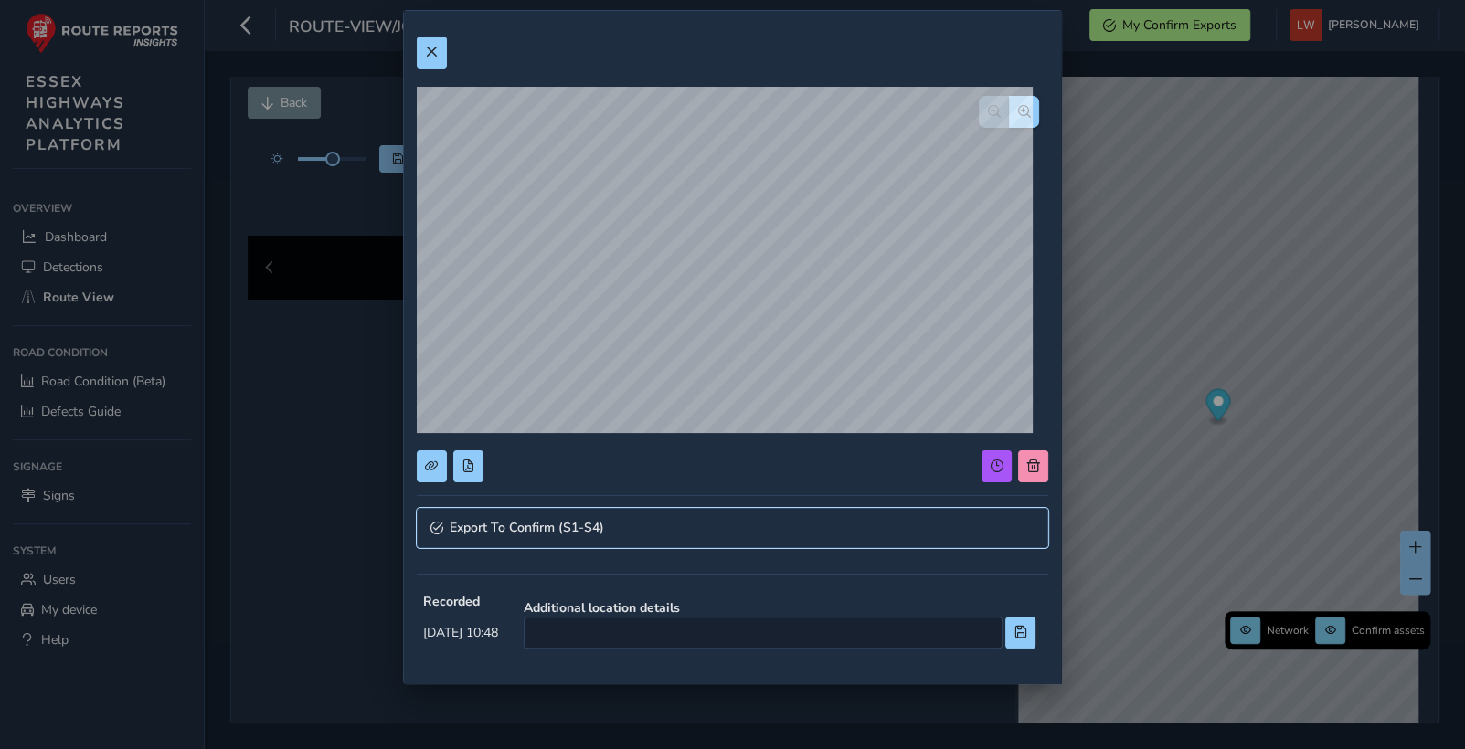
click at [572, 524] on span "Export To Confirm (S1-S4)" at bounding box center [527, 528] width 154 height 13
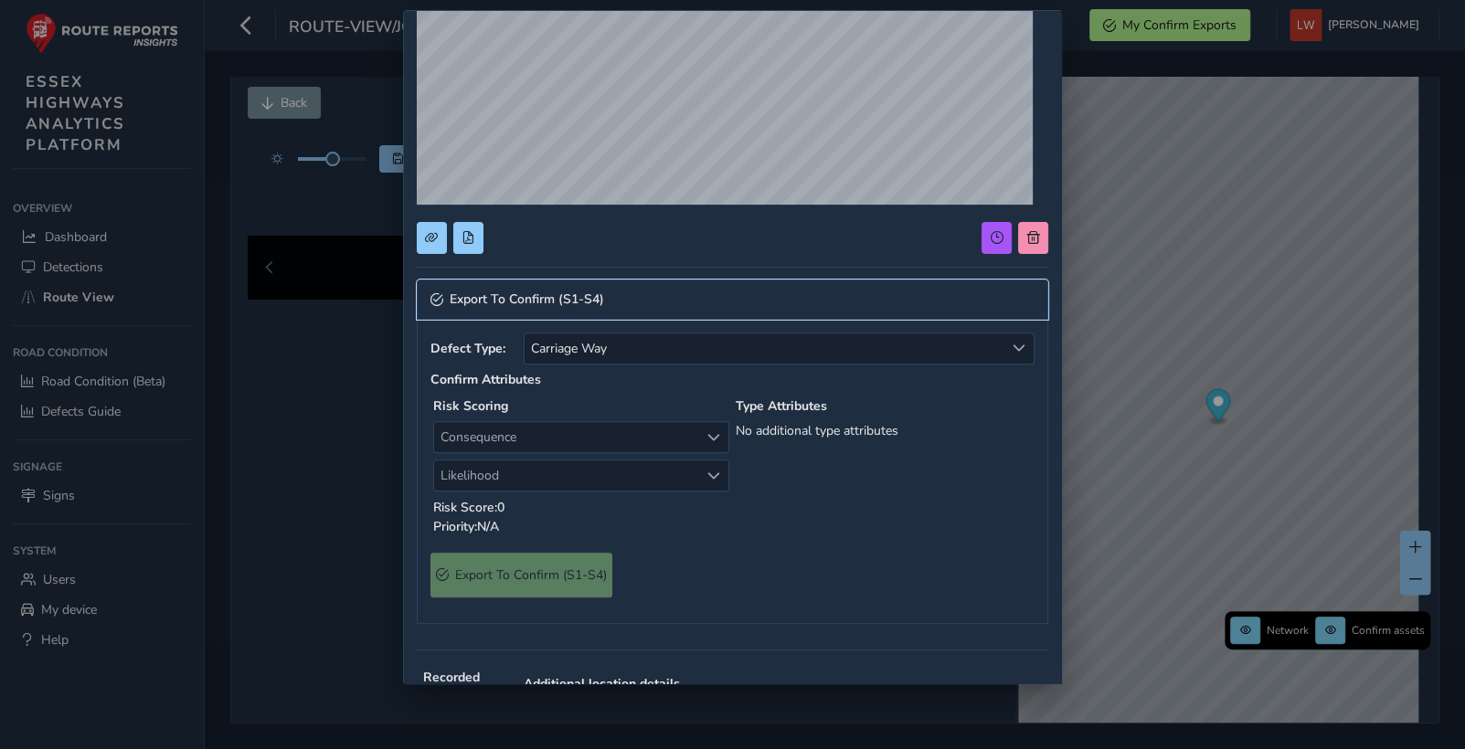
scroll to position [230, 0]
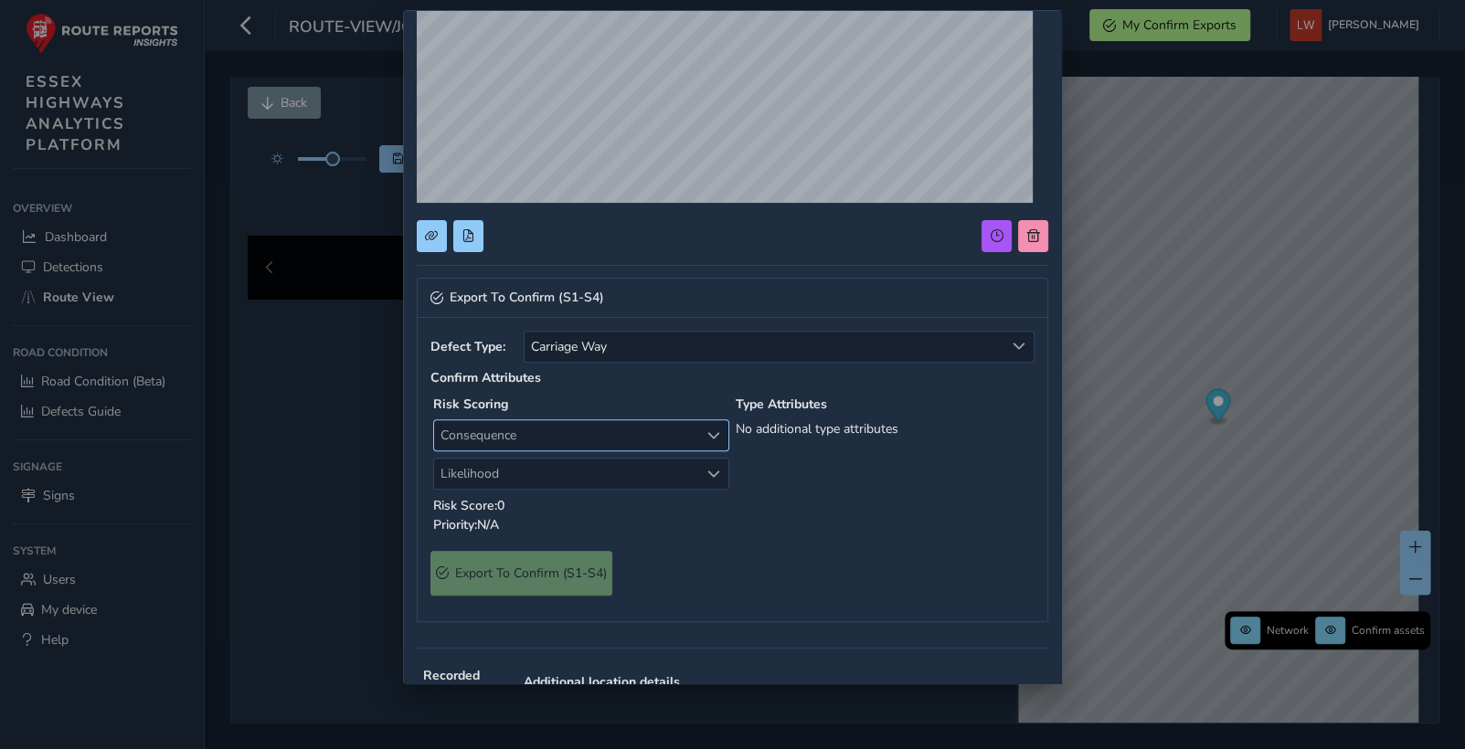
click at [548, 437] on span "Consequence" at bounding box center [566, 435] width 264 height 30
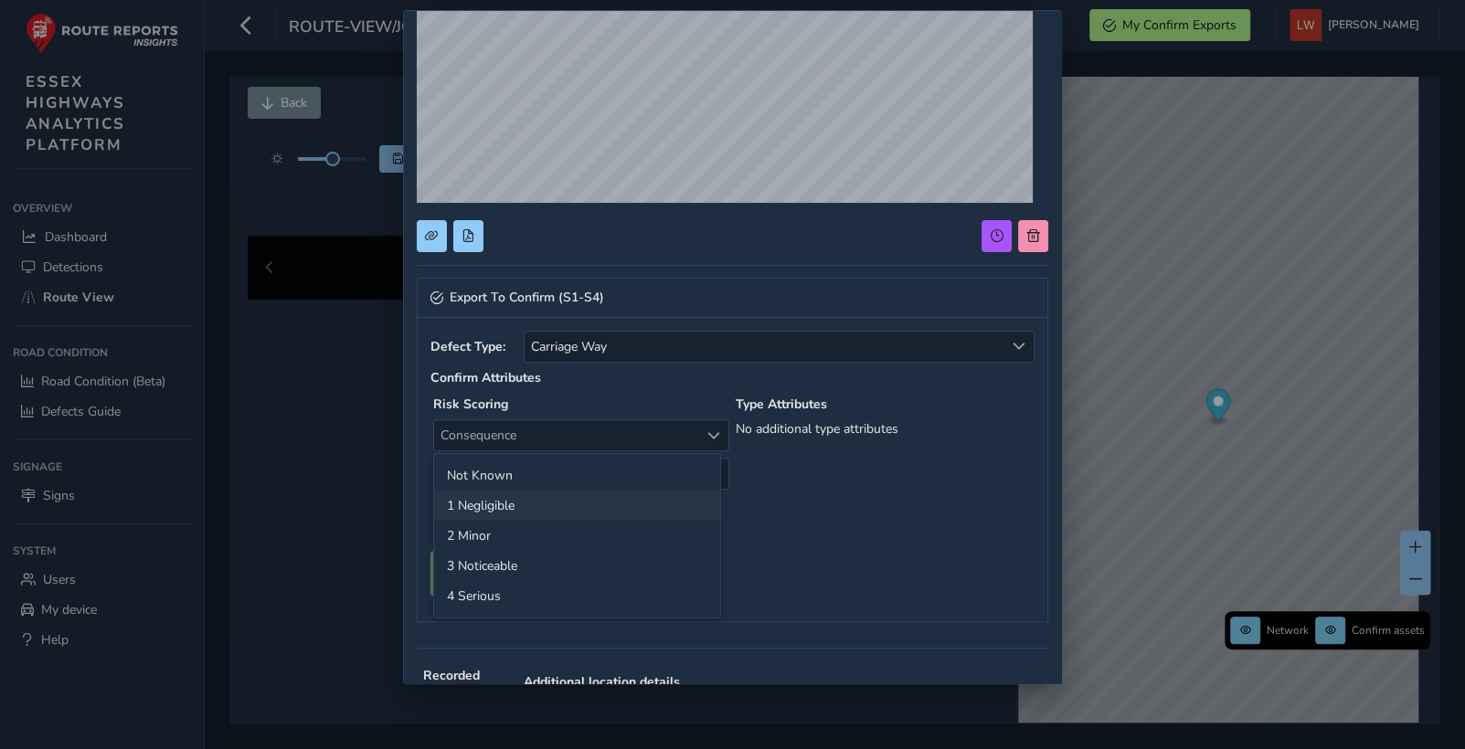
click at [537, 497] on li "1 Negligible" at bounding box center [577, 506] width 286 height 30
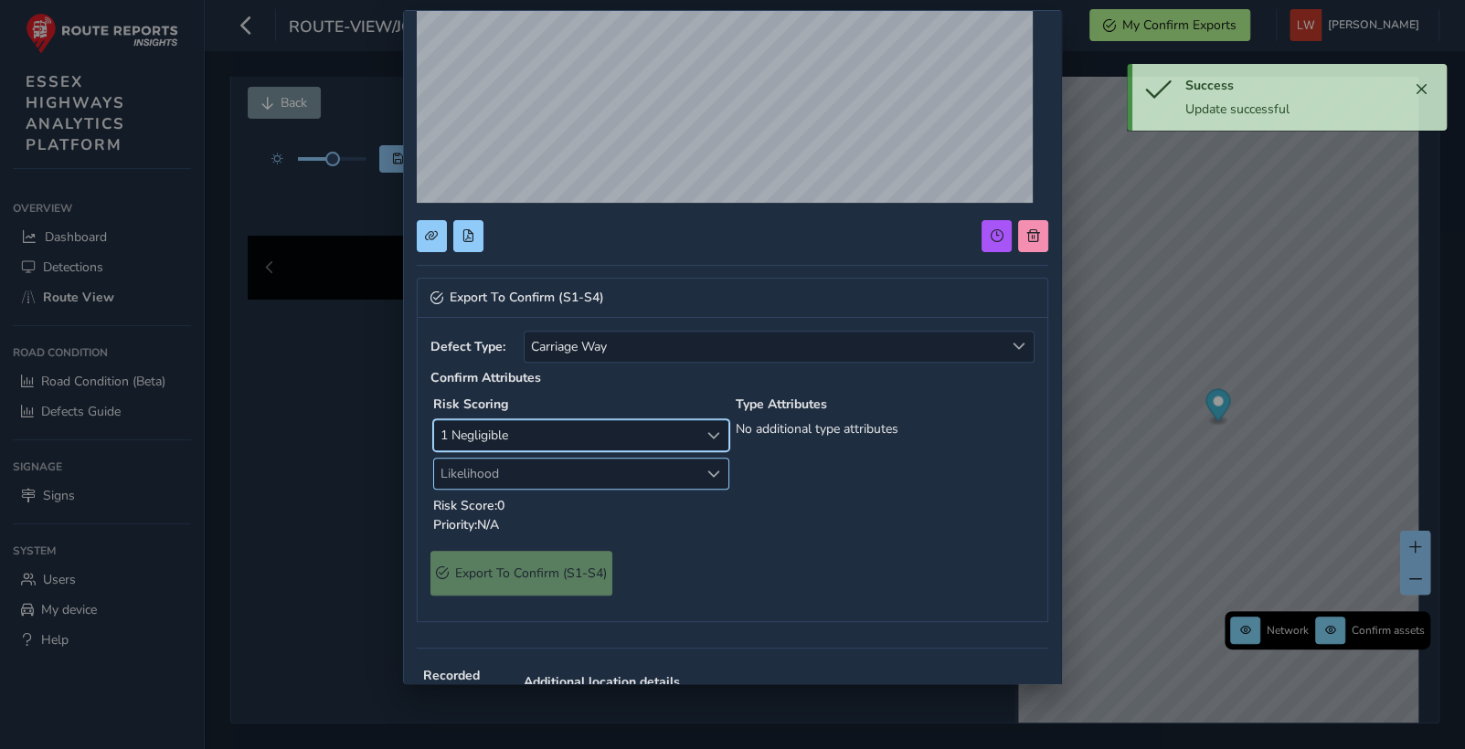
click at [532, 479] on span "Likelihood" at bounding box center [566, 474] width 264 height 30
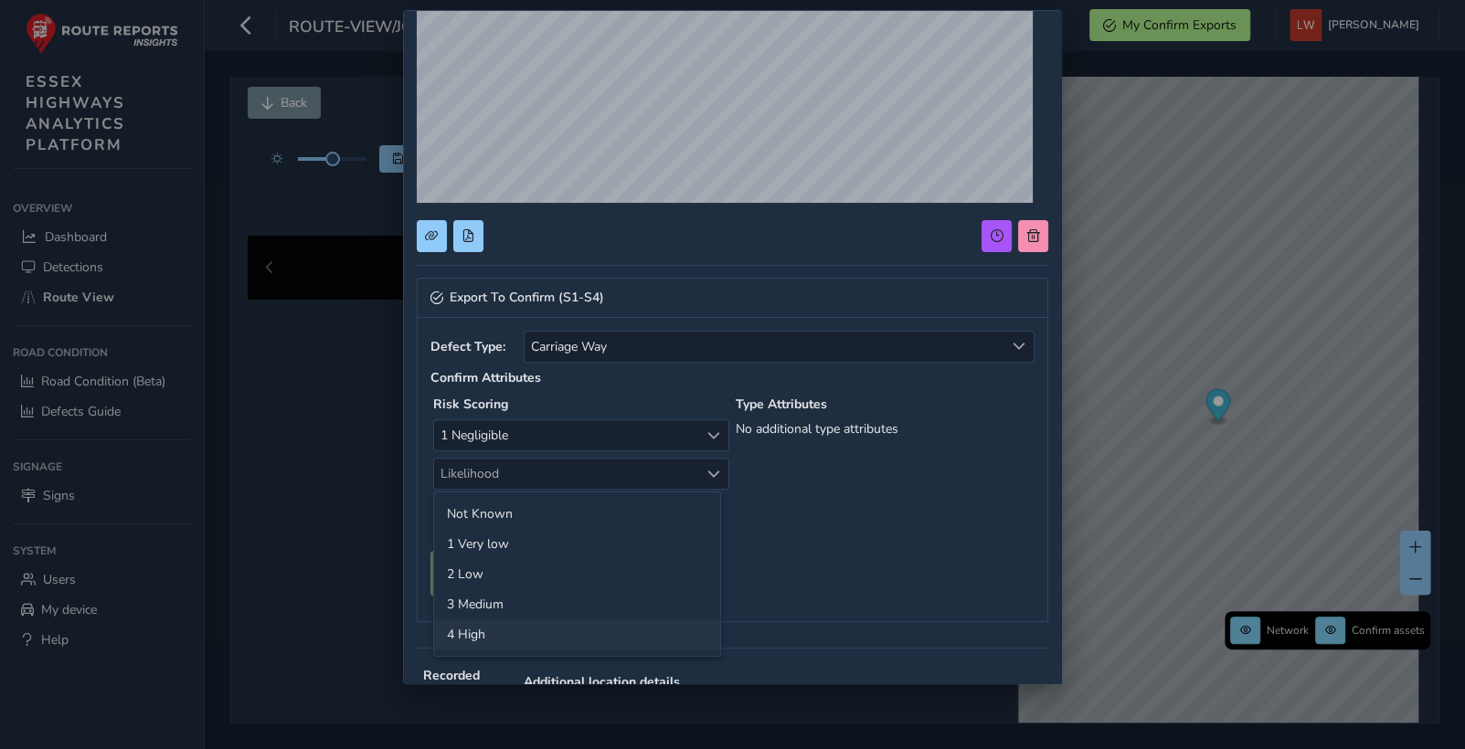
click at [503, 629] on li "4 High" at bounding box center [577, 634] width 286 height 30
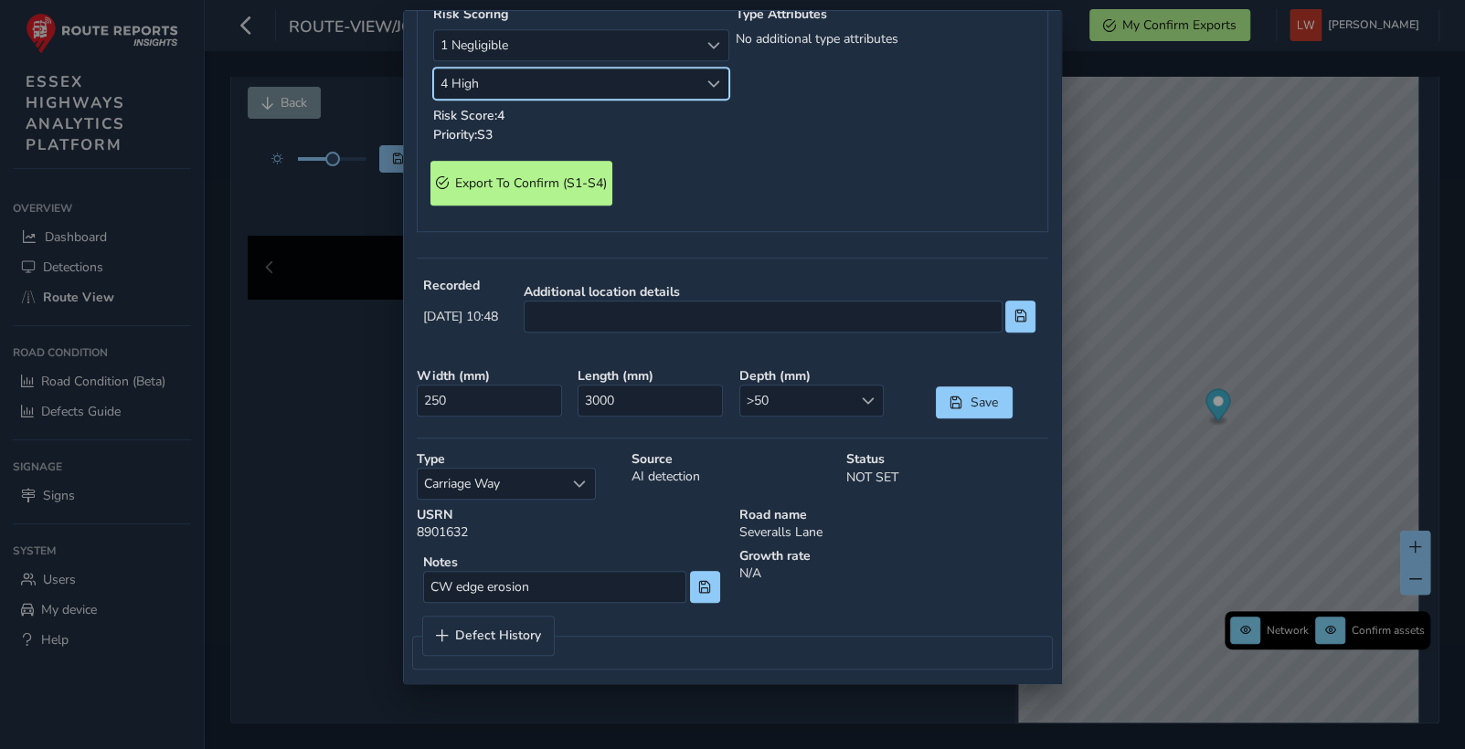
scroll to position [629, 0]
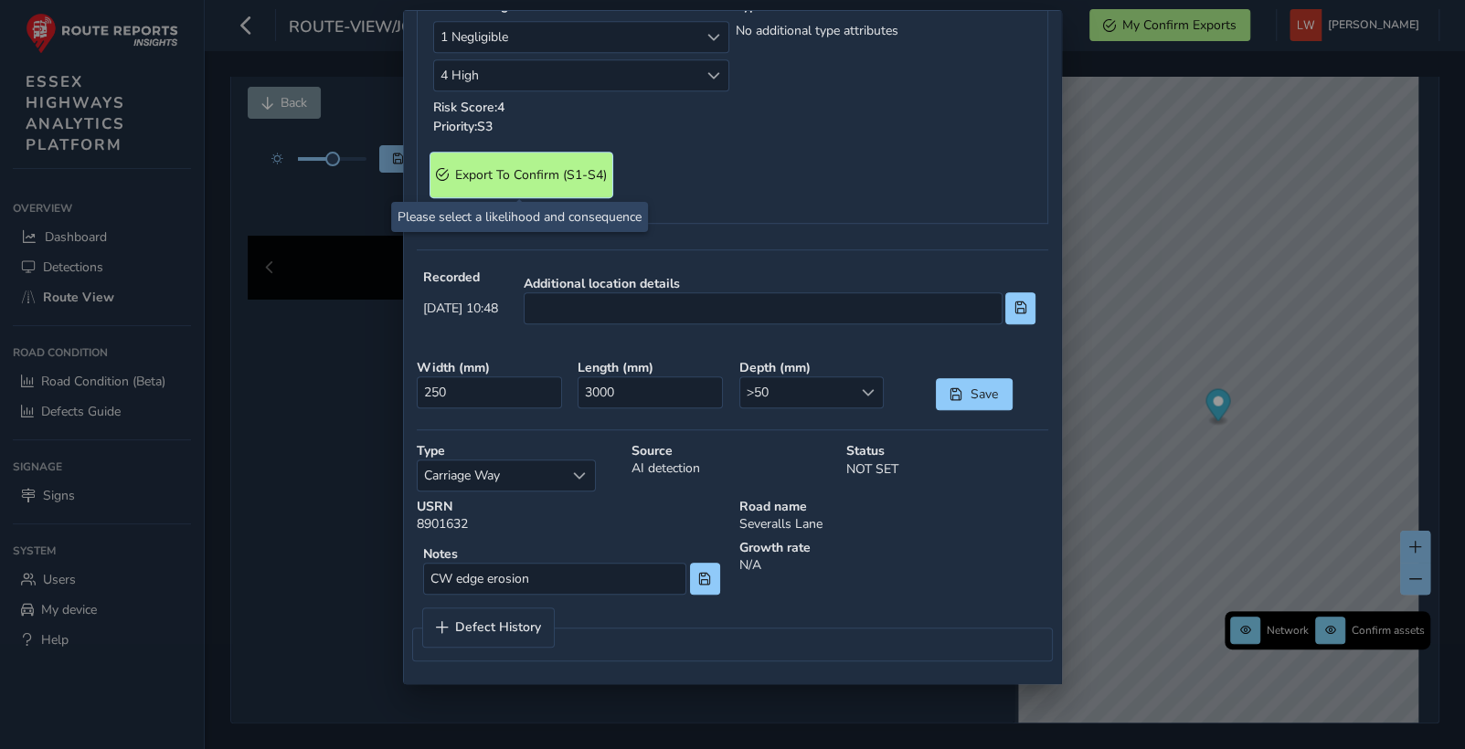
click at [559, 176] on span "Export To Confirm (S1-S4)" at bounding box center [531, 174] width 152 height 17
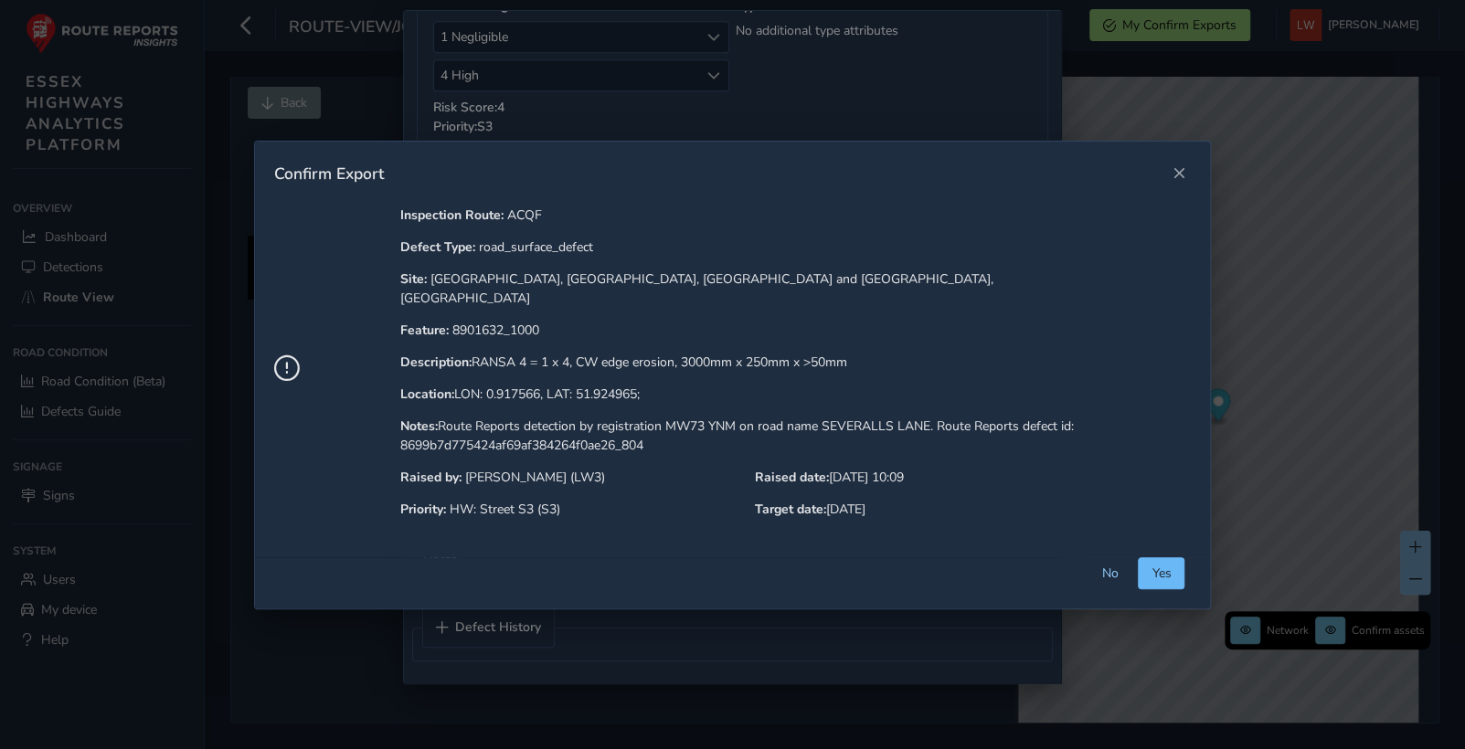
click at [1157, 557] on button "Yes" at bounding box center [1161, 573] width 47 height 32
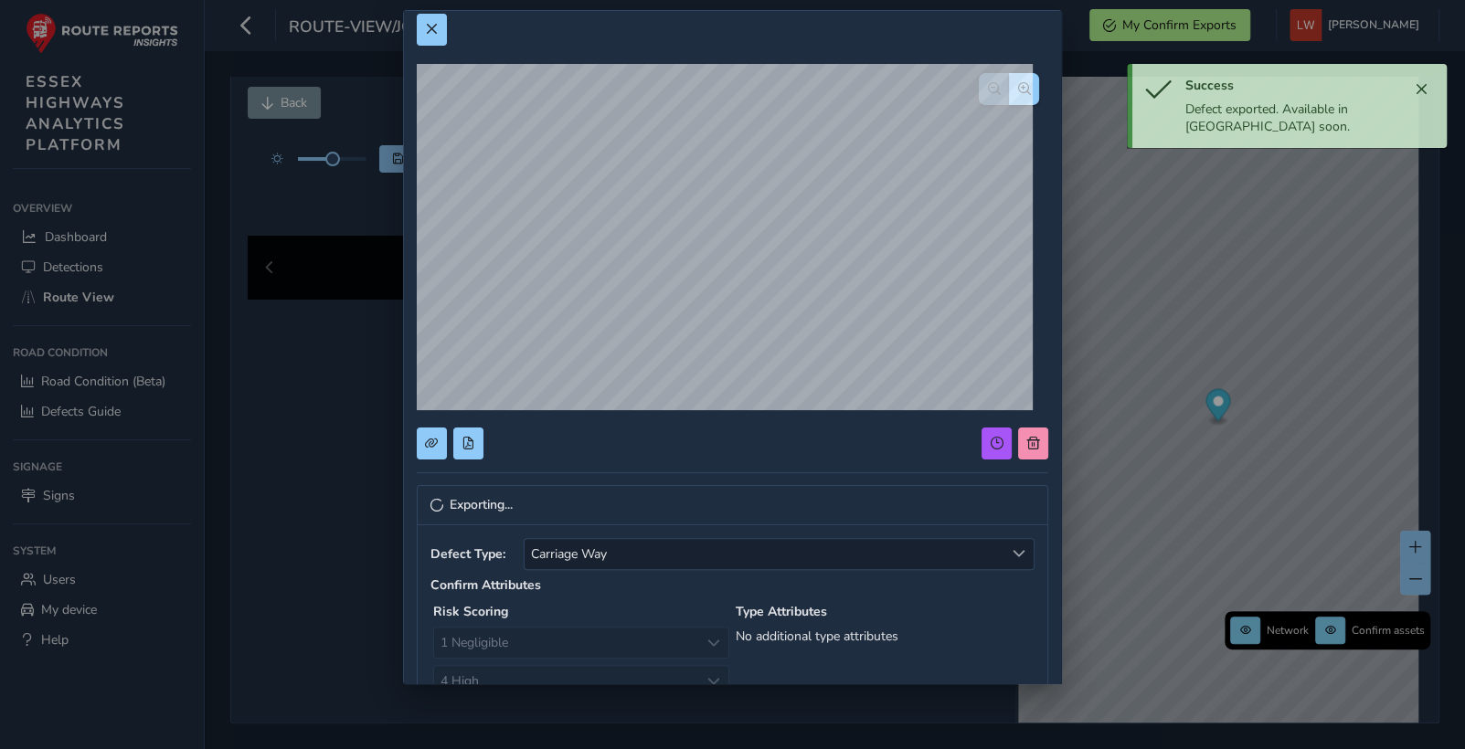
scroll to position [0, 0]
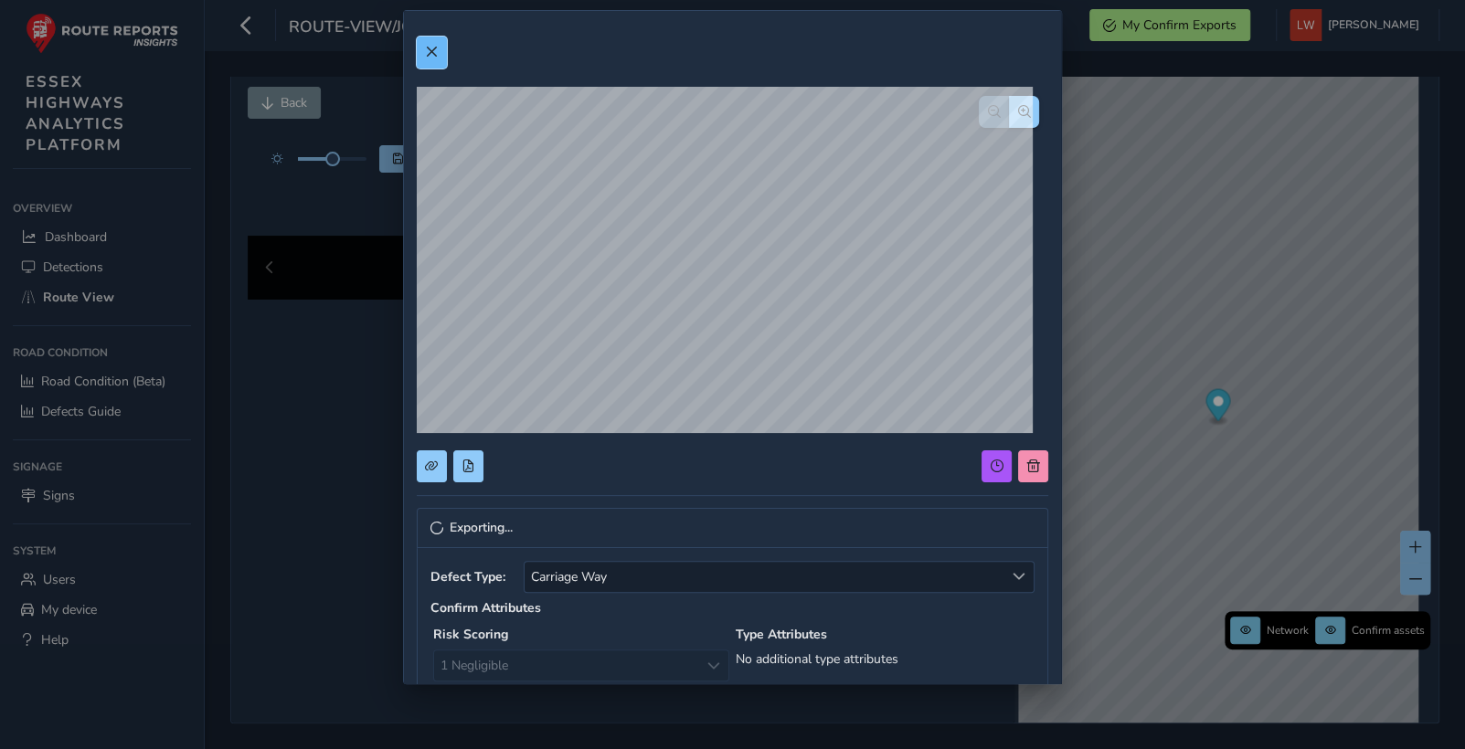
click at [433, 43] on button at bounding box center [432, 53] width 30 height 32
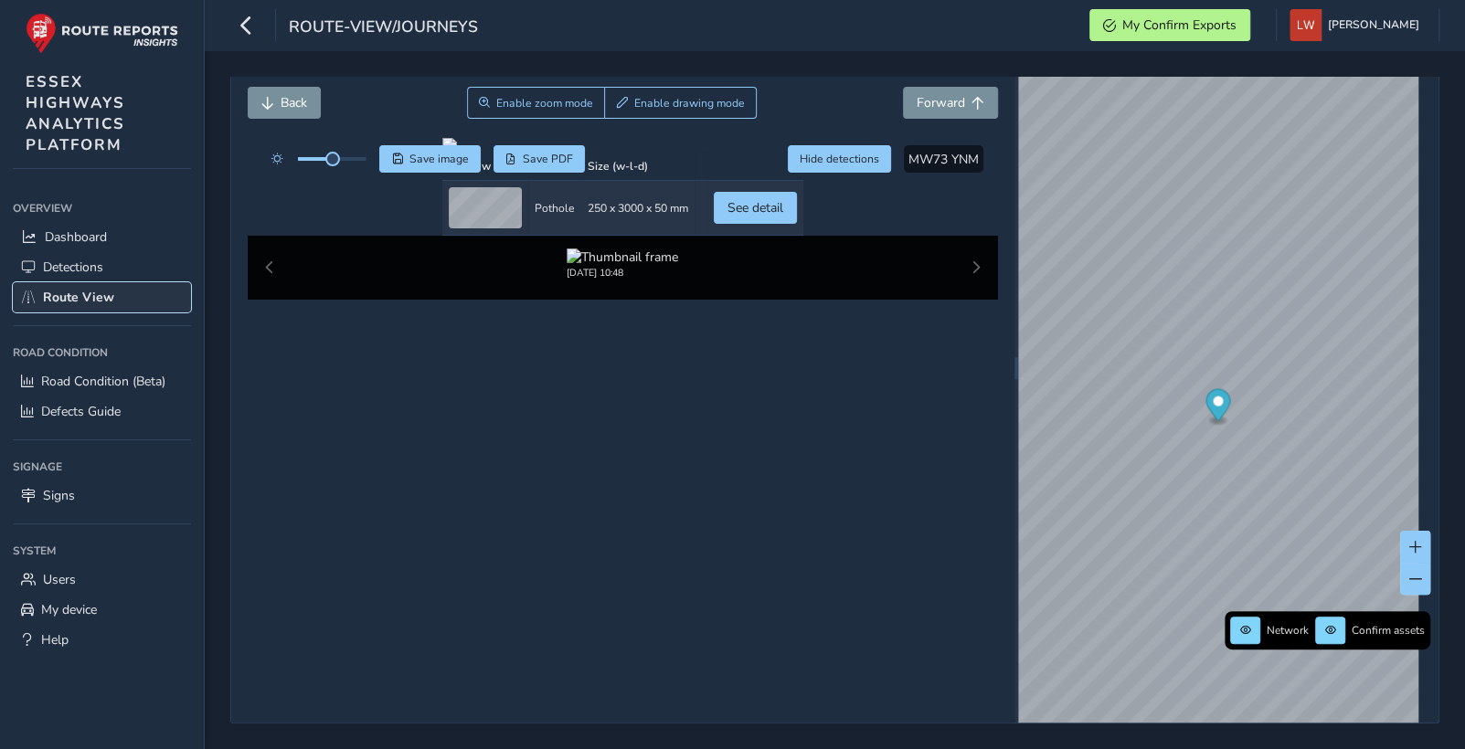
click at [95, 302] on span "Route View" at bounding box center [78, 297] width 71 height 17
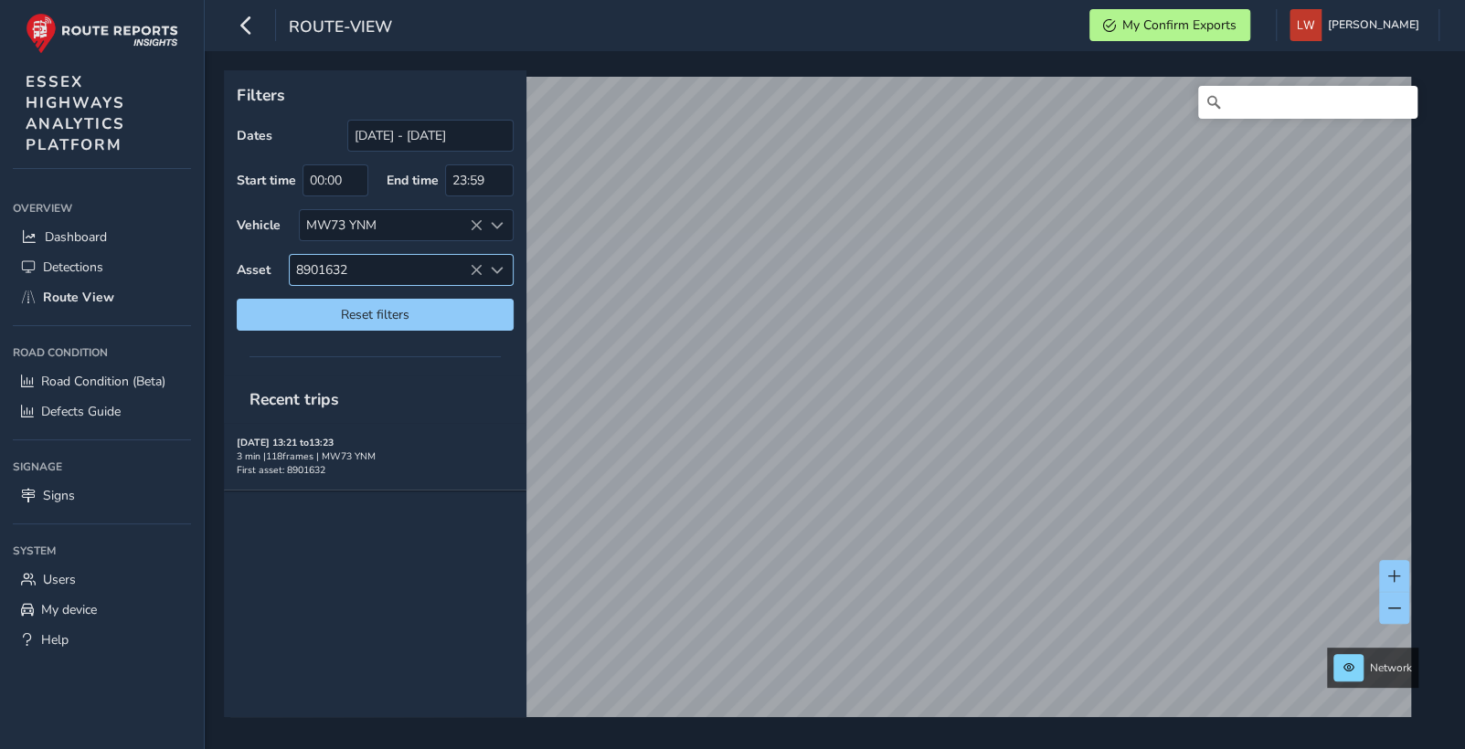
click at [470, 265] on icon at bounding box center [476, 270] width 13 height 13
